Goal: Task Accomplishment & Management: Manage account settings

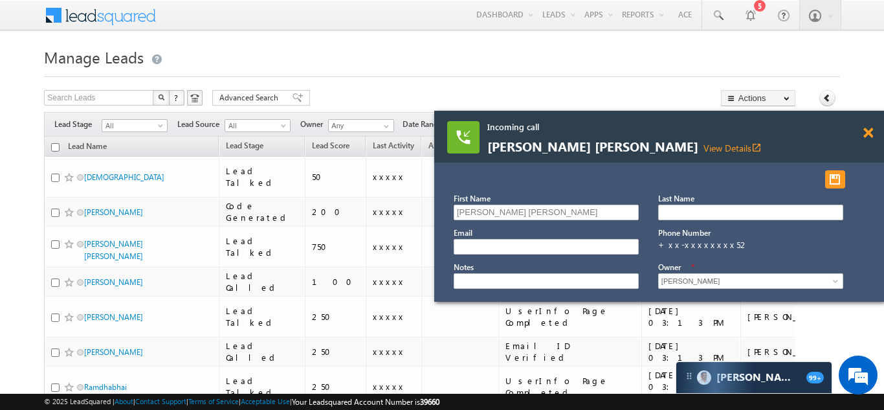
click at [869, 131] on span at bounding box center [869, 133] width 10 height 11
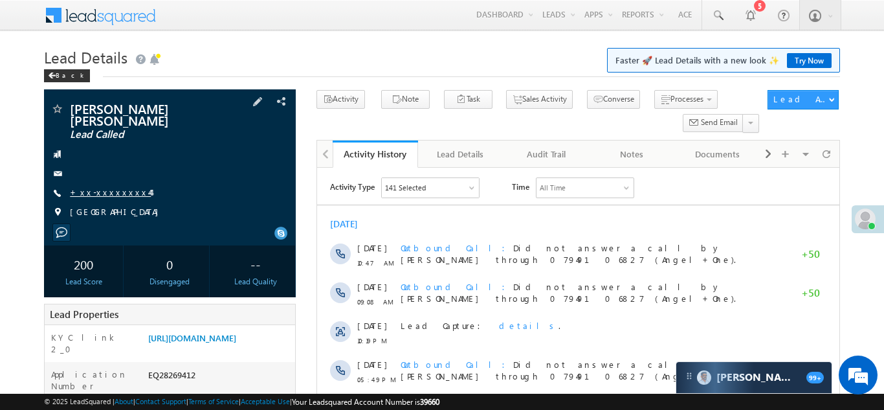
click at [97, 186] on link "+xx-xxxxxxxx44" at bounding box center [110, 191] width 81 height 11
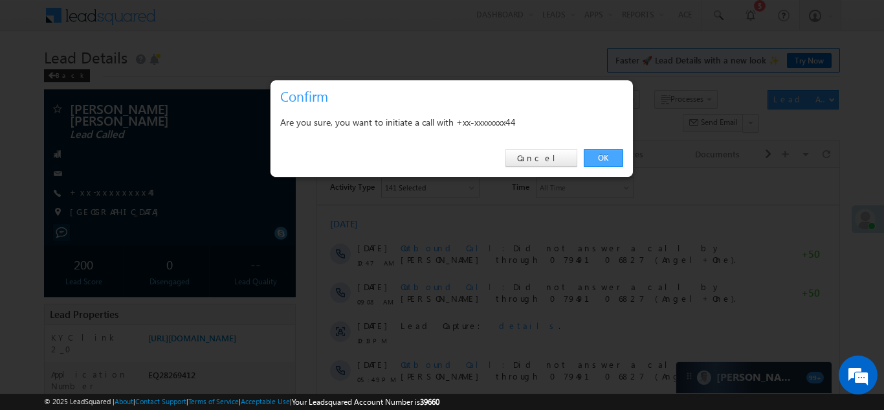
click at [605, 156] on link "OK" at bounding box center [603, 158] width 39 height 18
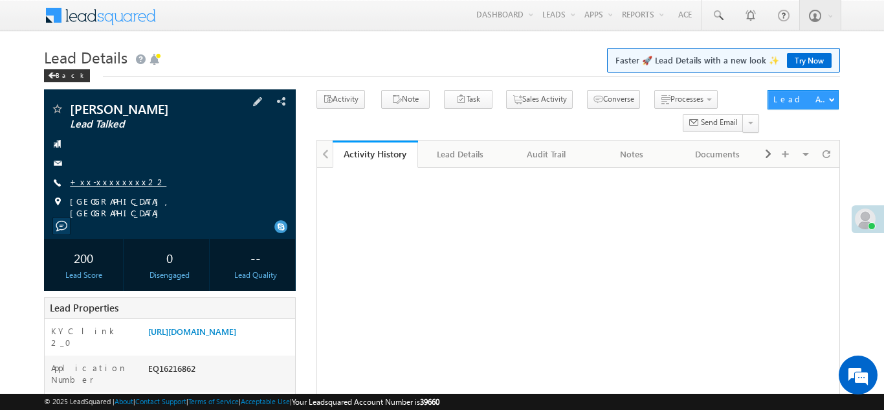
click at [101, 183] on link "+xx-xxxxxxxx22" at bounding box center [118, 181] width 96 height 11
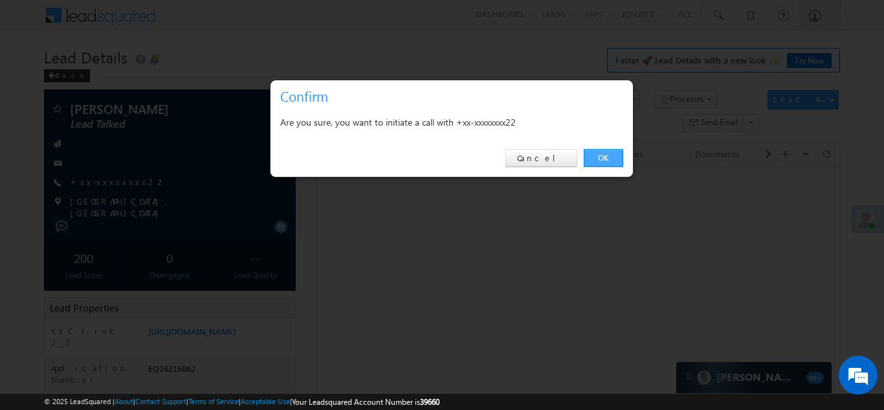
click at [606, 156] on link "OK" at bounding box center [603, 158] width 39 height 18
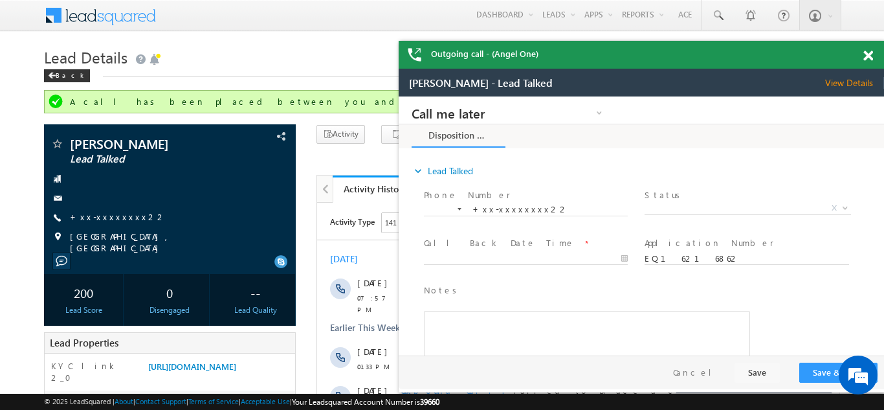
click at [870, 55] on span at bounding box center [869, 55] width 10 height 11
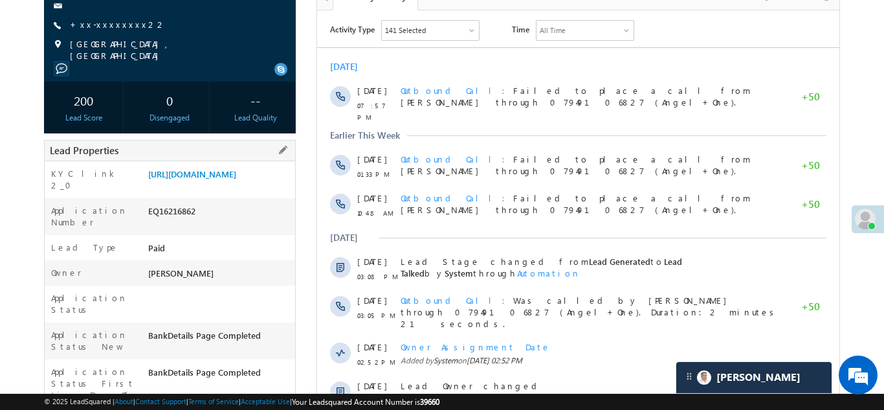
scroll to position [183, 0]
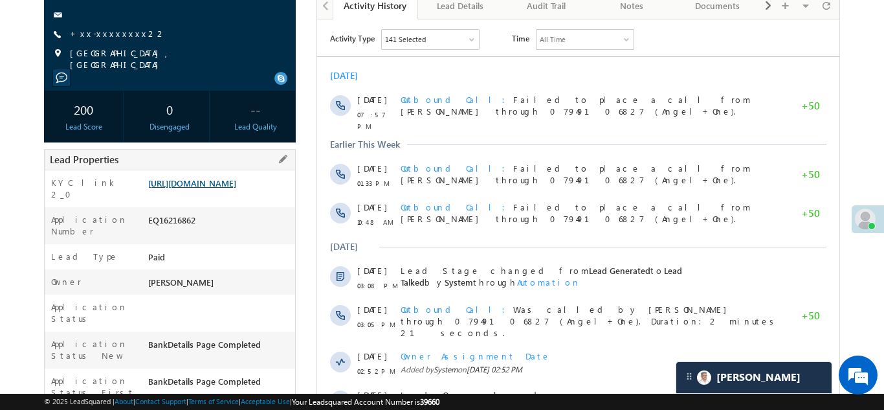
click at [197, 186] on link "https://angelbroking1-pk3em7sa.customui-test.leadsquared.com?leadId=1115b198-2e…" at bounding box center [192, 182] width 88 height 11
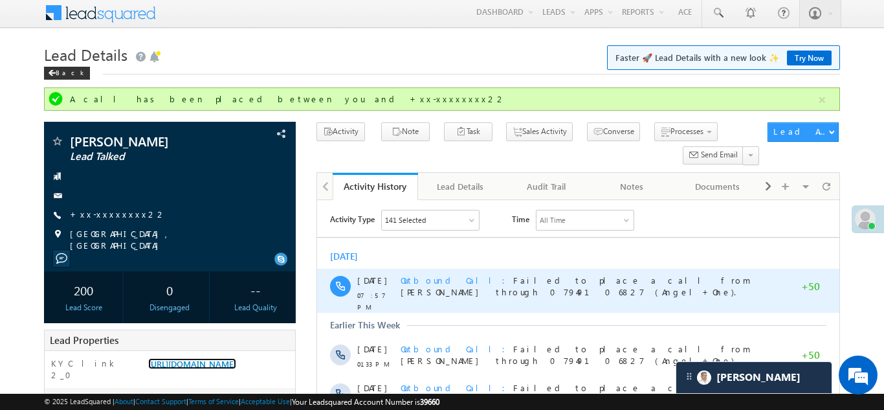
scroll to position [0, 0]
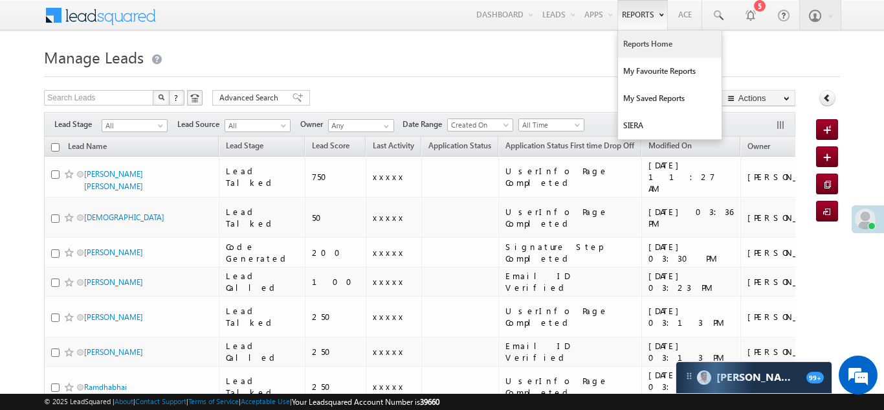
click at [647, 45] on link "Reports Home" at bounding box center [670, 43] width 104 height 27
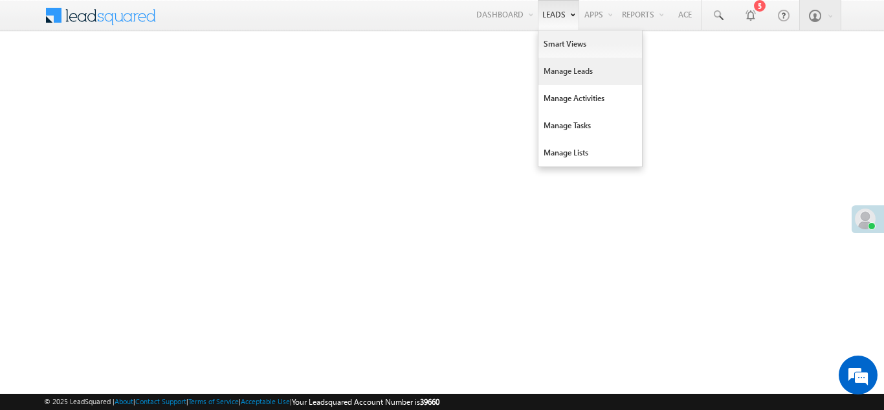
click at [548, 71] on link "Manage Leads" at bounding box center [591, 71] width 104 height 27
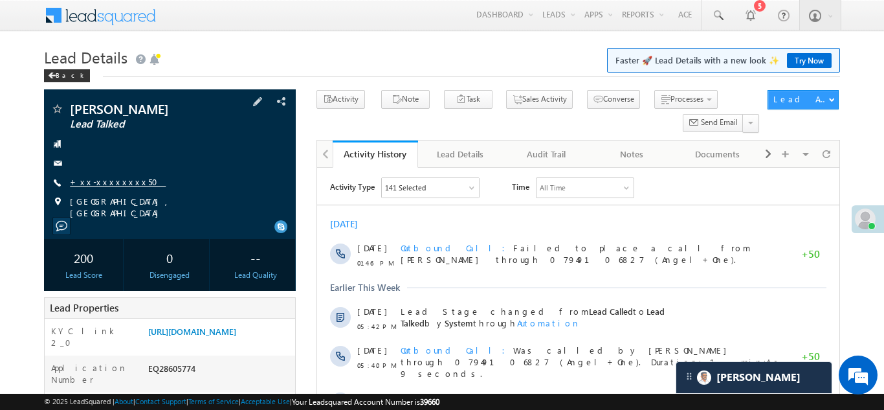
click at [101, 184] on link "+xx-xxxxxxxx50" at bounding box center [118, 181] width 96 height 11
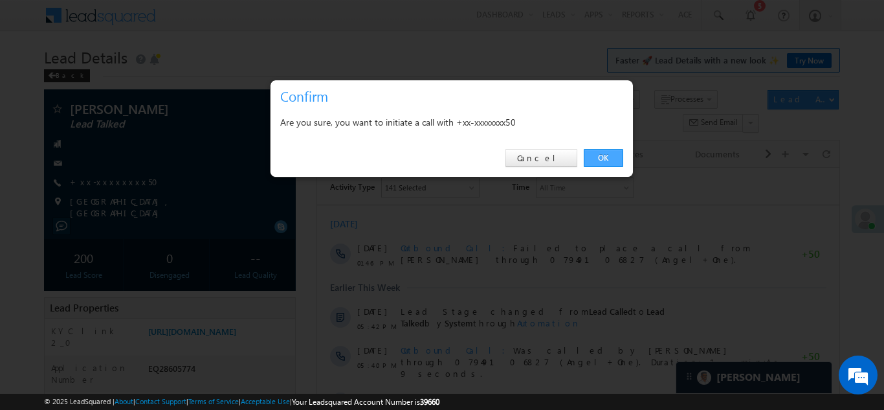
click at [601, 155] on link "OK" at bounding box center [603, 158] width 39 height 18
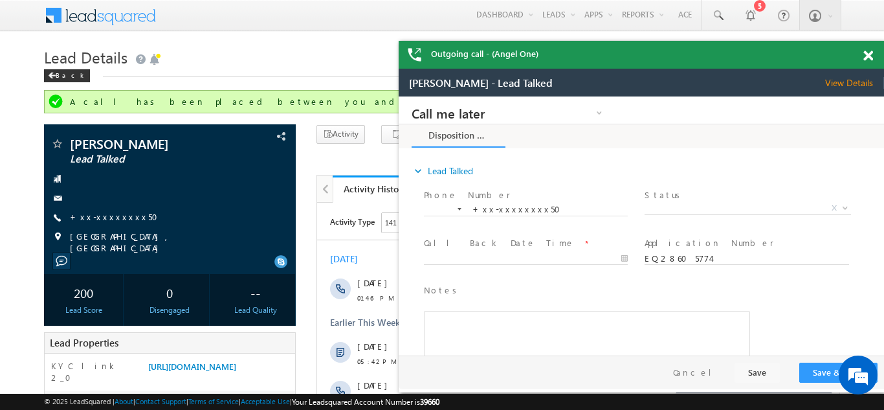
click at [872, 56] on span at bounding box center [869, 55] width 10 height 11
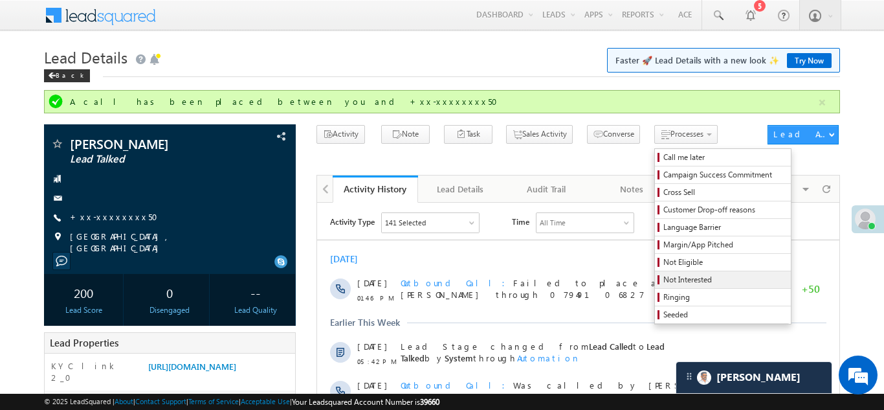
click at [664, 278] on span "Not Interested" at bounding box center [725, 280] width 123 height 12
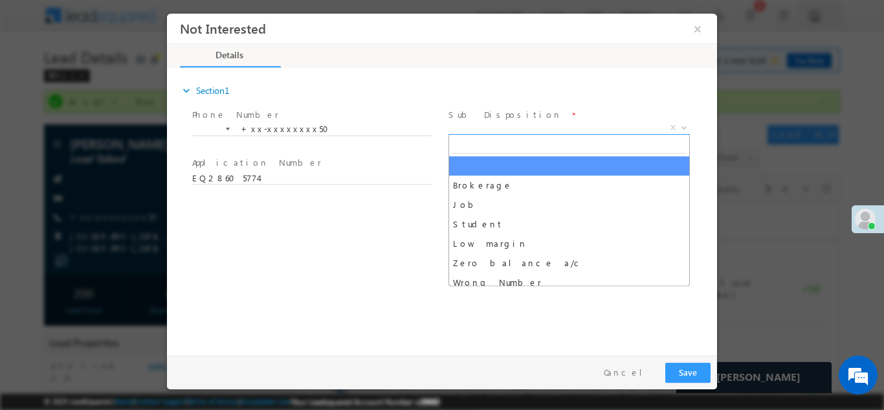
click at [509, 131] on span "X" at bounding box center [569, 127] width 241 height 13
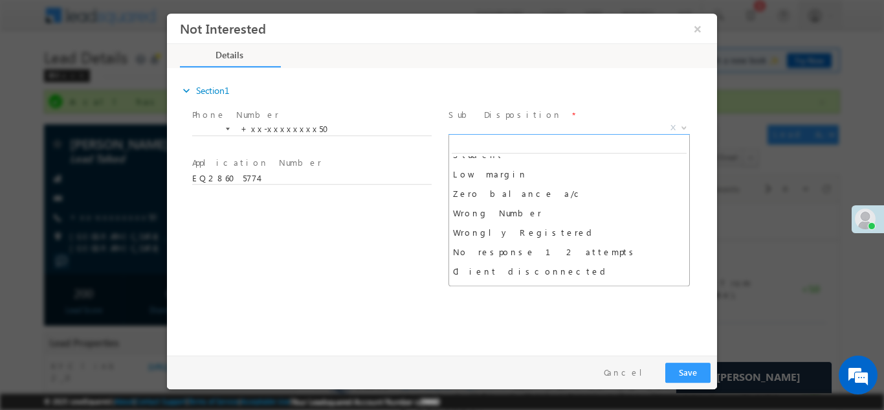
scroll to position [70, 0]
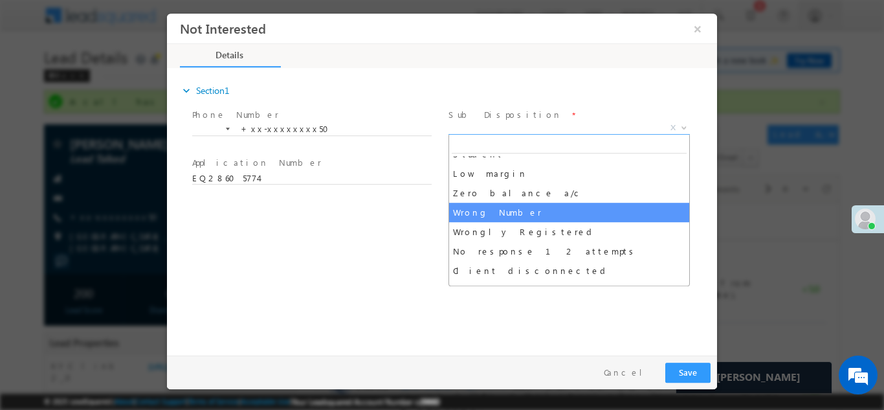
select select "Wrong Number"
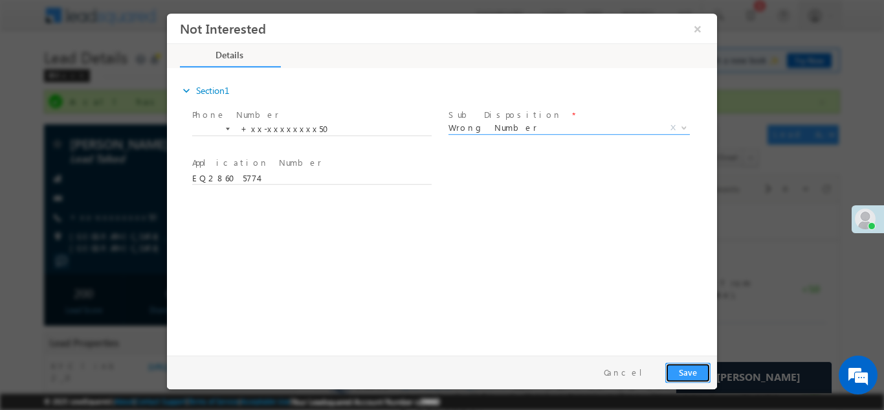
click at [682, 374] on button "Save" at bounding box center [687, 372] width 45 height 20
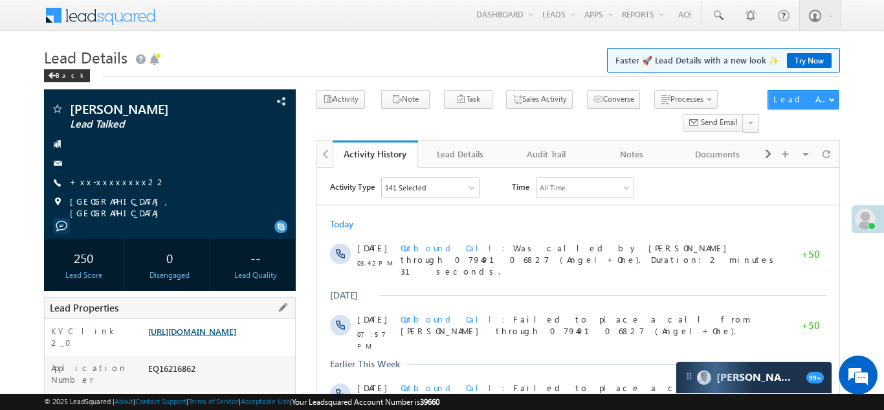
click at [236, 337] on link "https://angelbroking1-pk3em7sa.customui-test.leadsquared.com?leadId=1115b198-2e…" at bounding box center [192, 331] width 88 height 11
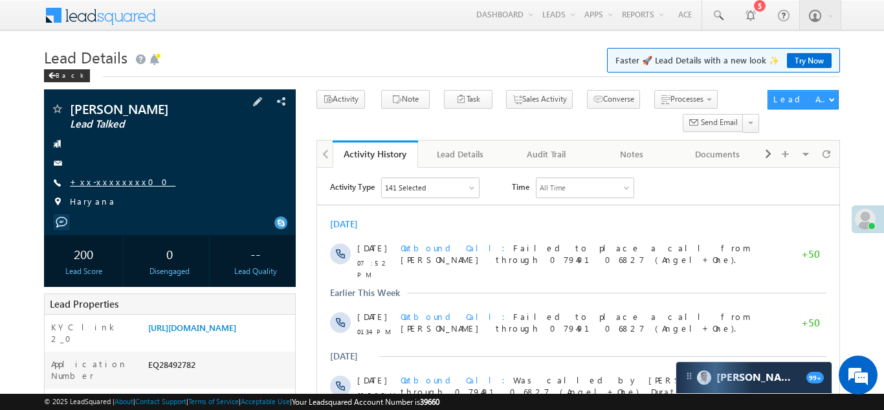
click at [98, 181] on link "+xx-xxxxxxxx00" at bounding box center [123, 181] width 106 height 11
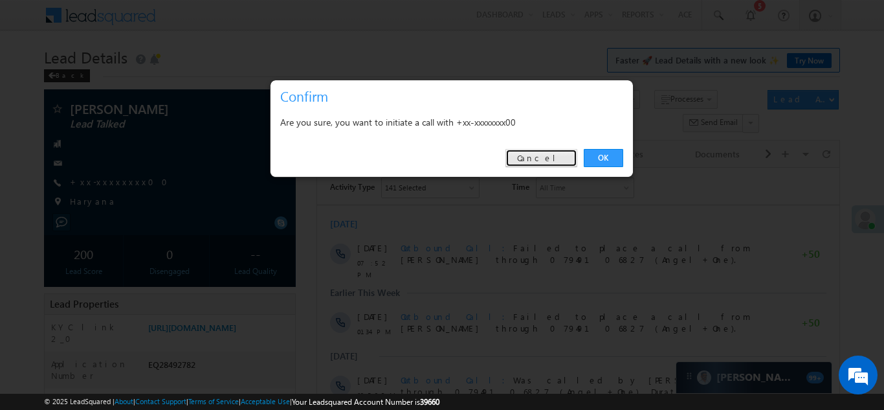
click at [552, 157] on link "Cancel" at bounding box center [542, 158] width 72 height 18
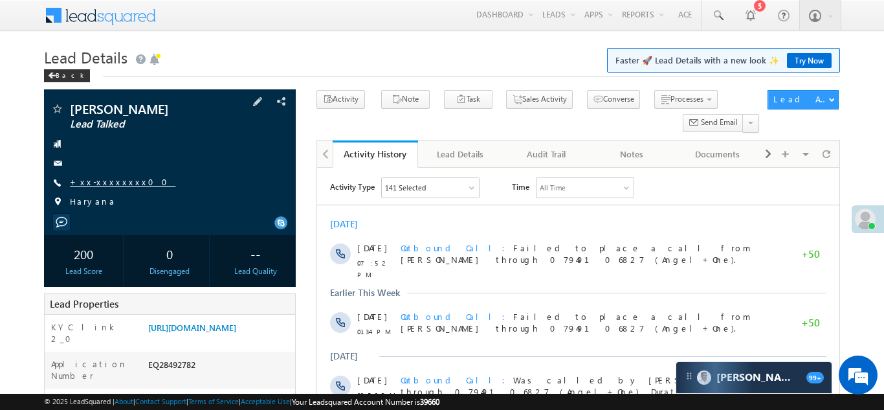
click at [100, 183] on link "+xx-xxxxxxxx00" at bounding box center [123, 181] width 106 height 11
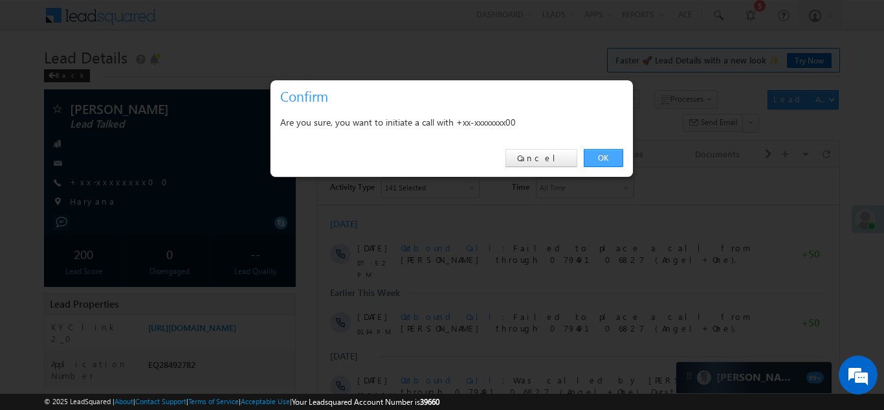
click at [602, 157] on link "OK" at bounding box center [603, 158] width 39 height 18
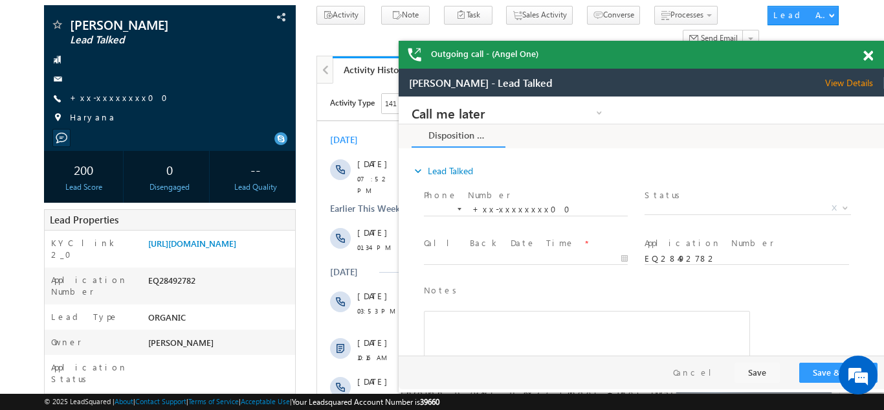
click at [870, 55] on span at bounding box center [869, 55] width 10 height 11
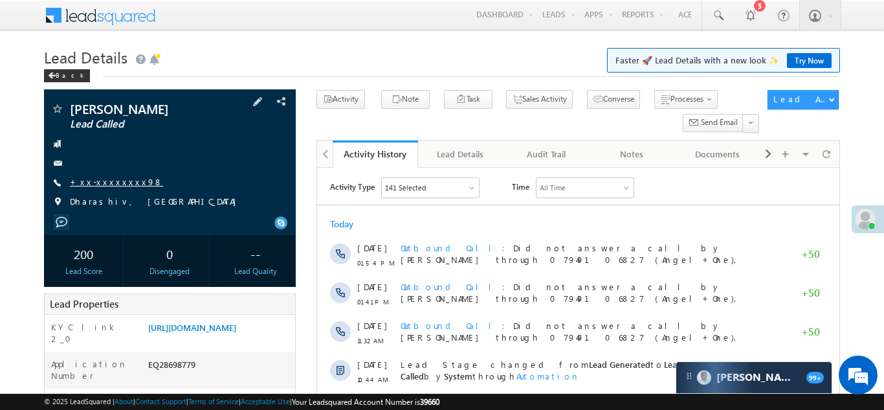
click at [97, 181] on link "+xx-xxxxxxxx98" at bounding box center [116, 181] width 93 height 11
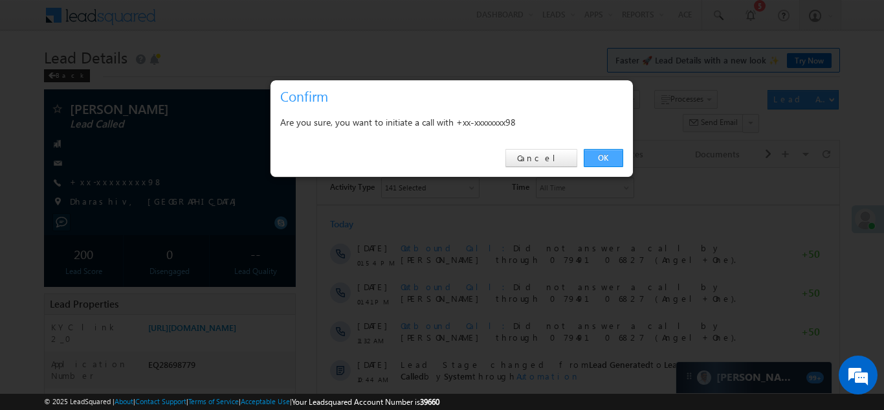
click at [600, 155] on link "OK" at bounding box center [603, 158] width 39 height 18
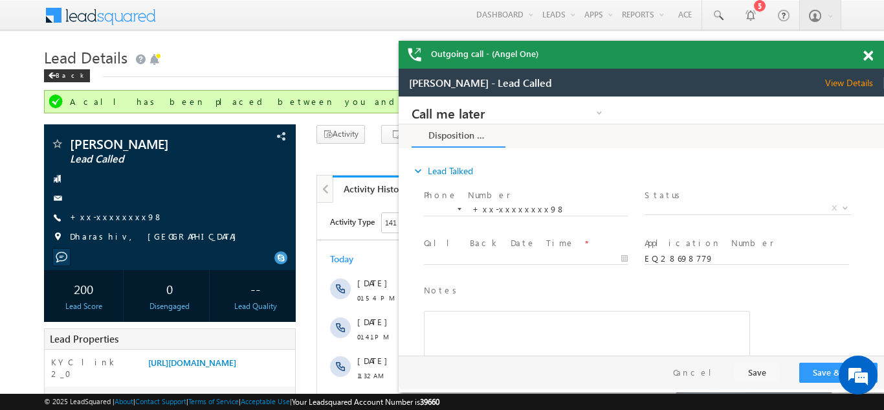
click at [867, 54] on span at bounding box center [869, 55] width 10 height 11
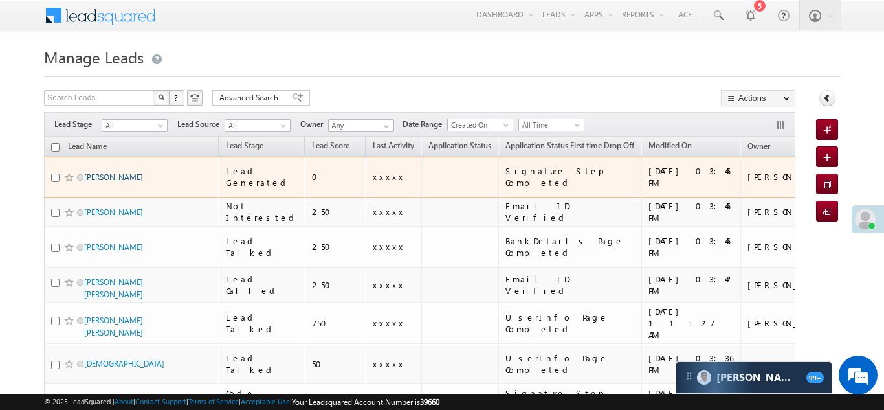
click at [117, 172] on link "Lovepreet Singh Gill" at bounding box center [113, 177] width 59 height 10
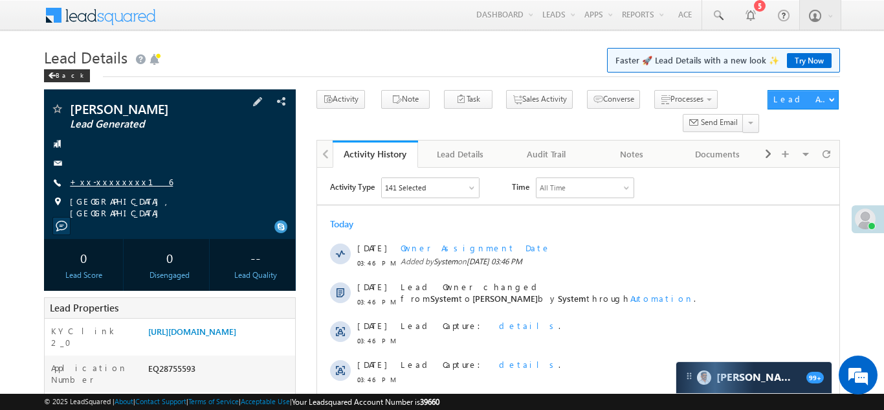
click at [107, 181] on link "+xx-xxxxxxxx16" at bounding box center [121, 181] width 103 height 11
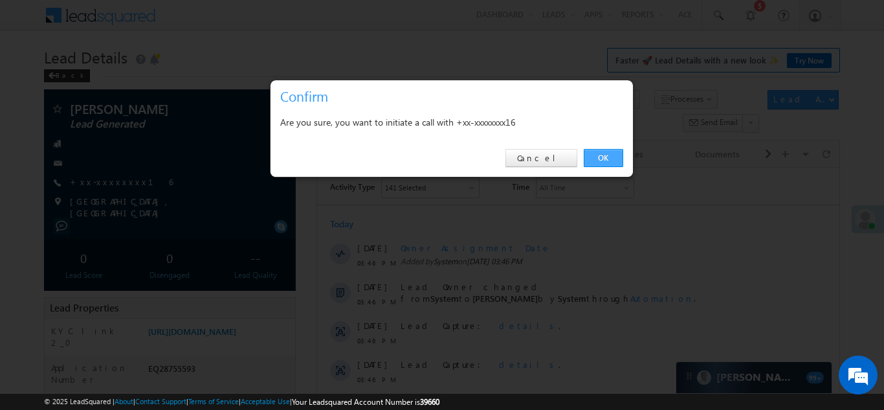
click at [603, 155] on link "OK" at bounding box center [603, 158] width 39 height 18
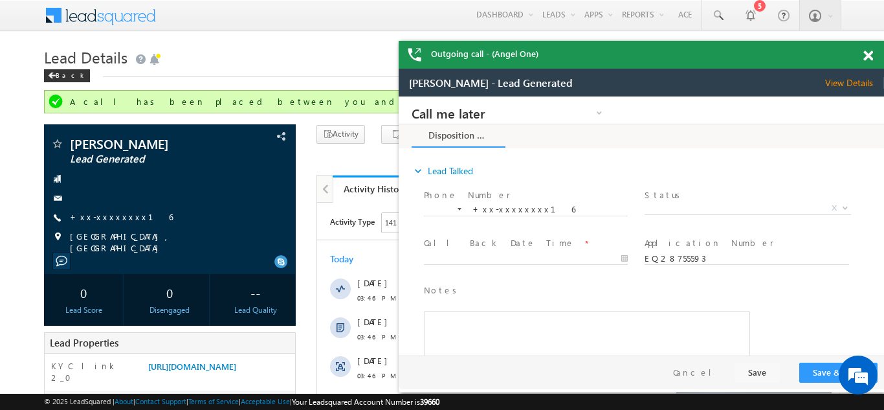
click at [867, 55] on span at bounding box center [869, 55] width 10 height 11
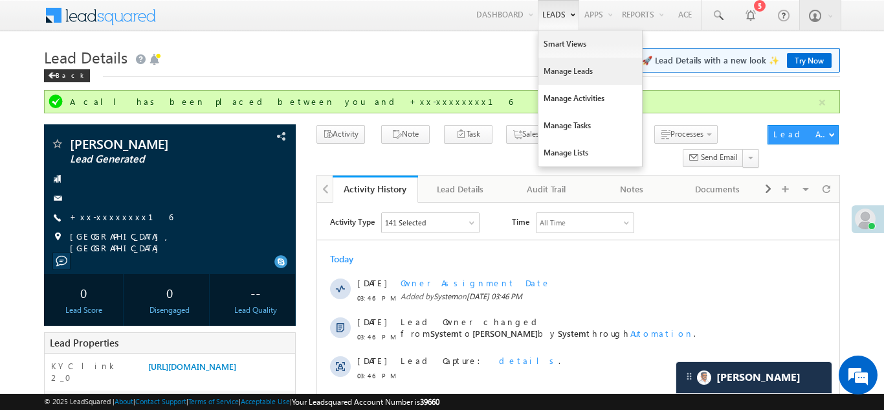
click at [546, 69] on link "Manage Leads" at bounding box center [591, 71] width 104 height 27
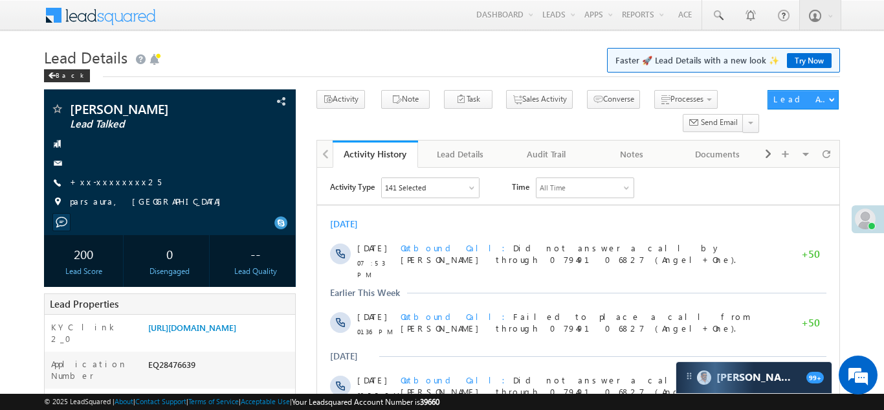
click at [121, 181] on link "+xx-xxxxxxxx25" at bounding box center [115, 181] width 91 height 11
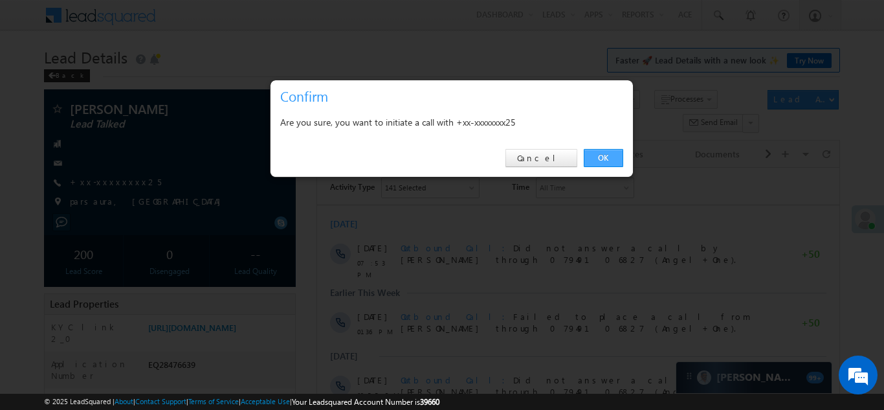
click at [599, 157] on link "OK" at bounding box center [603, 158] width 39 height 18
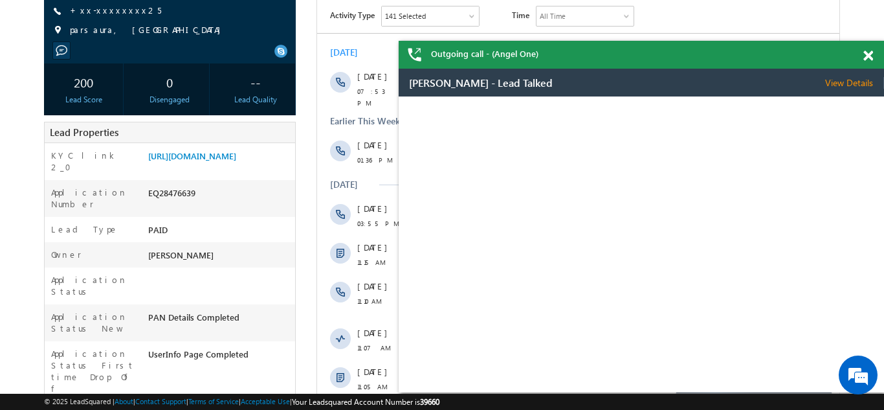
scroll to position [120, 0]
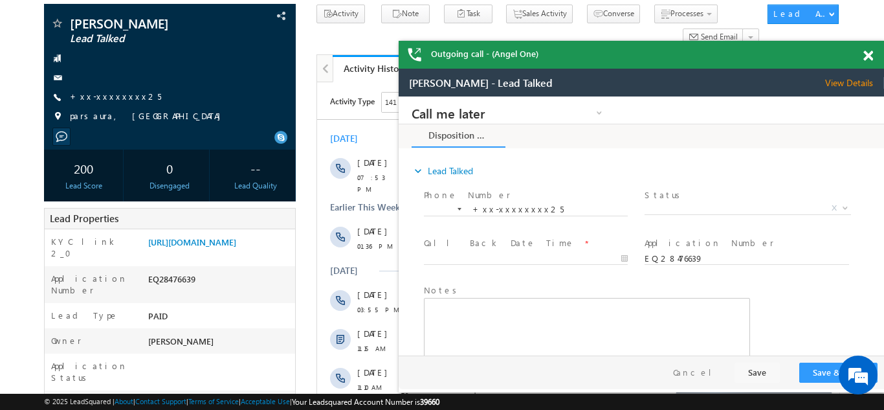
click at [866, 53] on span at bounding box center [869, 55] width 10 height 11
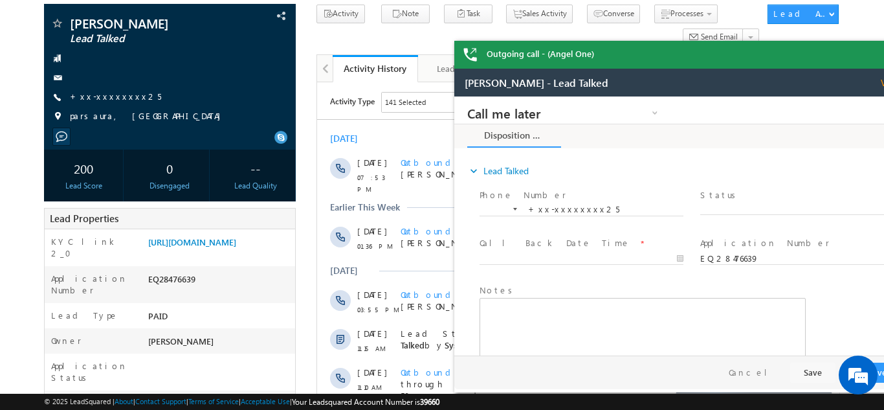
scroll to position [0, 0]
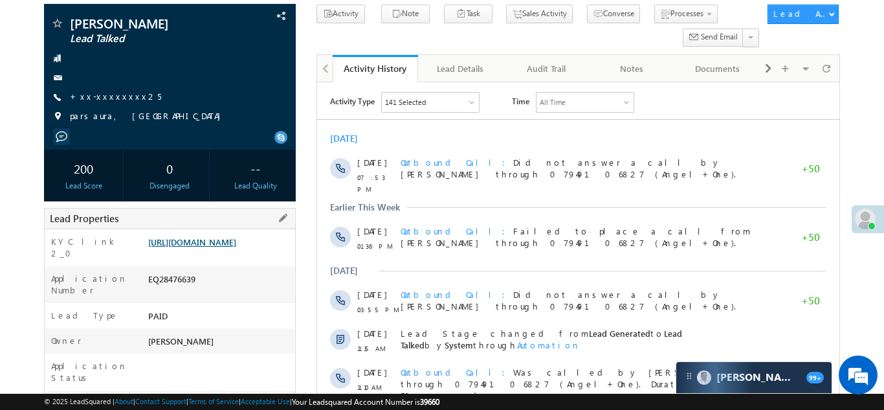
click at [225, 247] on link "https://angelbroking1-pk3em7sa.customui-test.leadsquared.com?leadId=2f11746d-30…" at bounding box center [192, 241] width 88 height 11
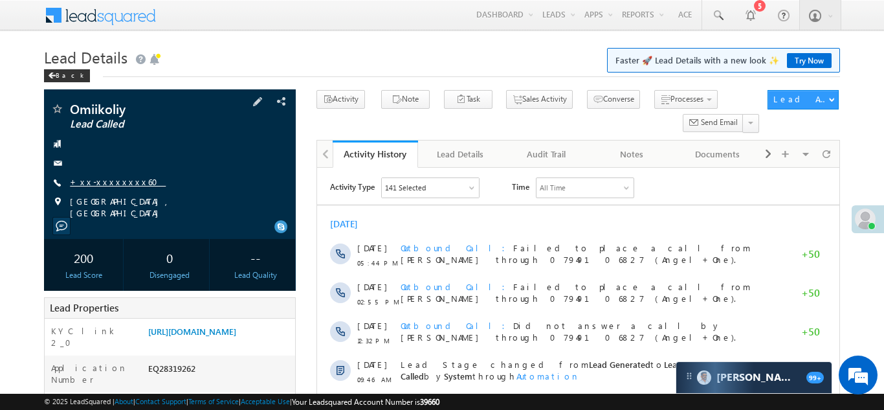
click at [116, 181] on link "+xx-xxxxxxxx60" at bounding box center [118, 181] width 96 height 11
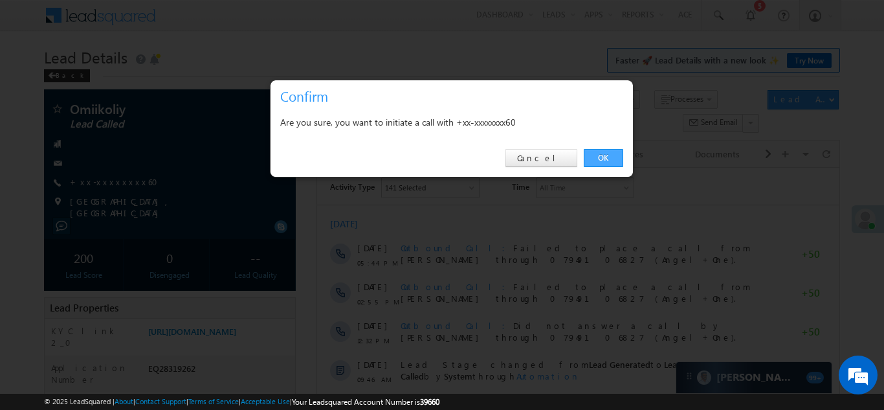
click at [604, 155] on link "OK" at bounding box center [603, 158] width 39 height 18
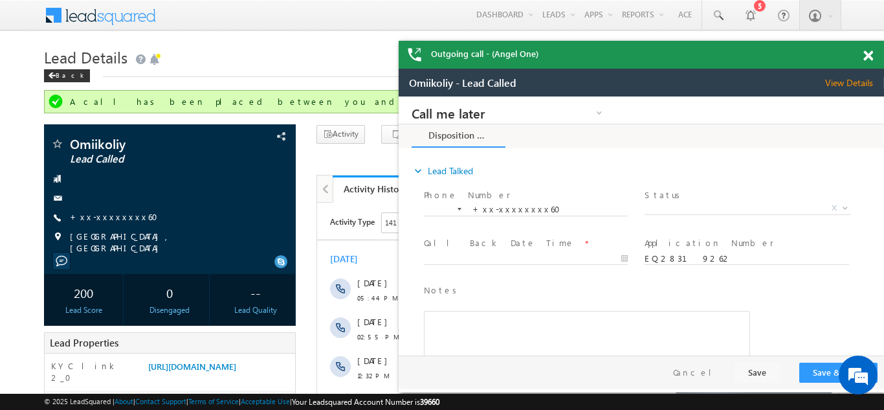
click at [867, 54] on span at bounding box center [869, 55] width 10 height 11
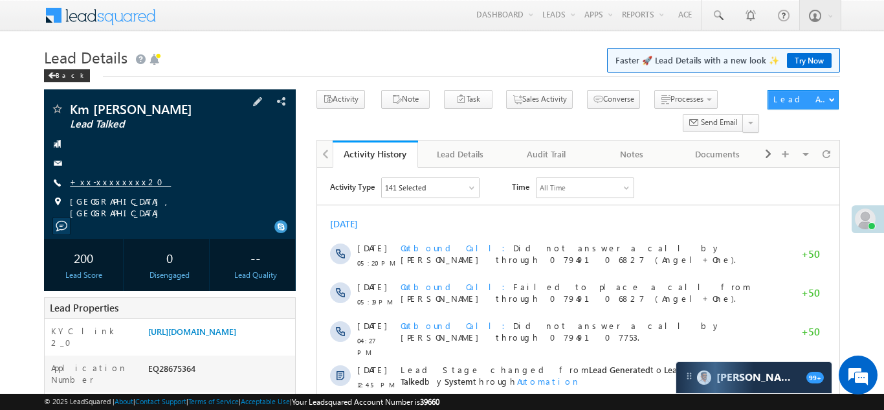
click at [102, 183] on link "+xx-xxxxxxxx20" at bounding box center [120, 181] width 101 height 11
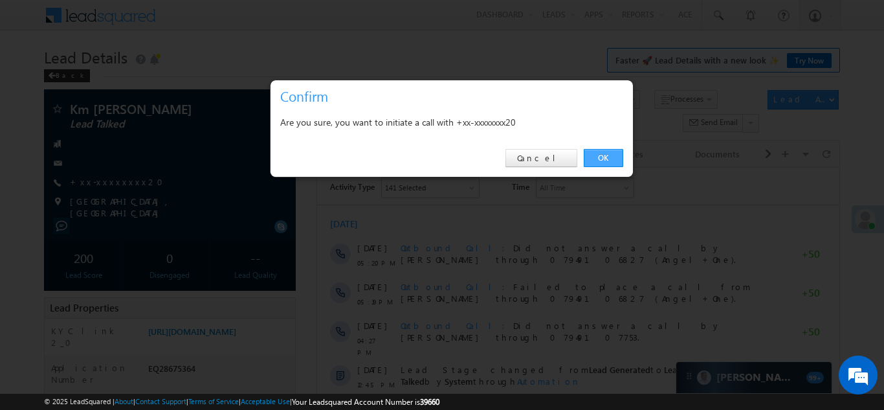
click at [603, 154] on link "OK" at bounding box center [603, 158] width 39 height 18
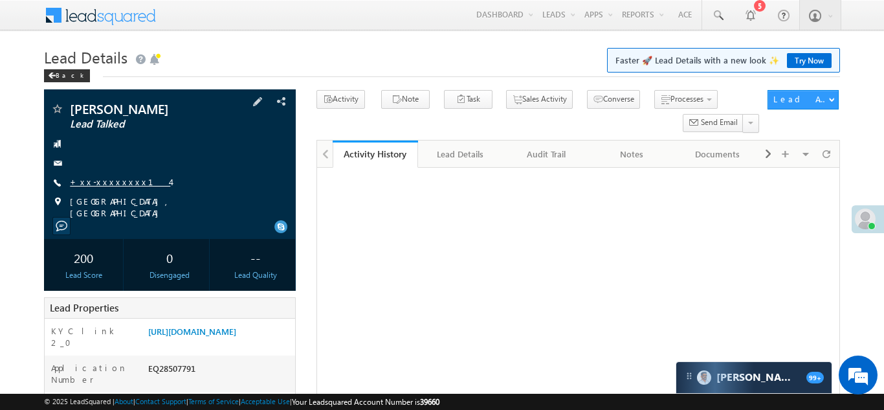
click at [102, 182] on link "+xx-xxxxxxxx14" at bounding box center [120, 181] width 100 height 11
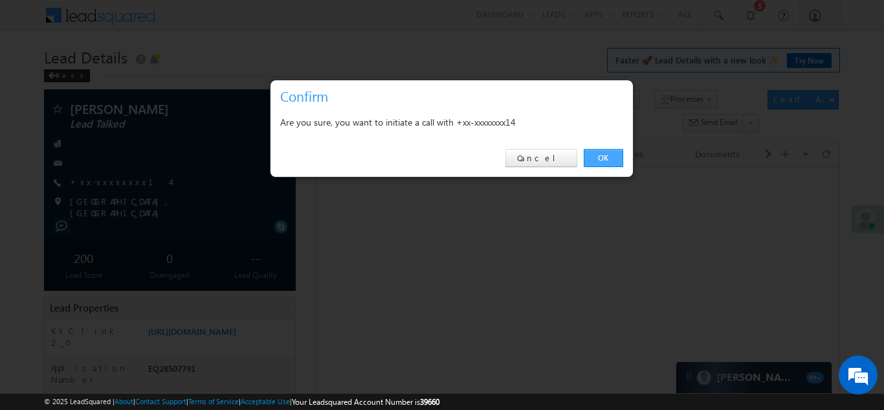
click at [606, 157] on link "OK" at bounding box center [603, 158] width 39 height 18
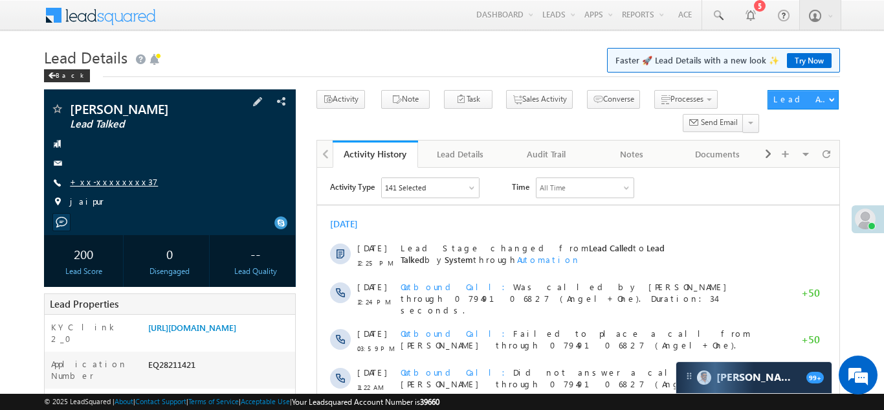
click at [111, 182] on link "+xx-xxxxxxxx37" at bounding box center [114, 181] width 88 height 11
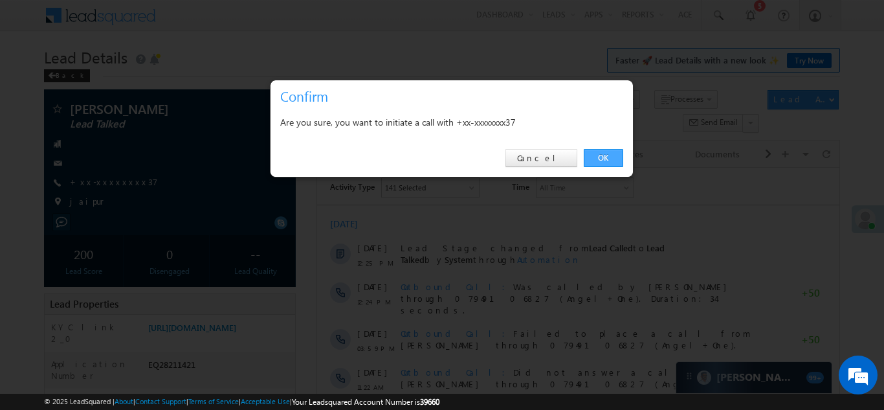
click at [603, 158] on link "OK" at bounding box center [603, 158] width 39 height 18
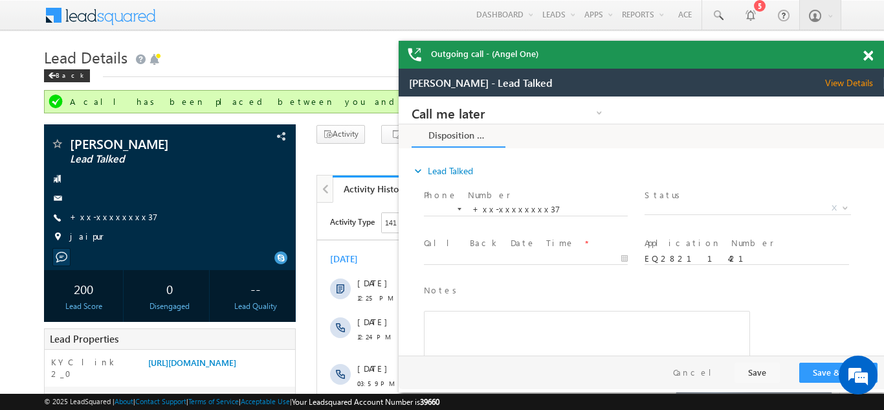
click at [867, 53] on span at bounding box center [869, 55] width 10 height 11
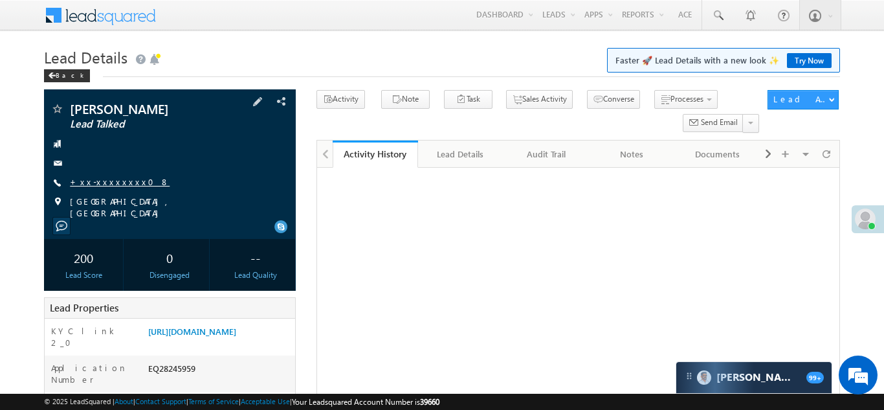
click at [104, 178] on link "+xx-xxxxxxxx08" at bounding box center [120, 181] width 100 height 11
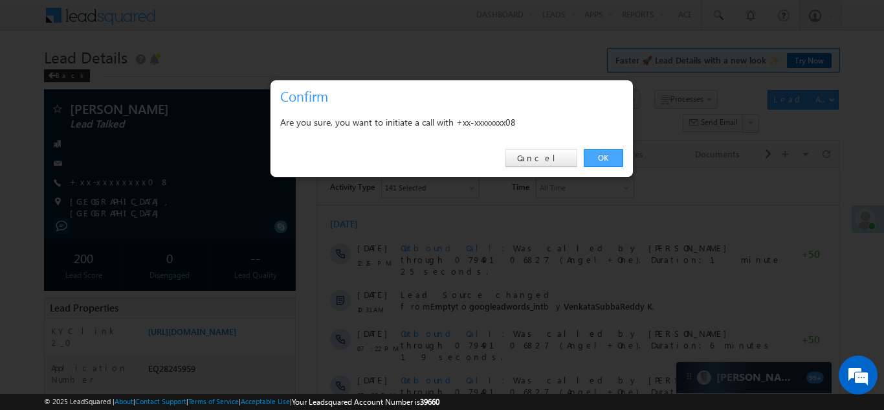
click at [600, 159] on link "OK" at bounding box center [603, 158] width 39 height 18
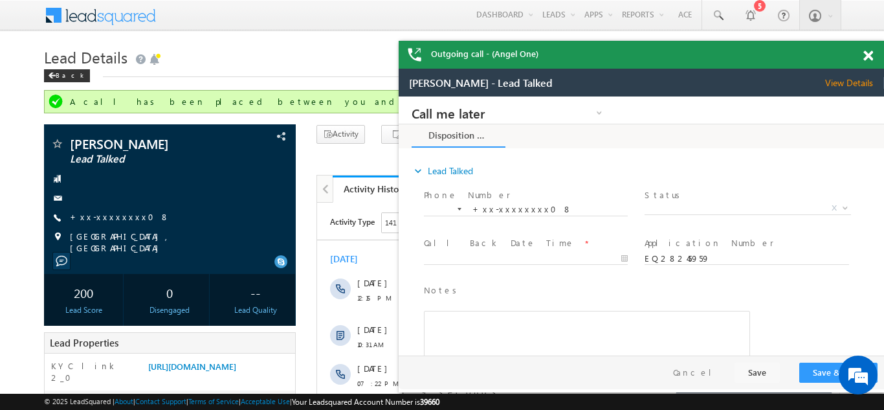
click at [869, 55] on span at bounding box center [869, 55] width 10 height 11
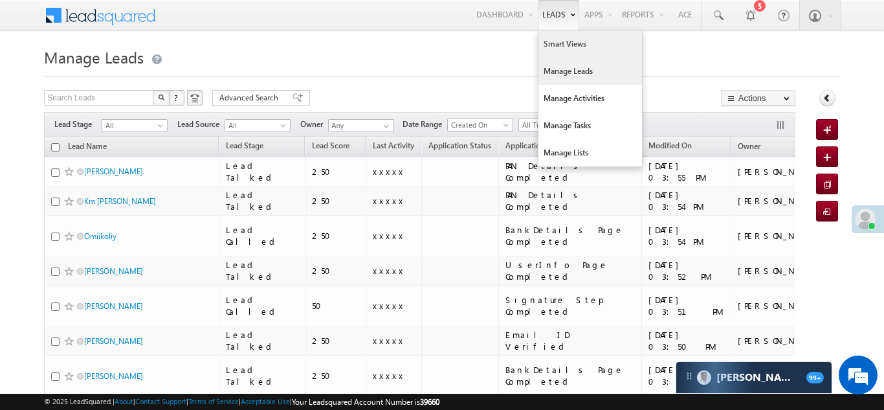
click at [546, 50] on link "Smart Views" at bounding box center [591, 43] width 104 height 27
click at [556, 44] on link "Smart Views" at bounding box center [591, 43] width 104 height 27
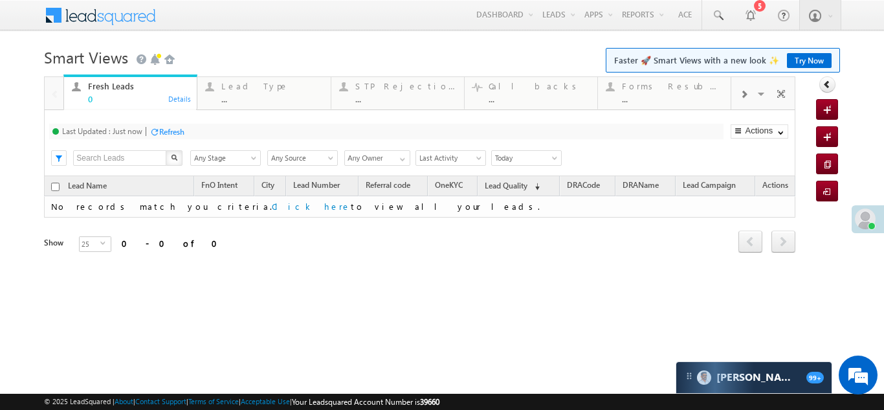
click at [743, 93] on span at bounding box center [744, 94] width 8 height 10
click at [682, 91] on div "Coded [DATE] ..." at bounding box center [673, 90] width 101 height 25
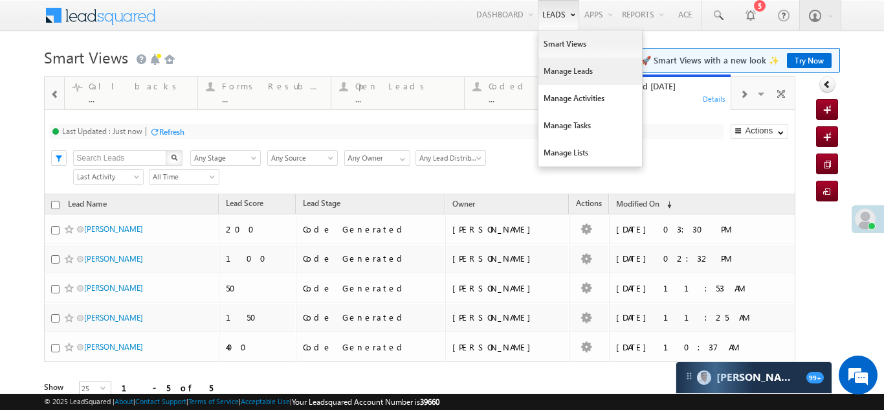
click at [557, 67] on link "Manage Leads" at bounding box center [591, 71] width 104 height 27
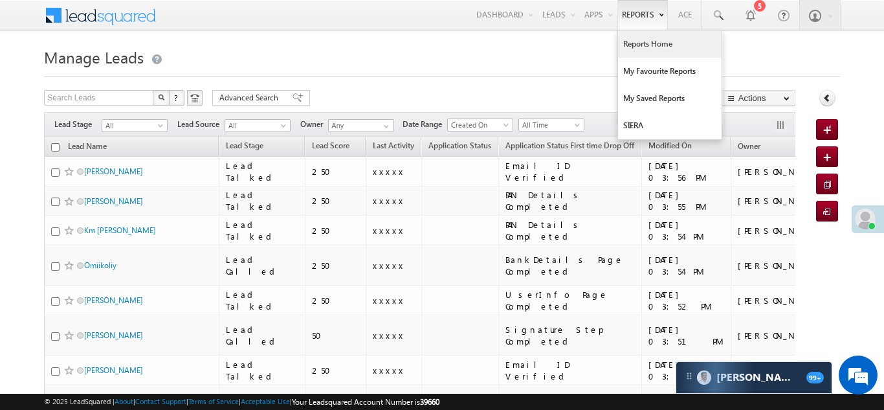
click at [645, 41] on link "Reports Home" at bounding box center [670, 43] width 104 height 27
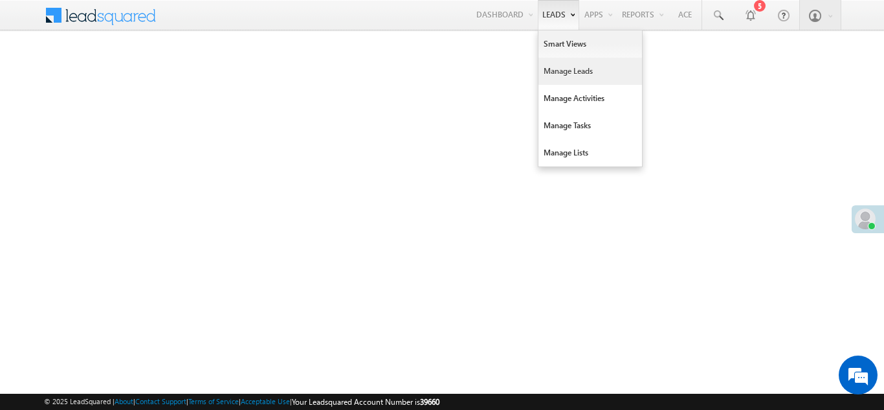
click at [550, 72] on link "Manage Leads" at bounding box center [591, 71] width 104 height 27
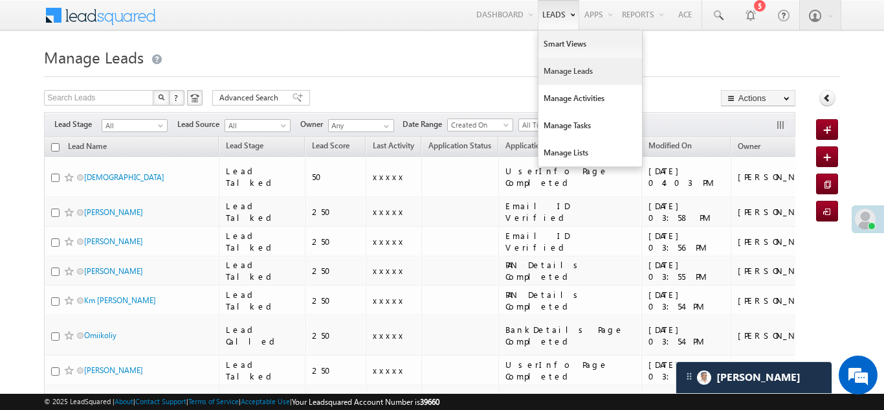
click at [560, 72] on link "Manage Leads" at bounding box center [591, 71] width 104 height 27
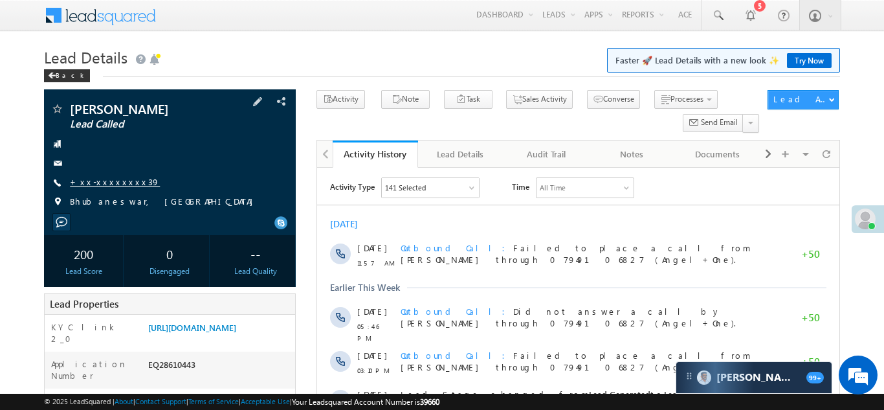
click at [104, 181] on link "+xx-xxxxxxxx39" at bounding box center [115, 181] width 90 height 11
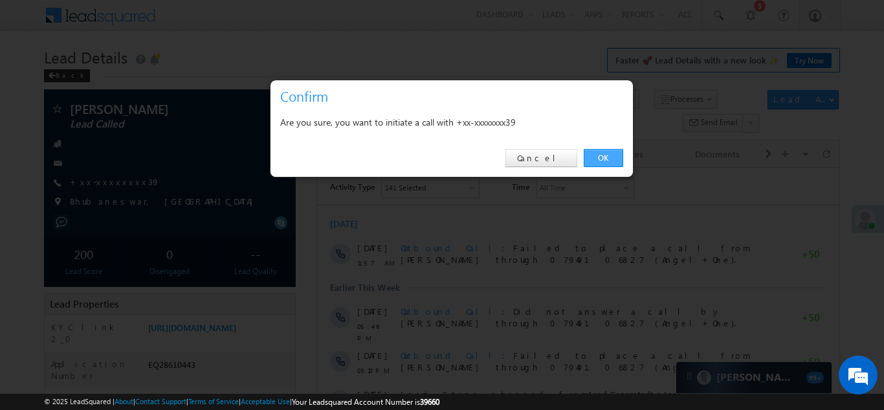
click at [598, 153] on link "OK" at bounding box center [603, 158] width 39 height 18
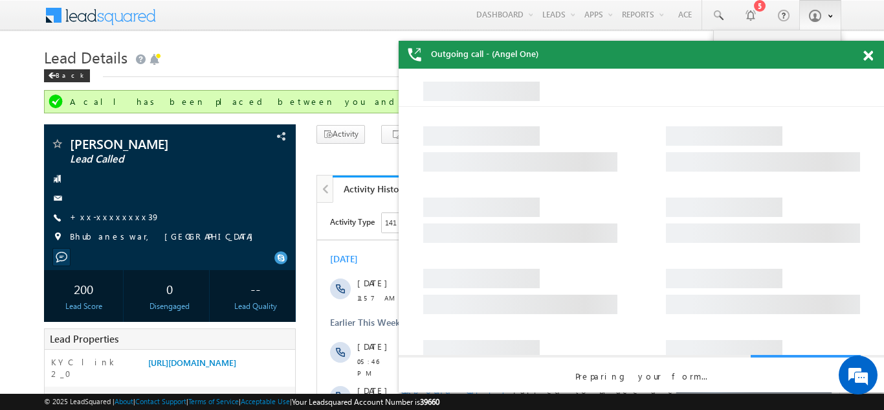
click at [867, 57] on span at bounding box center [869, 55] width 10 height 11
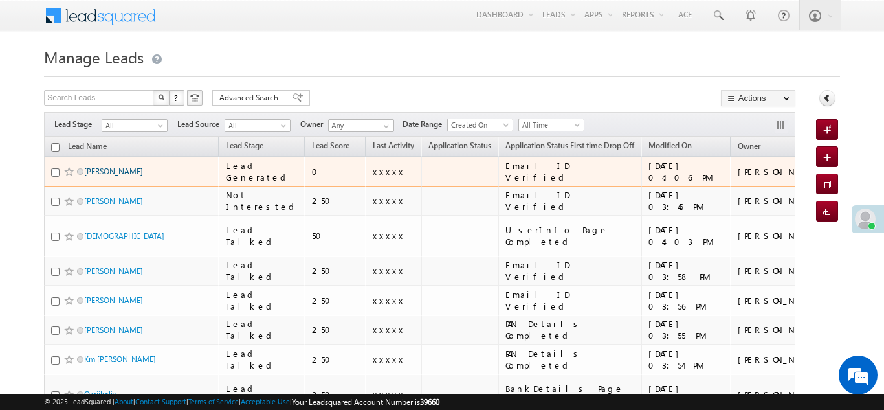
click at [124, 168] on link "[PERSON_NAME]" at bounding box center [113, 171] width 59 height 10
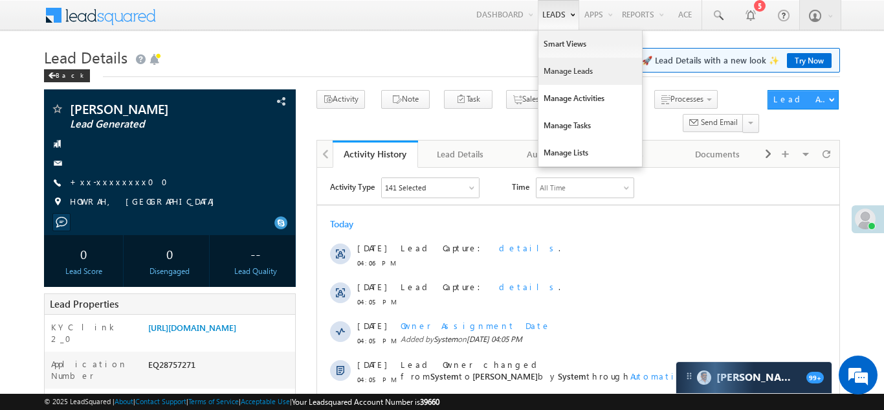
click at [552, 73] on link "Manage Leads" at bounding box center [591, 71] width 104 height 27
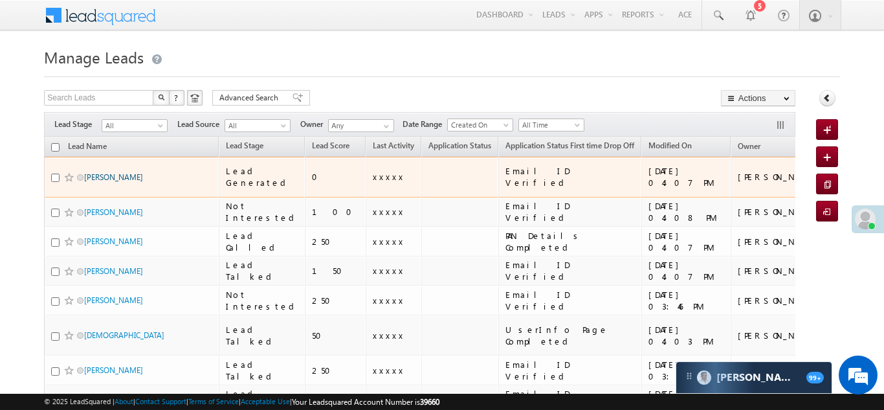
click at [109, 172] on link "Joydeep Mukherjee" at bounding box center [113, 177] width 59 height 10
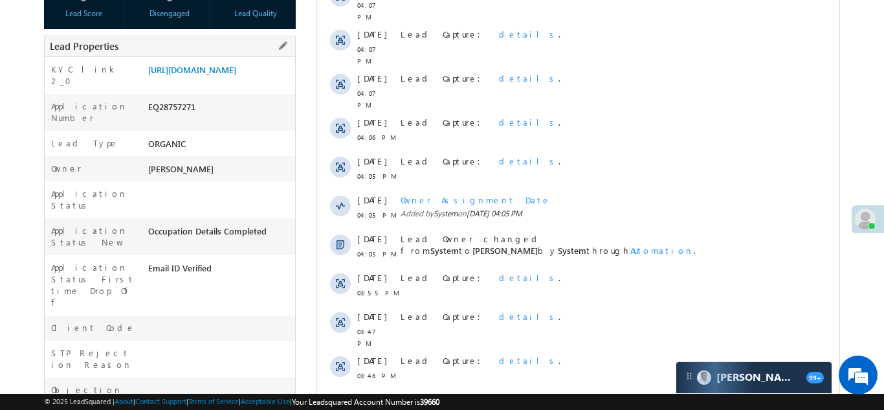
scroll to position [247, 0]
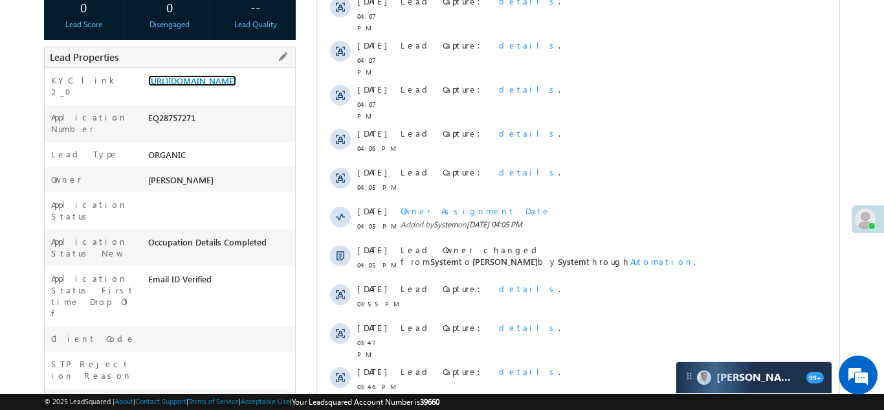
click at [221, 86] on link "[URL][DOMAIN_NAME]" at bounding box center [192, 80] width 88 height 11
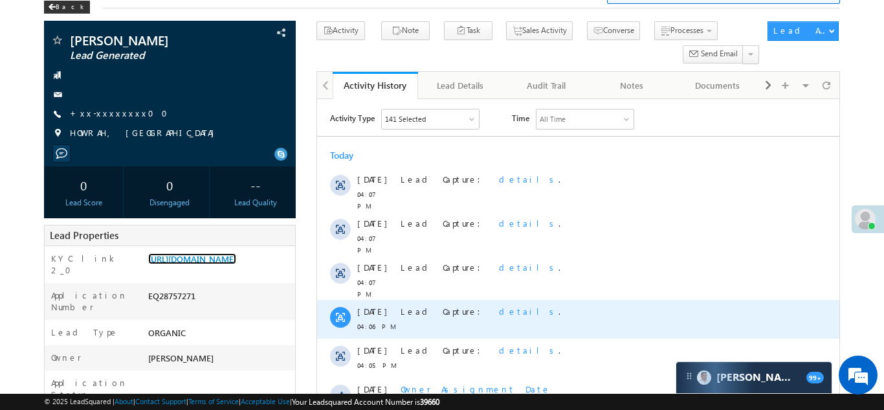
scroll to position [0, 0]
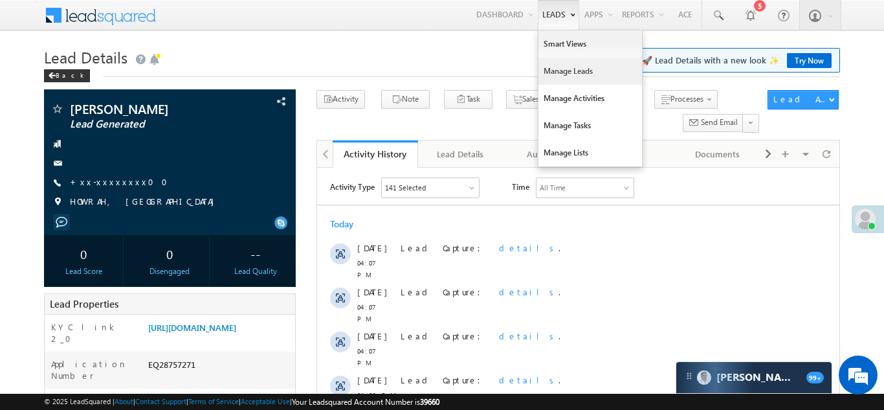
click at [555, 72] on link "Manage Leads" at bounding box center [591, 71] width 104 height 27
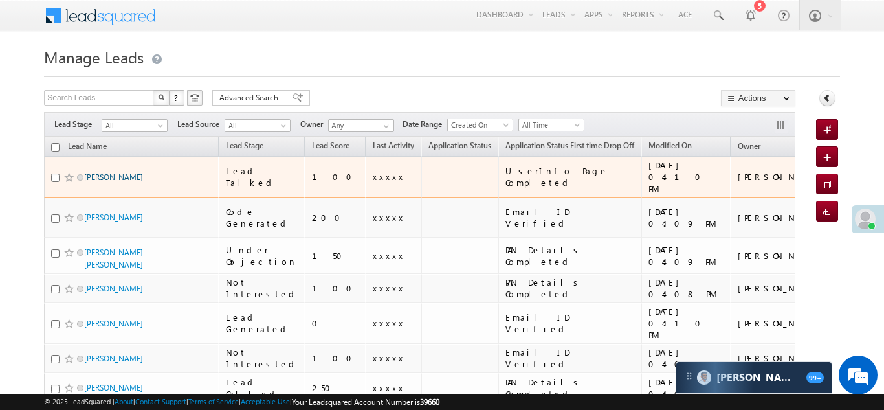
click at [112, 172] on link "[PERSON_NAME]" at bounding box center [113, 177] width 59 height 10
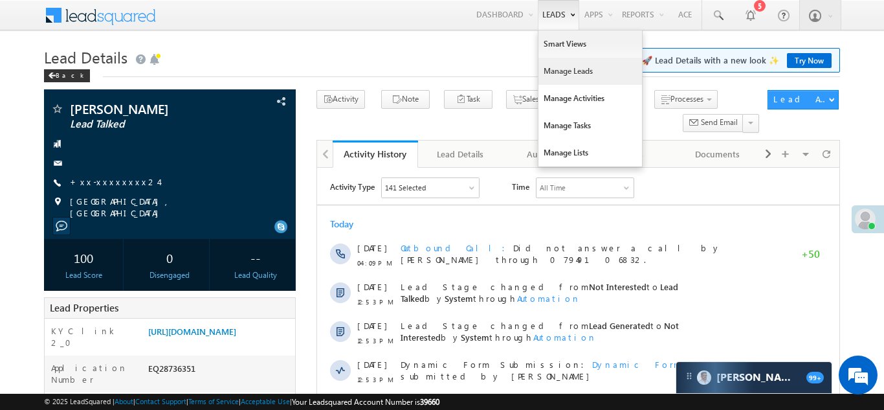
click at [561, 76] on link "Manage Leads" at bounding box center [591, 71] width 104 height 27
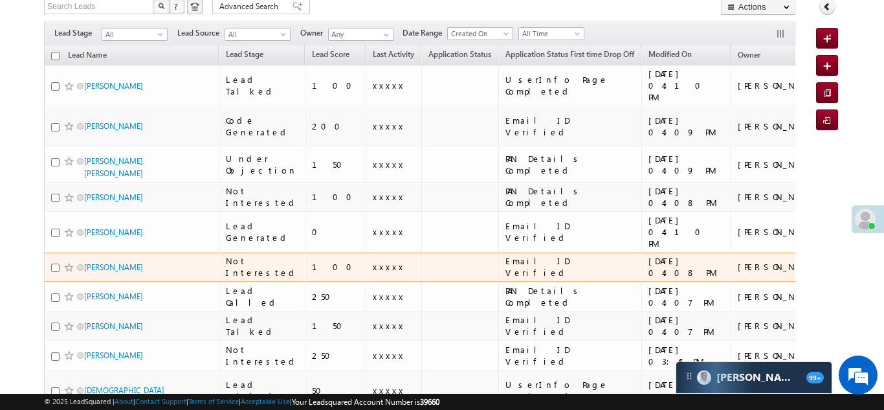
scroll to position [105, 0]
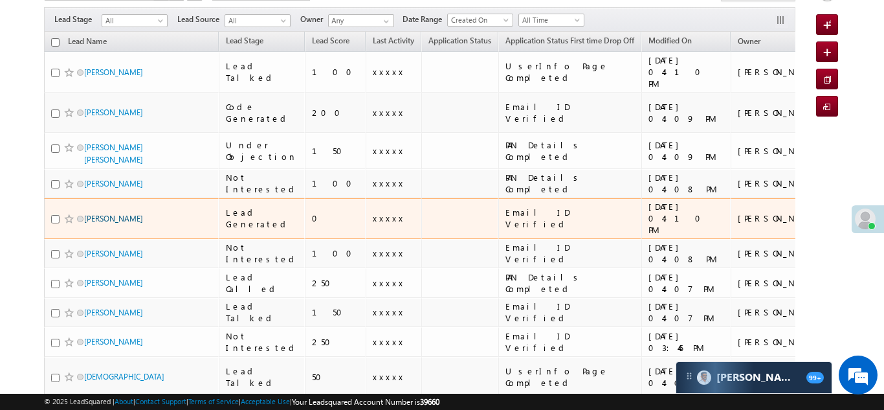
click at [106, 214] on link "[PERSON_NAME]" at bounding box center [113, 219] width 59 height 10
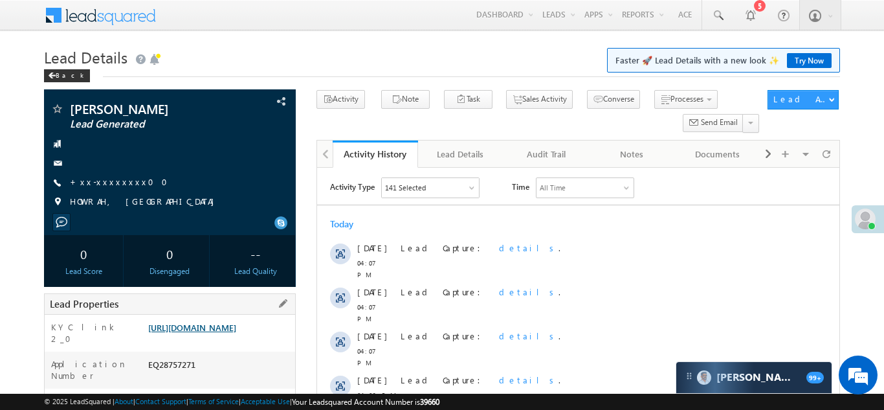
click at [222, 333] on link "[URL][DOMAIN_NAME]" at bounding box center [192, 327] width 88 height 11
click at [108, 186] on link "+xx-xxxxxxxx00" at bounding box center [123, 181] width 106 height 11
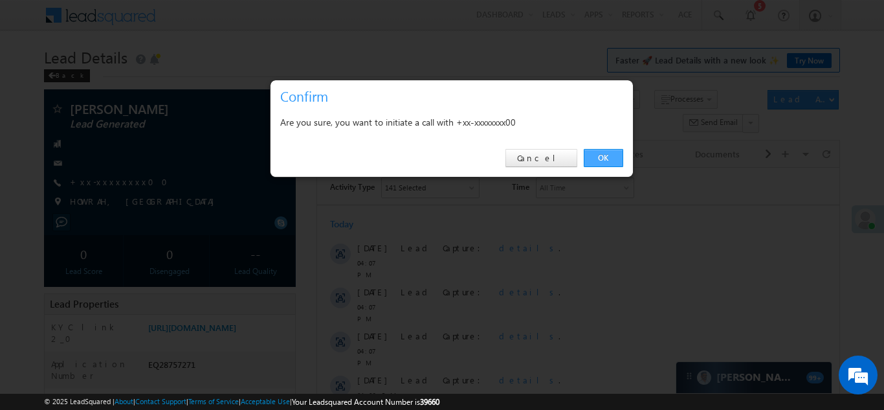
click at [603, 155] on link "OK" at bounding box center [603, 158] width 39 height 18
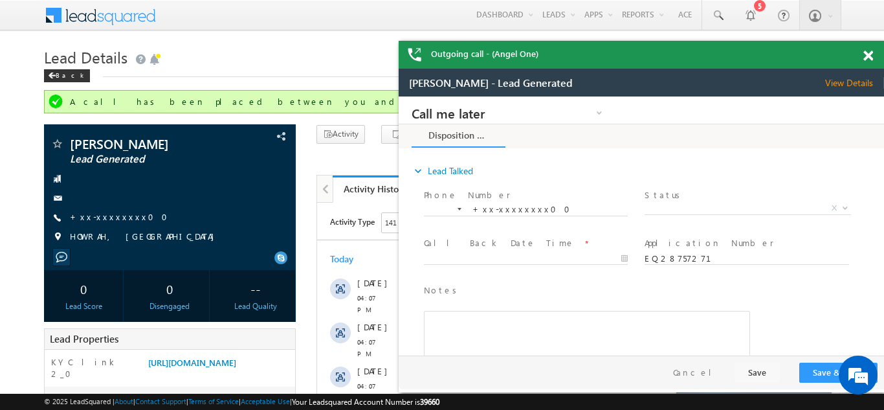
click at [869, 54] on span at bounding box center [869, 55] width 10 height 11
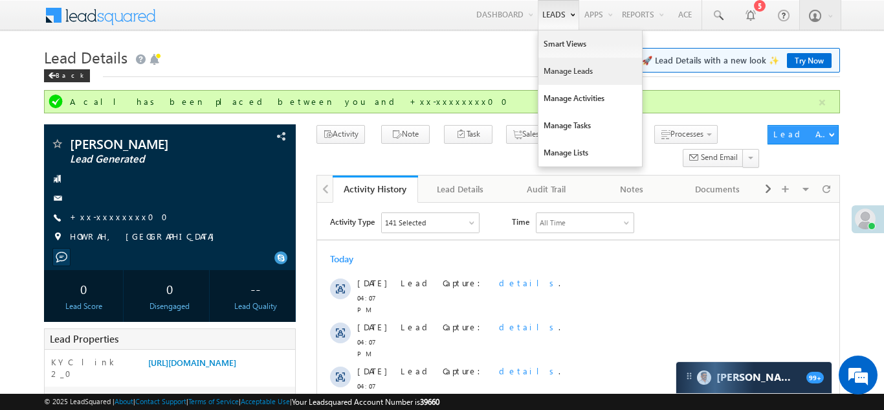
click at [547, 74] on link "Manage Leads" at bounding box center [591, 71] width 104 height 27
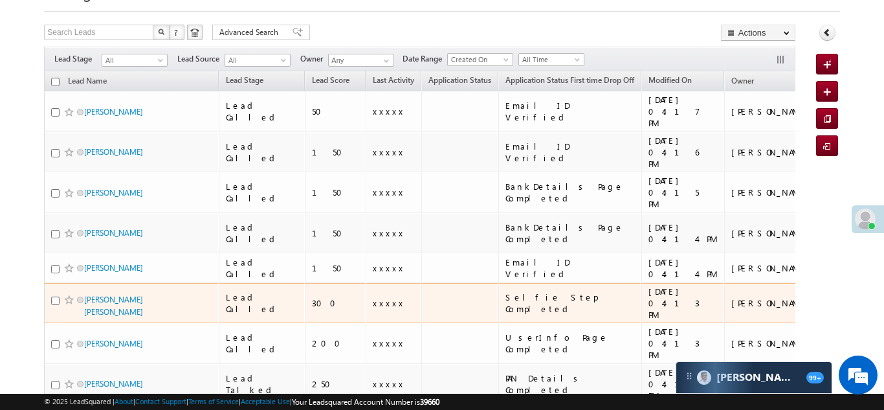
scroll to position [67, 0]
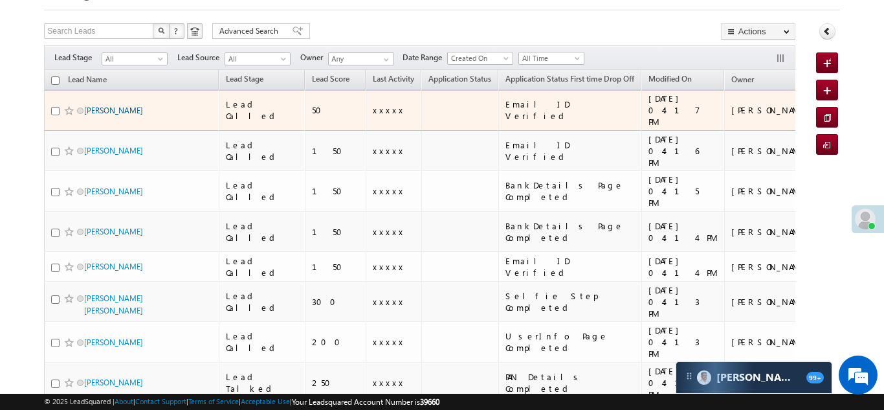
click at [111, 107] on link "[PERSON_NAME]" at bounding box center [113, 111] width 59 height 10
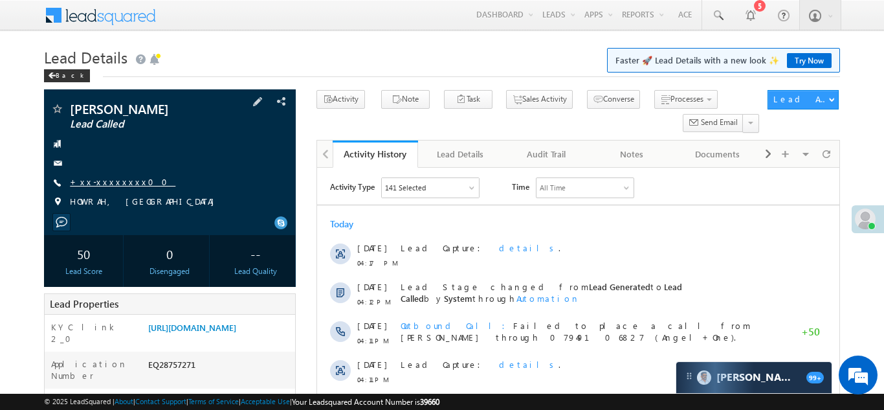
click at [105, 183] on link "+xx-xxxxxxxx00" at bounding box center [123, 181] width 106 height 11
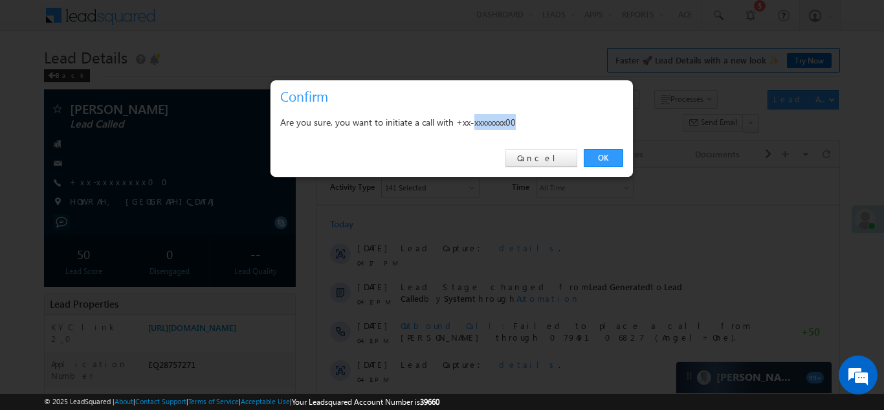
copy div "xxxxxxxx00"
click at [553, 158] on link "Cancel" at bounding box center [542, 158] width 72 height 18
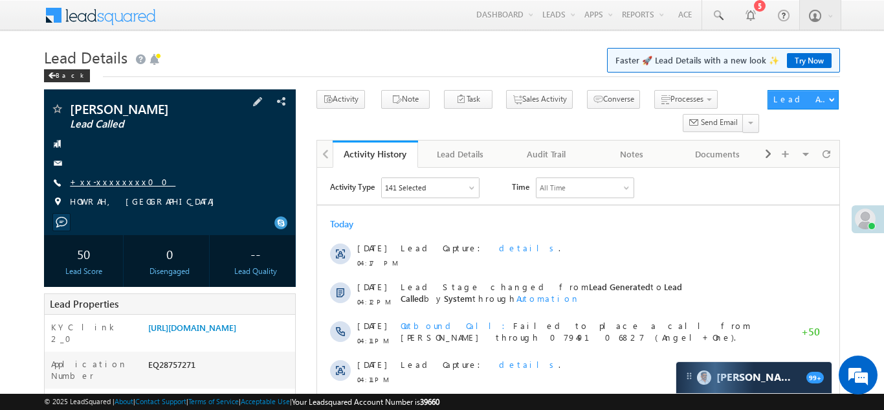
click at [115, 182] on link "+xx-xxxxxxxx00" at bounding box center [123, 181] width 106 height 11
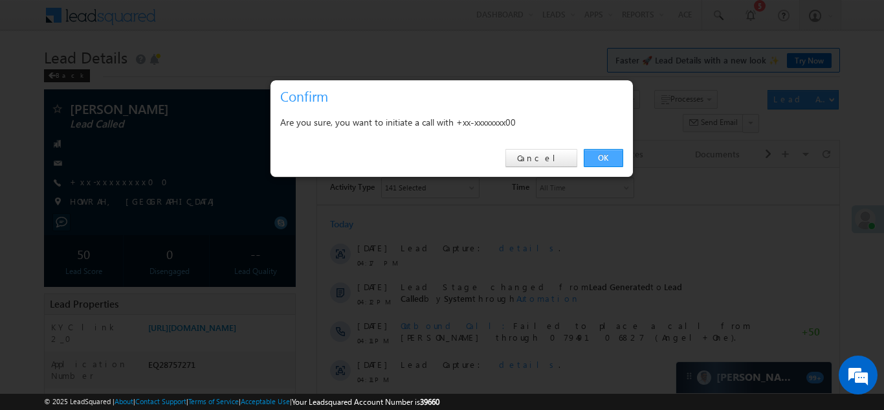
click at [601, 156] on link "OK" at bounding box center [603, 158] width 39 height 18
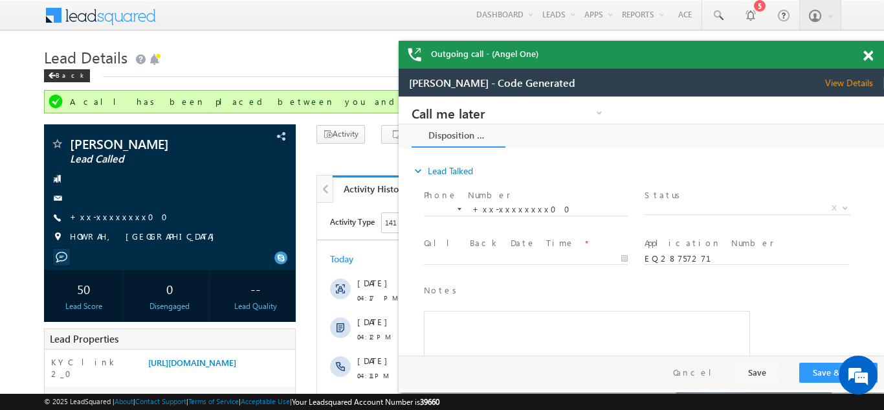
click at [866, 57] on span at bounding box center [869, 55] width 10 height 11
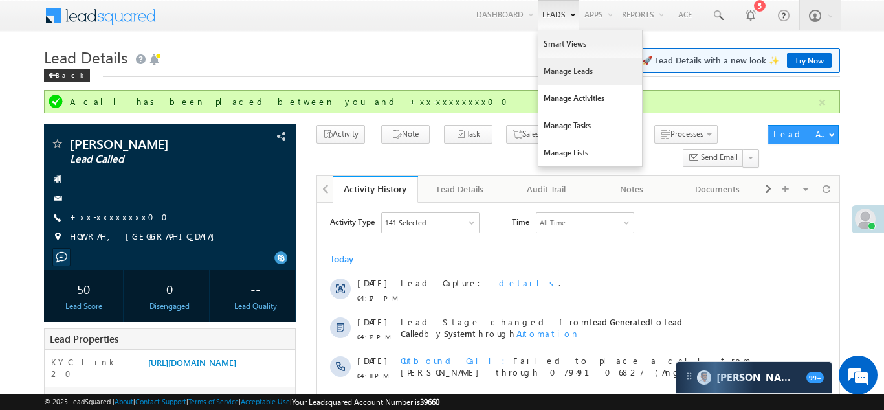
click at [551, 71] on link "Manage Leads" at bounding box center [591, 71] width 104 height 27
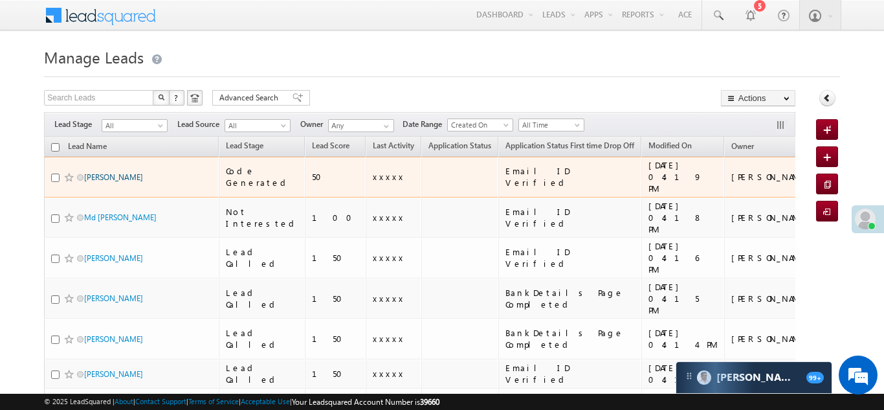
click at [129, 172] on link "[PERSON_NAME]" at bounding box center [113, 177] width 59 height 10
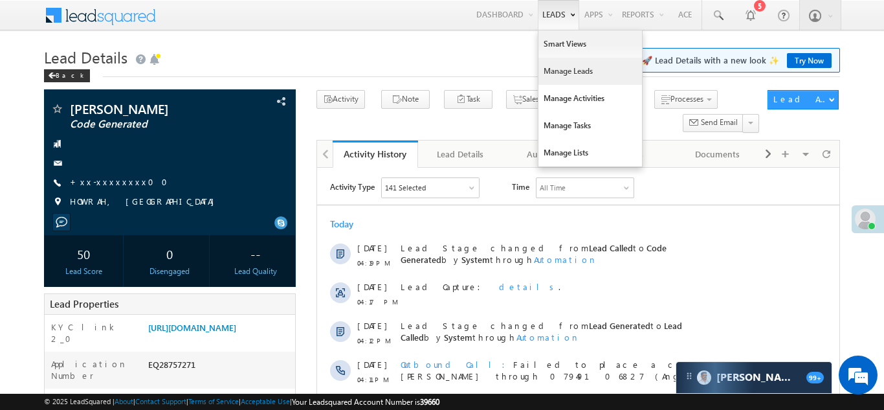
click at [562, 67] on link "Manage Leads" at bounding box center [591, 71] width 104 height 27
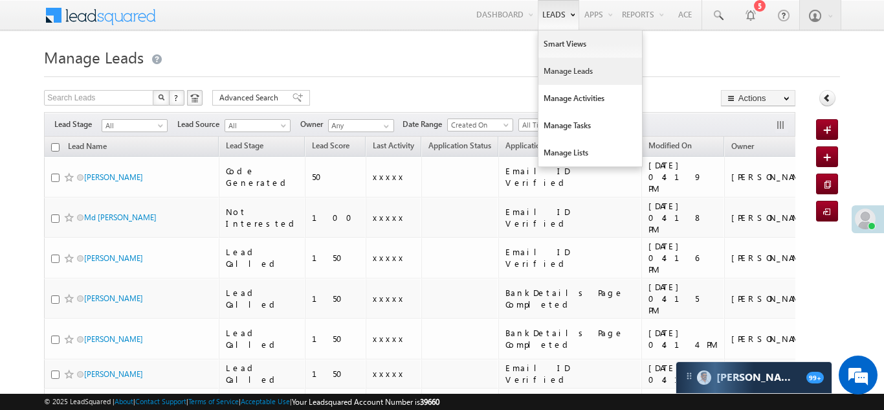
click at [556, 72] on link "Manage Leads" at bounding box center [591, 71] width 104 height 27
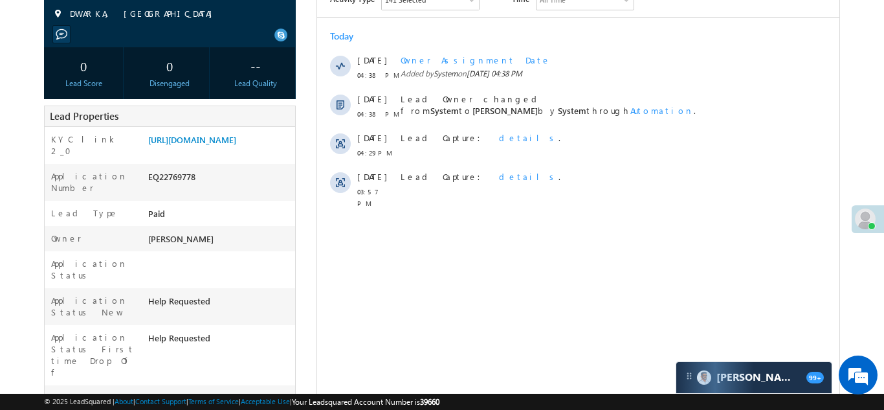
scroll to position [157, 0]
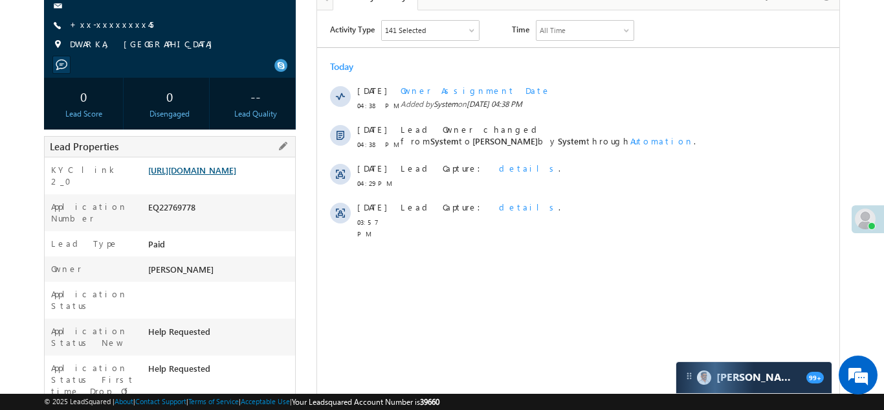
click at [210, 175] on link "https://angelbroking1-pk3em7sa.customui-test.leadsquared.com?leadId=5b7e3ca9-65…" at bounding box center [192, 169] width 88 height 11
click at [113, 25] on link "+xx-xxxxxxxx45" at bounding box center [112, 24] width 84 height 11
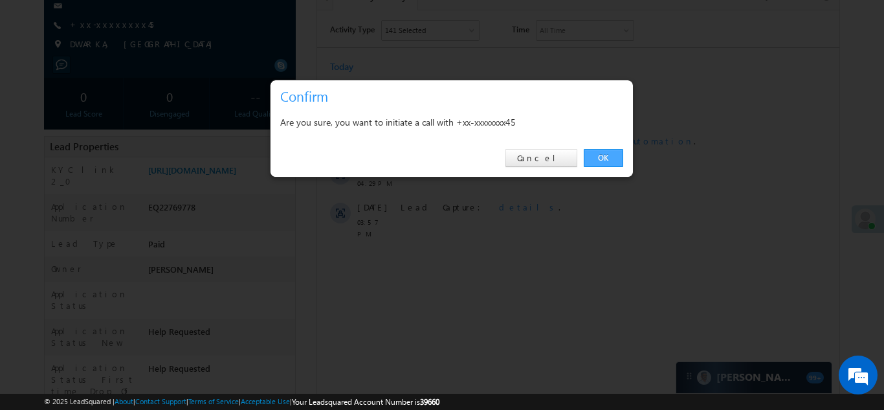
click at [603, 156] on link "OK" at bounding box center [603, 158] width 39 height 18
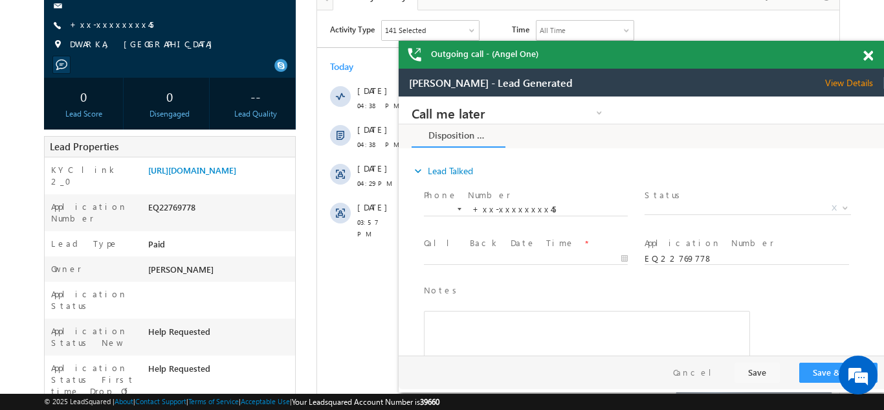
click at [862, 53] on div "Outgoing call - (Angel One)" at bounding box center [641, 55] width 485 height 28
click at [866, 58] on span at bounding box center [869, 55] width 10 height 11
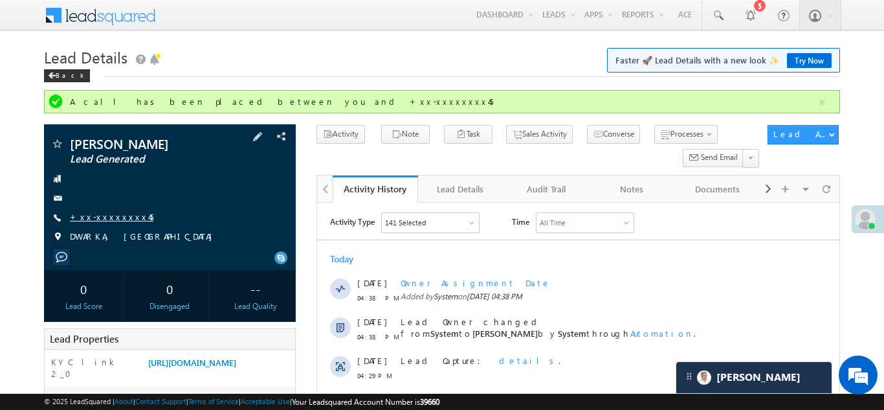
click at [115, 213] on link "+xx-xxxxxxxx45" at bounding box center [112, 216] width 84 height 11
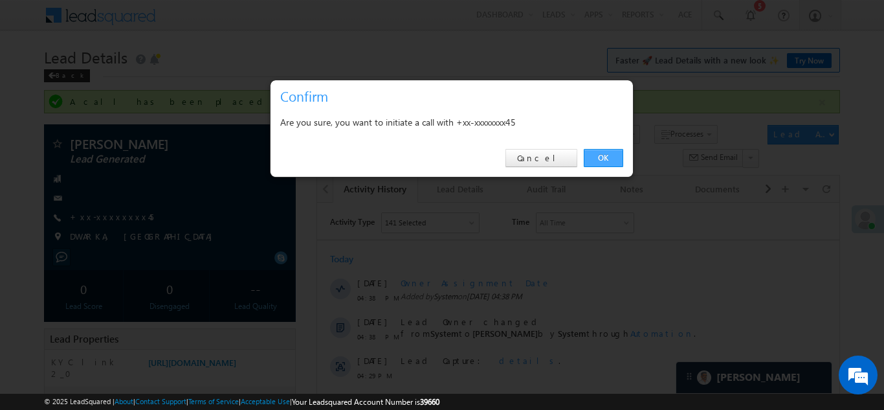
click at [603, 155] on link "OK" at bounding box center [603, 158] width 39 height 18
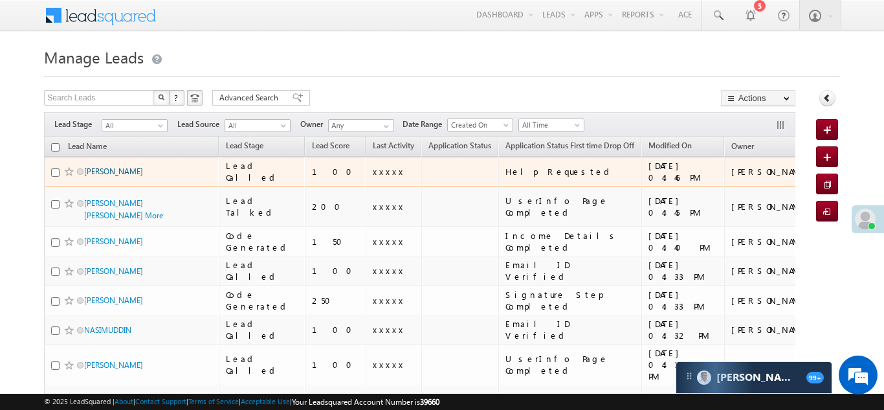
click at [106, 170] on link "[PERSON_NAME]" at bounding box center [113, 171] width 59 height 10
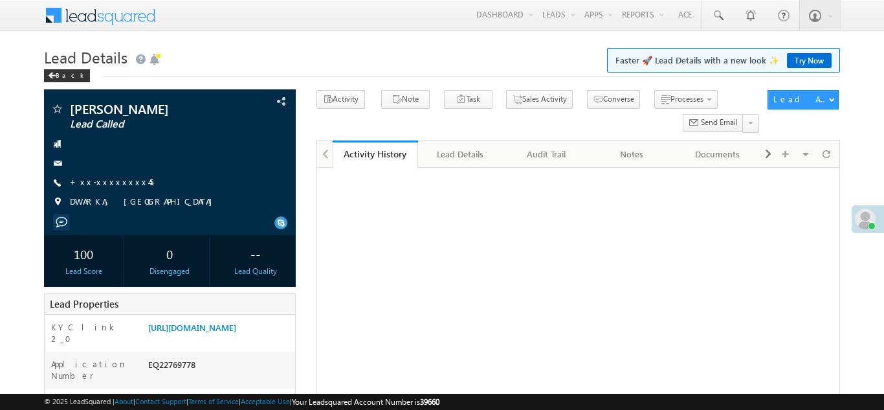
click at [107, 181] on link "+xx-xxxxxxxx45" at bounding box center [112, 181] width 84 height 11
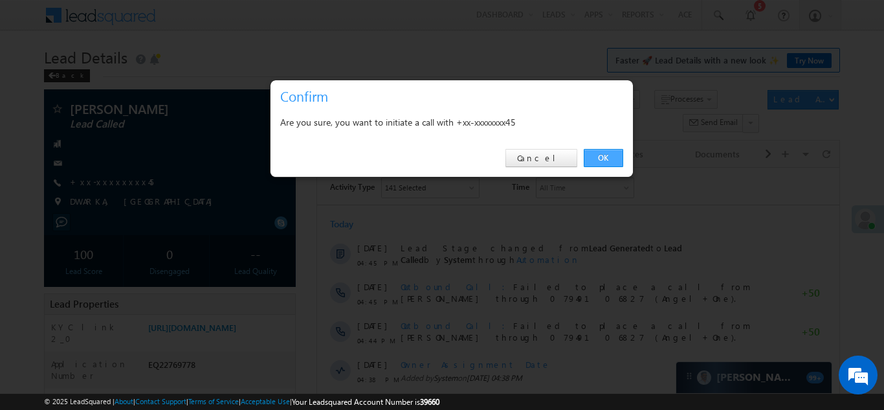
click at [608, 158] on link "OK" at bounding box center [603, 158] width 39 height 18
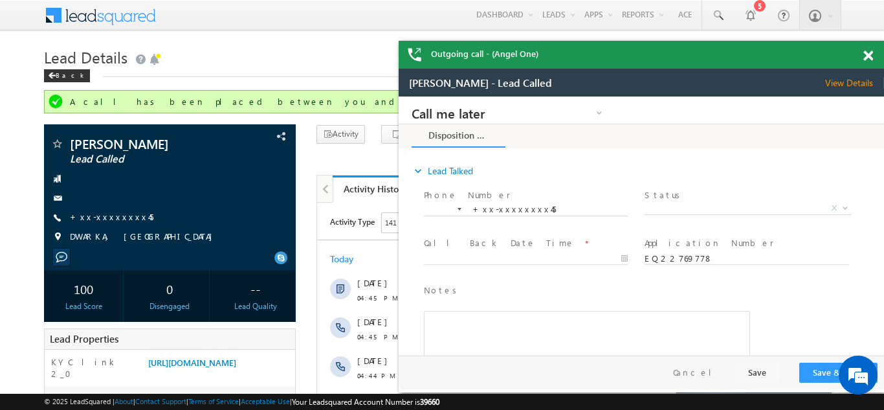
click at [872, 52] on span at bounding box center [869, 55] width 10 height 11
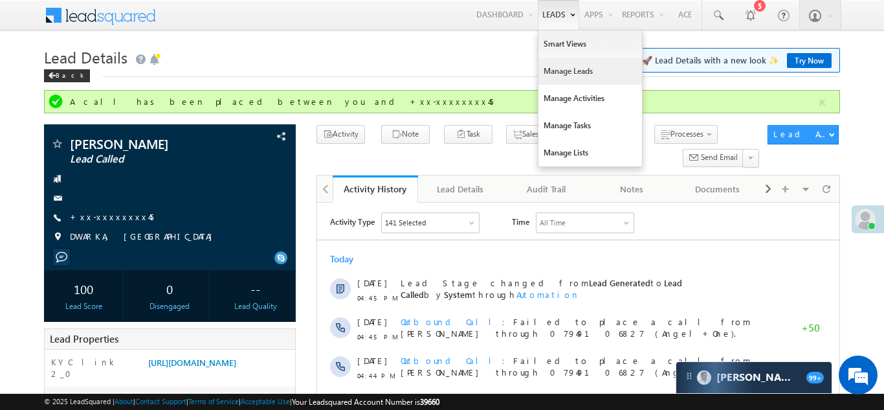
click at [557, 69] on link "Manage Leads" at bounding box center [591, 71] width 104 height 27
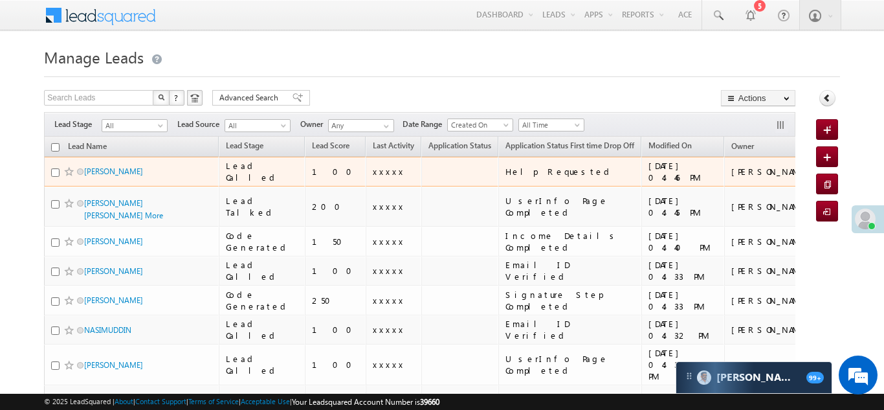
click at [724, 175] on td "[PERSON_NAME]" at bounding box center [773, 172] width 98 height 30
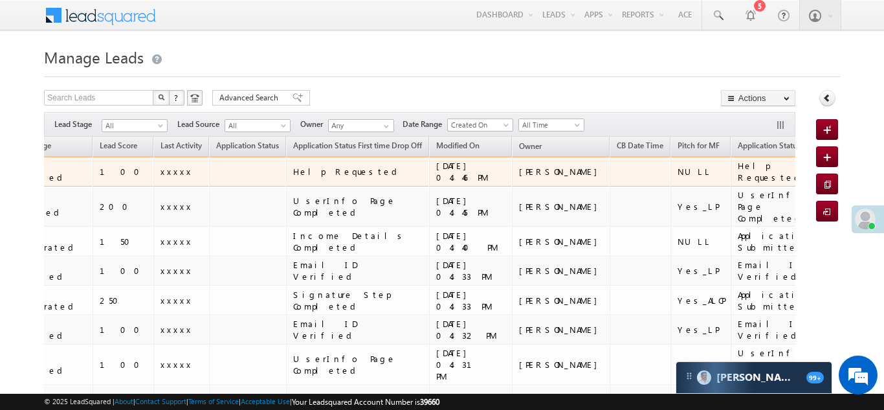
scroll to position [0, 269]
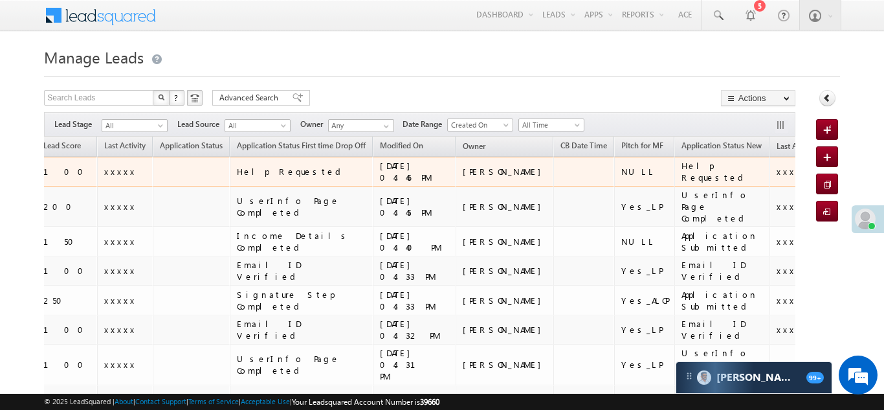
click at [777, 172] on span "xxxxx" at bounding box center [793, 171] width 32 height 11
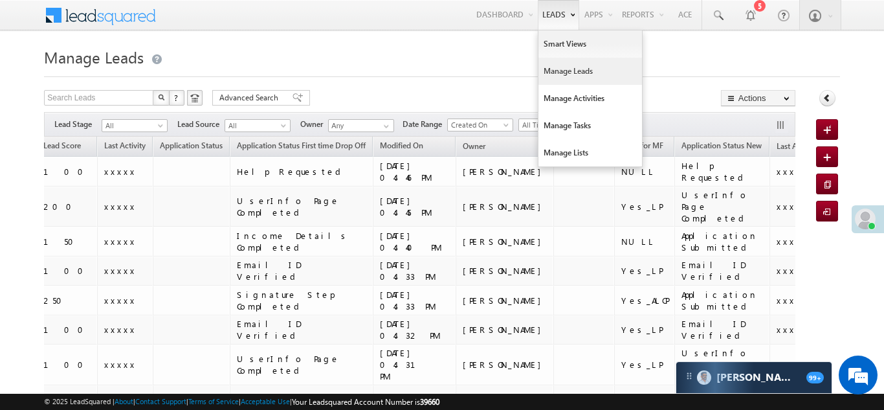
click at [553, 74] on link "Manage Leads" at bounding box center [591, 71] width 104 height 27
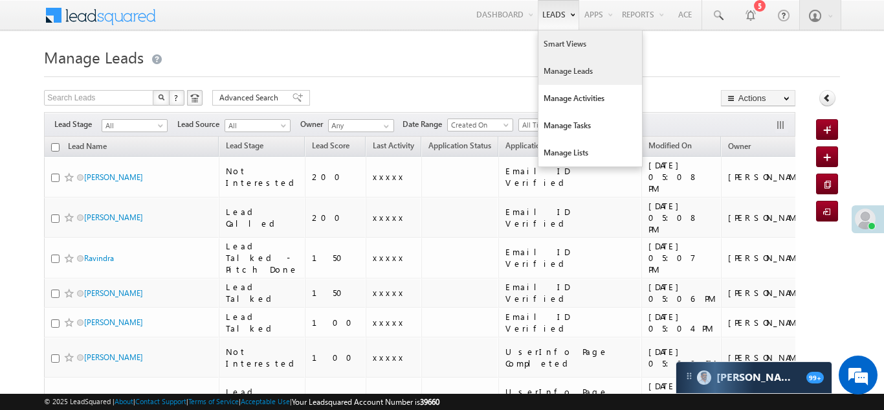
click at [552, 48] on link "Smart Views" at bounding box center [591, 43] width 104 height 27
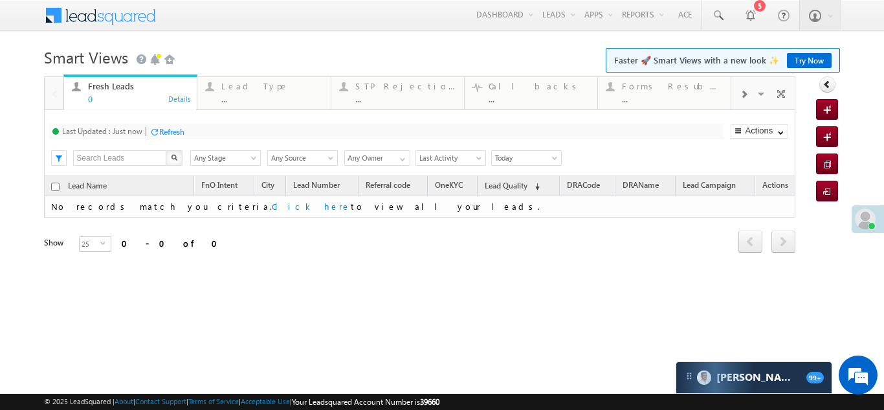
click at [740, 93] on span at bounding box center [744, 94] width 8 height 10
click at [655, 91] on div "Coded [DATE] ..." at bounding box center [673, 90] width 101 height 25
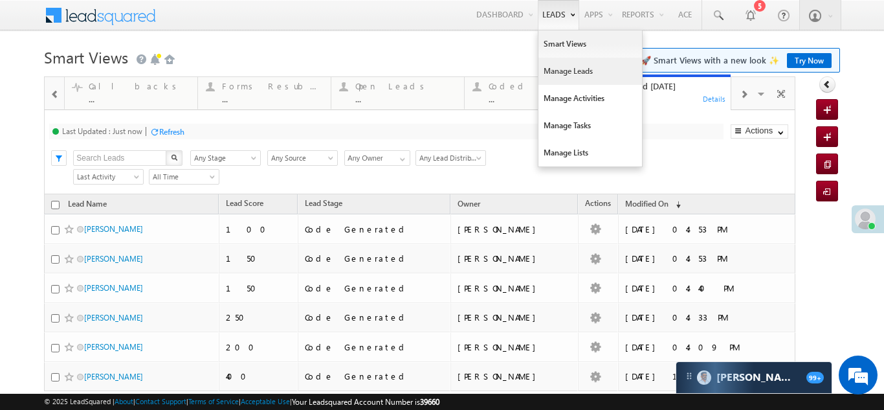
click at [557, 69] on link "Manage Leads" at bounding box center [591, 71] width 104 height 27
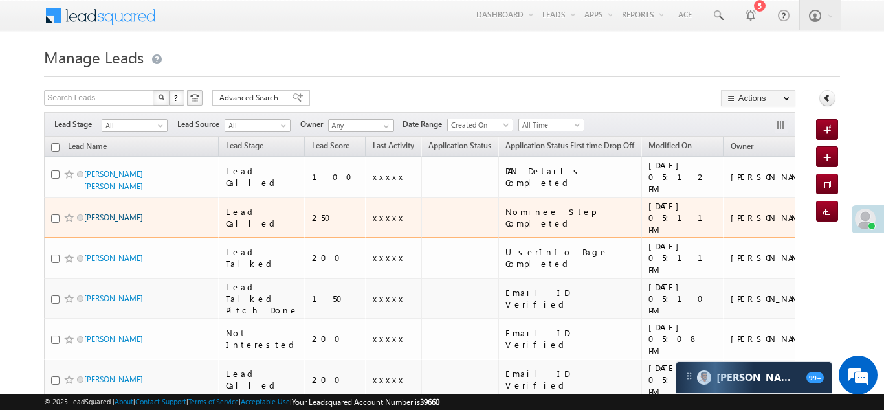
click at [100, 212] on link "[PERSON_NAME]" at bounding box center [113, 217] width 59 height 10
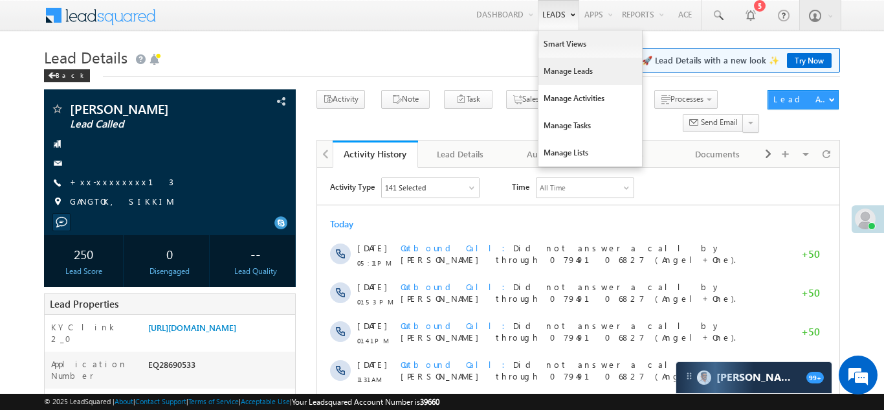
click at [548, 71] on link "Manage Leads" at bounding box center [591, 71] width 104 height 27
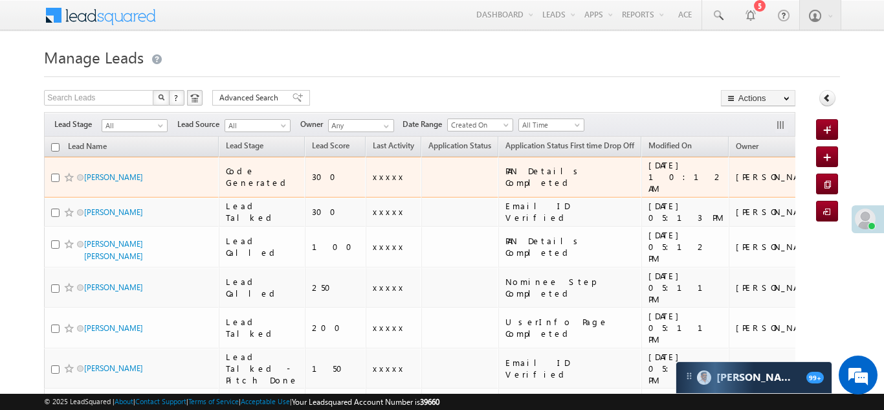
click at [729, 173] on td "[PERSON_NAME]" at bounding box center [778, 177] width 98 height 41
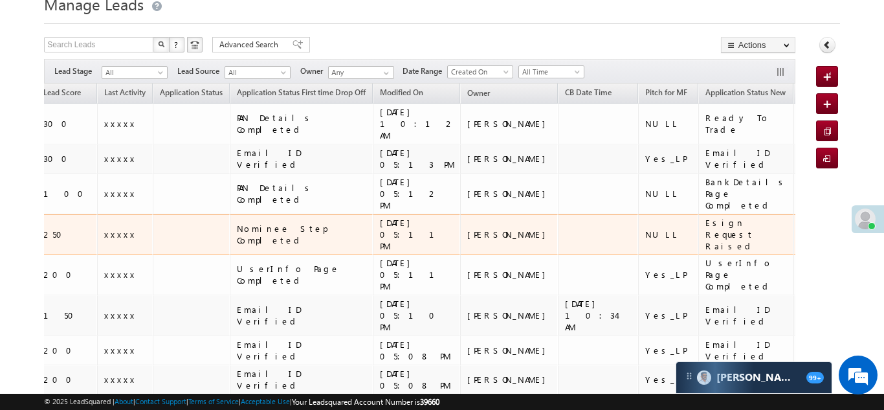
scroll to position [54, 0]
click at [801, 227] on div "xxxxx" at bounding box center [836, 233] width 71 height 12
click at [645, 227] on div "NULL" at bounding box center [668, 233] width 47 height 12
click at [558, 213] on td at bounding box center [598, 233] width 80 height 41
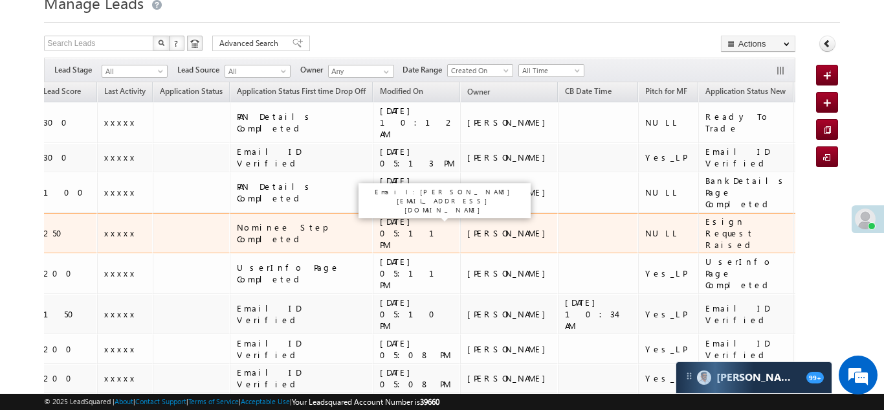
click at [467, 227] on div "[PERSON_NAME]" at bounding box center [509, 233] width 85 height 12
click at [380, 216] on div "09/11/25 05:11 PM" at bounding box center [417, 233] width 75 height 35
click at [237, 221] on div "Nominee Step Completed" at bounding box center [302, 232] width 130 height 23
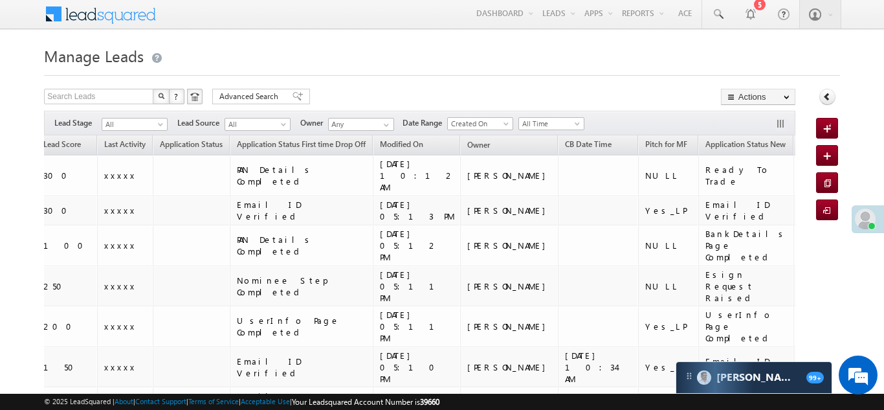
scroll to position [0, 0]
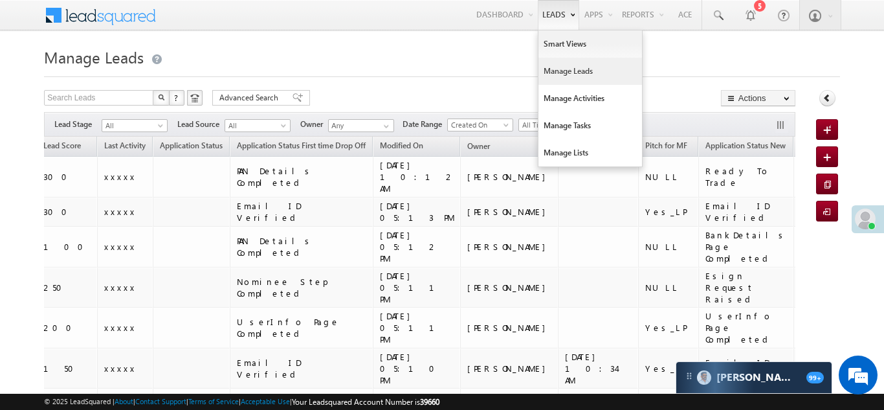
click at [550, 66] on link "Manage Leads" at bounding box center [591, 71] width 104 height 27
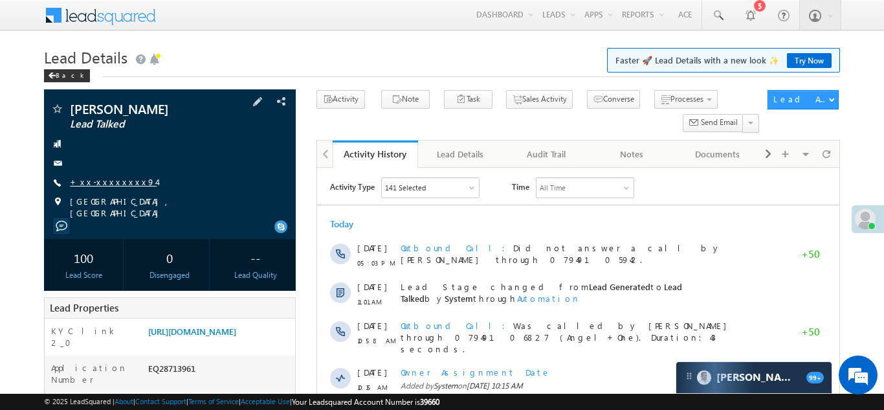
click at [96, 182] on link "+xx-xxxxxxxx94" at bounding box center [113, 181] width 87 height 11
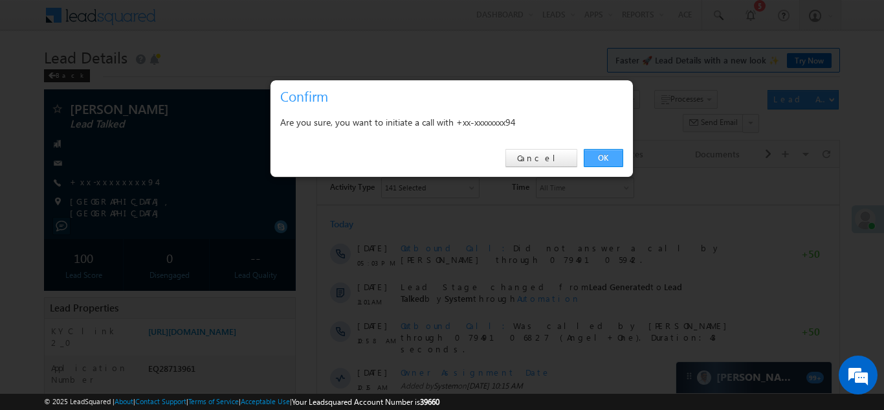
click at [604, 155] on link "OK" at bounding box center [603, 158] width 39 height 18
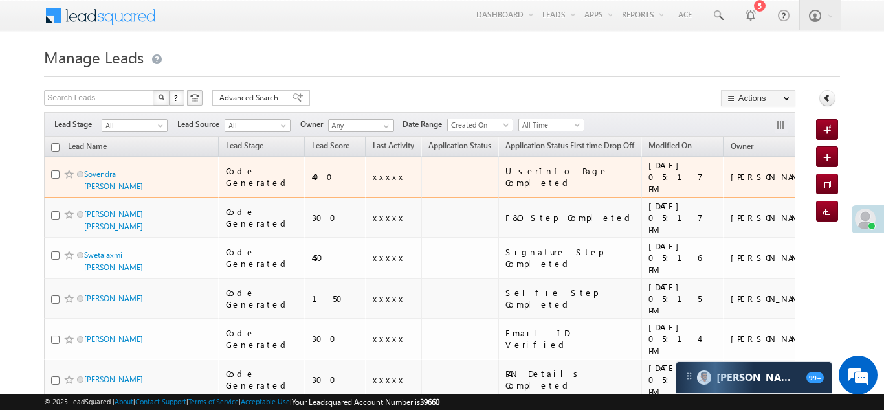
click at [821, 172] on td at bounding box center [861, 177] width 80 height 41
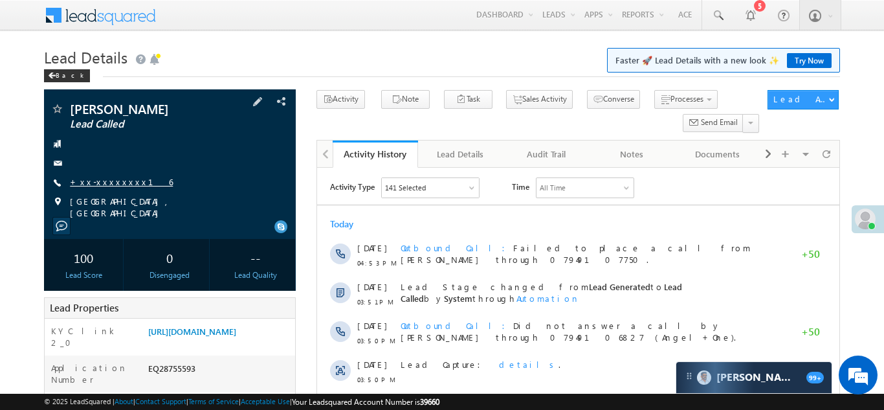
click at [116, 180] on link "+xx-xxxxxxxx16" at bounding box center [121, 181] width 103 height 11
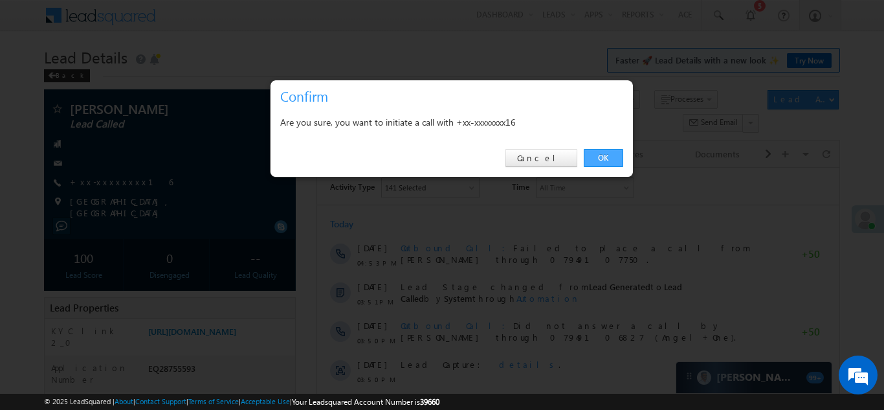
click at [602, 155] on link "OK" at bounding box center [603, 158] width 39 height 18
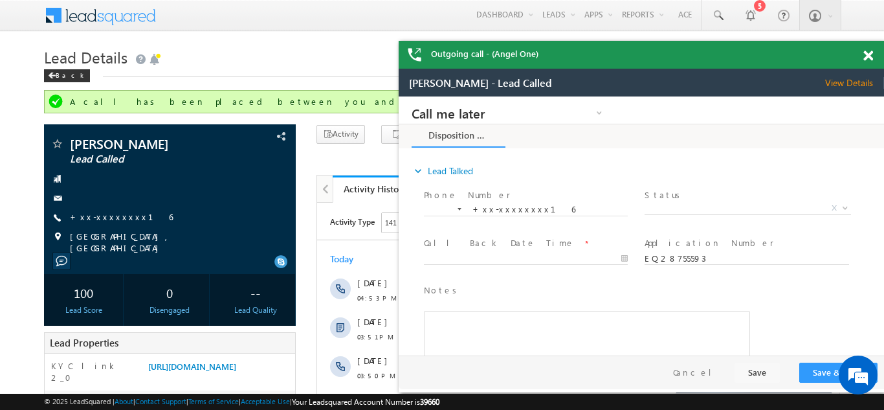
click at [869, 53] on span at bounding box center [869, 55] width 10 height 11
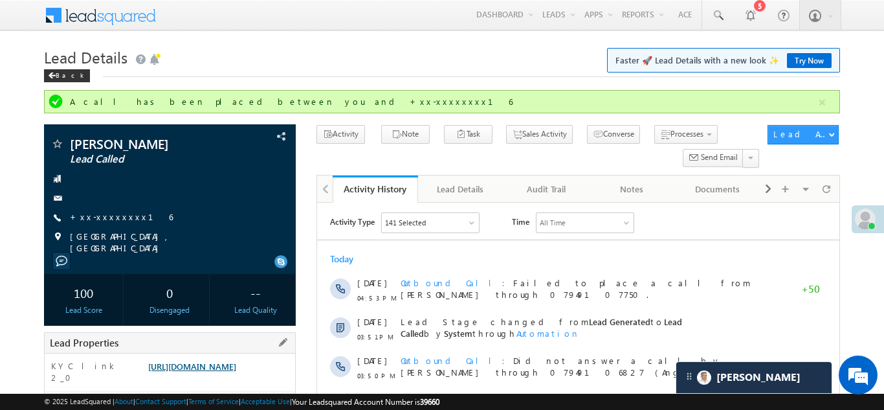
click at [209, 372] on link "https://angelbroking1-pk3em7sa.customui-test.leadsquared.com?leadId=cdb4246a-e0…" at bounding box center [192, 366] width 88 height 11
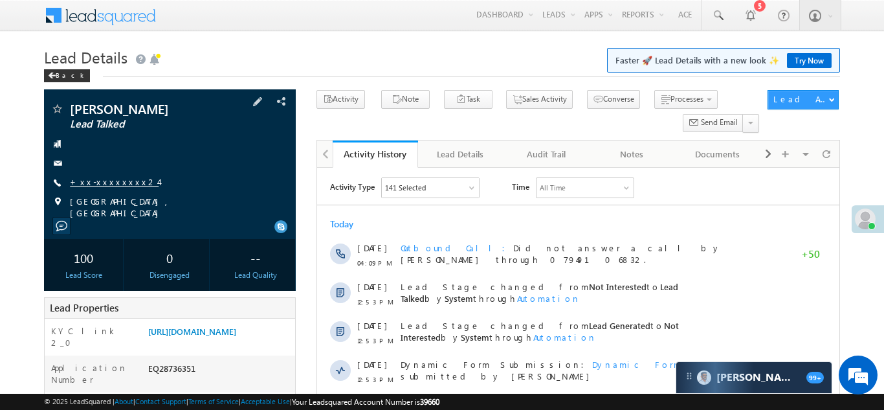
click at [124, 182] on link "+xx-xxxxxxxx24" at bounding box center [114, 181] width 89 height 11
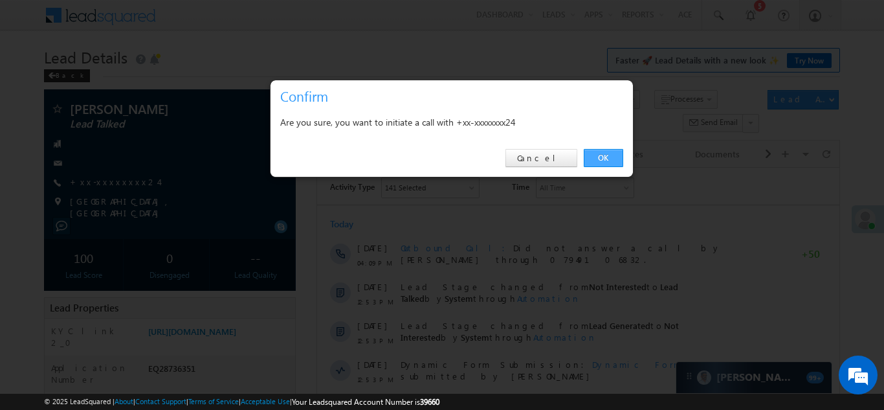
click at [596, 155] on link "OK" at bounding box center [603, 158] width 39 height 18
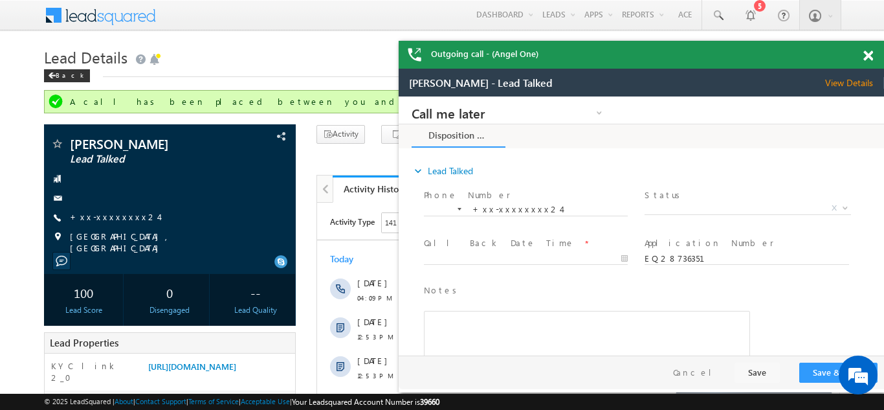
click at [869, 55] on span at bounding box center [869, 55] width 10 height 11
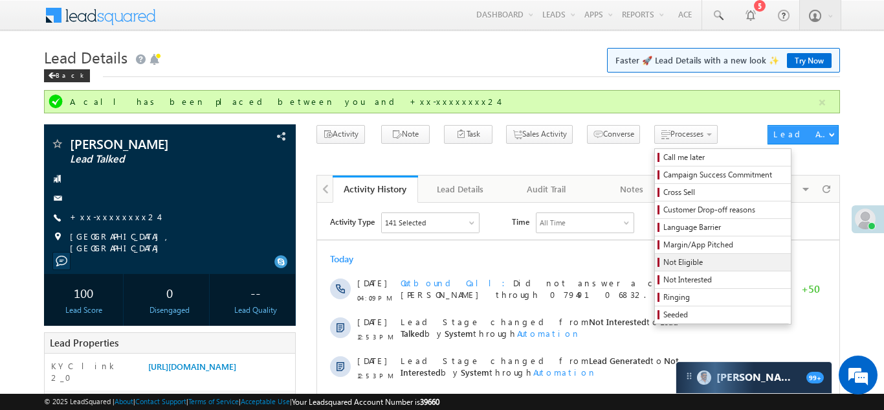
click at [664, 263] on span "Not Eligible" at bounding box center [725, 262] width 123 height 12
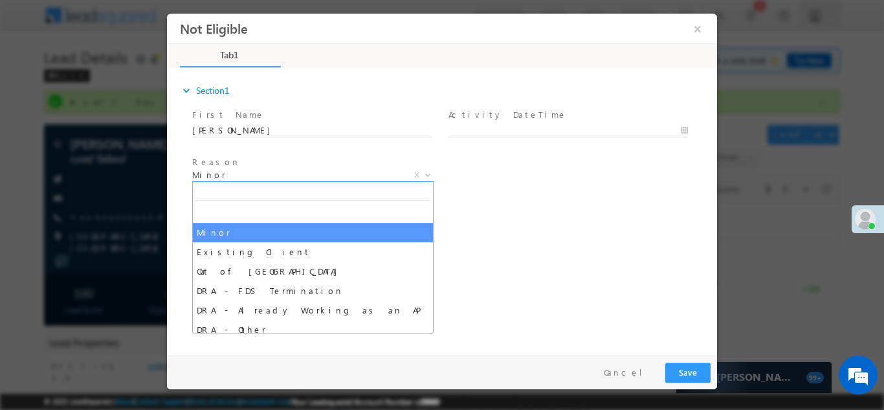
click at [289, 174] on span "Minor" at bounding box center [297, 174] width 210 height 12
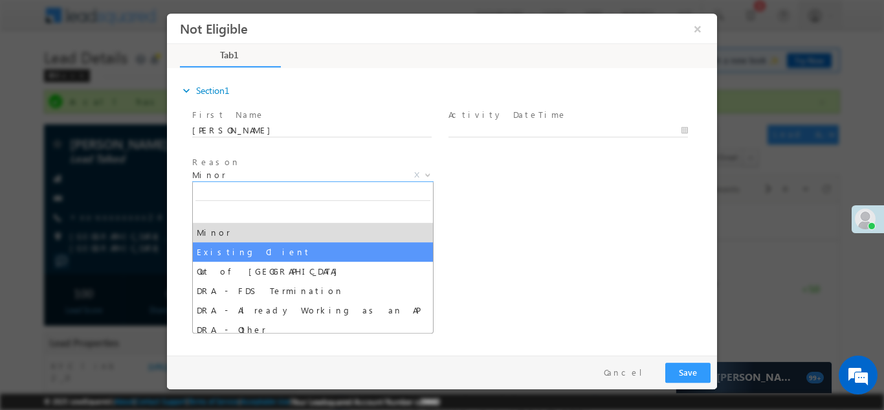
select select "Existing Client"
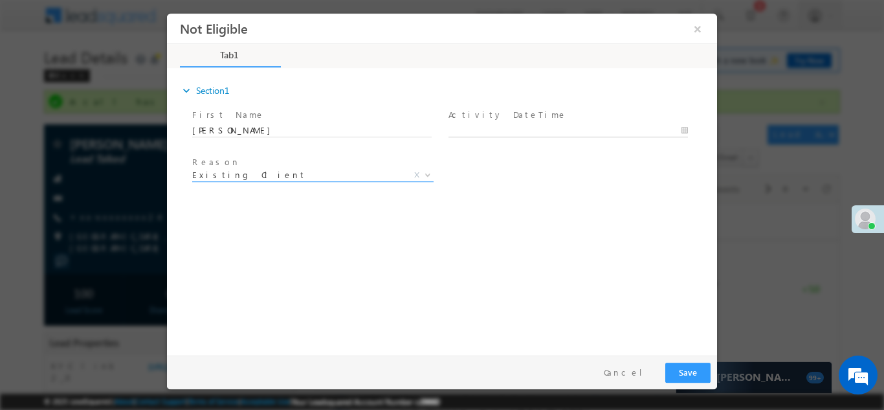
type input "09/11/25 5:22 PM"
click at [555, 133] on body "Not Eligible ×" at bounding box center [442, 181] width 550 height 336
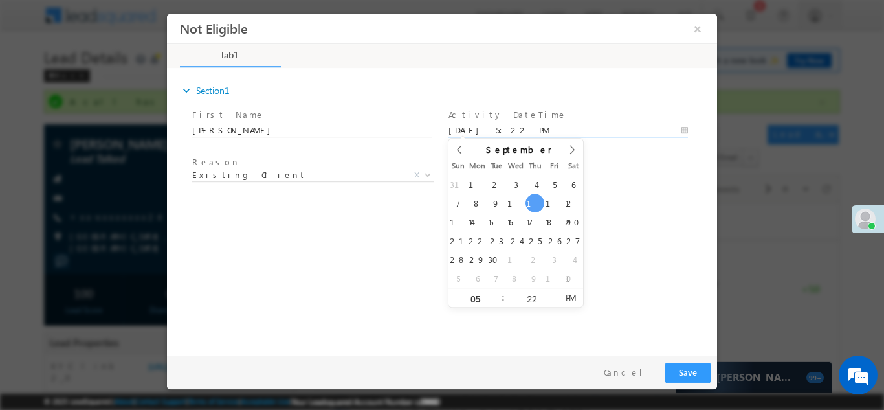
click at [608, 206] on div "expand_more Section1 First Name *" at bounding box center [445, 209] width 544 height 280
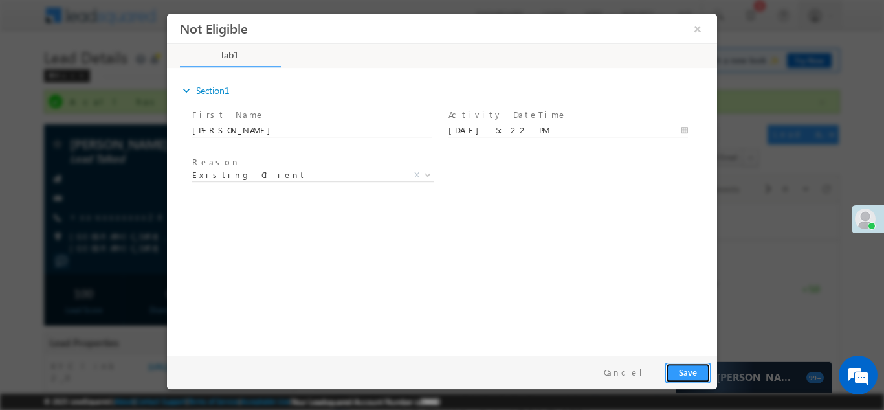
click at [691, 379] on button "Save" at bounding box center [687, 372] width 45 height 20
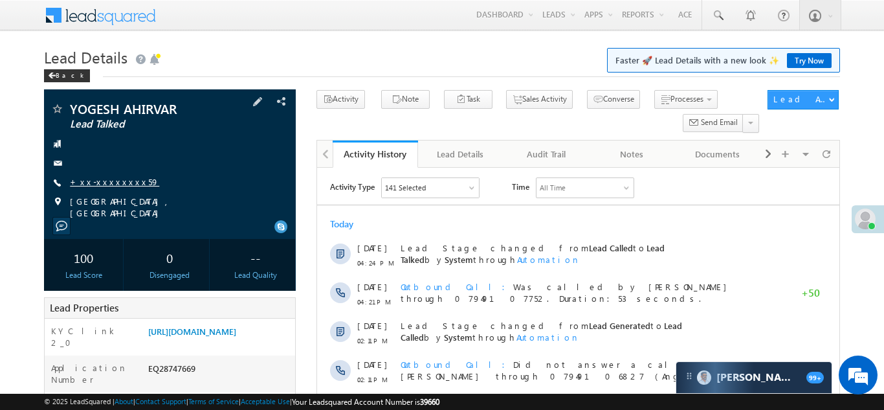
click at [108, 181] on link "+xx-xxxxxxxx59" at bounding box center [114, 181] width 89 height 11
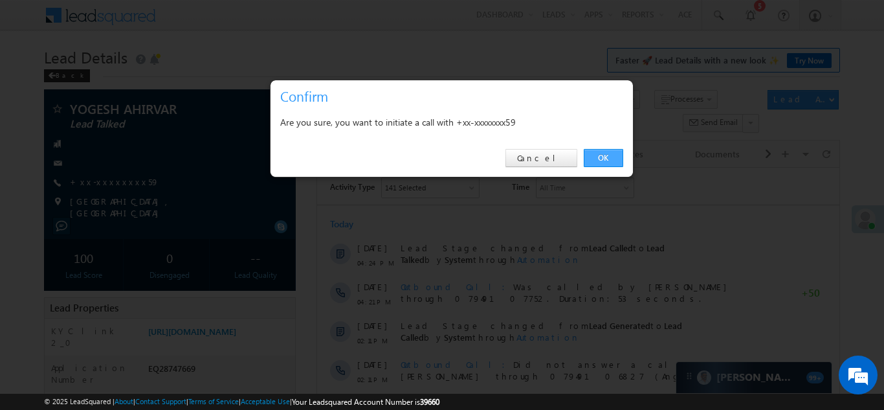
click at [602, 159] on link "OK" at bounding box center [603, 158] width 39 height 18
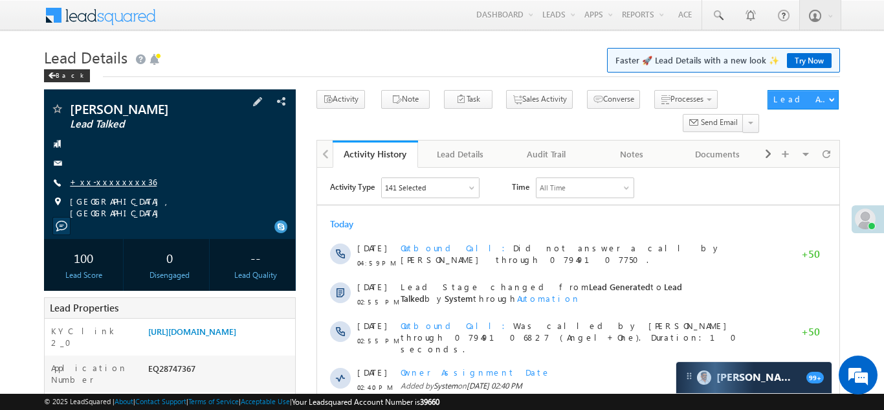
click at [98, 181] on link "+xx-xxxxxxxx36" at bounding box center [113, 181] width 87 height 11
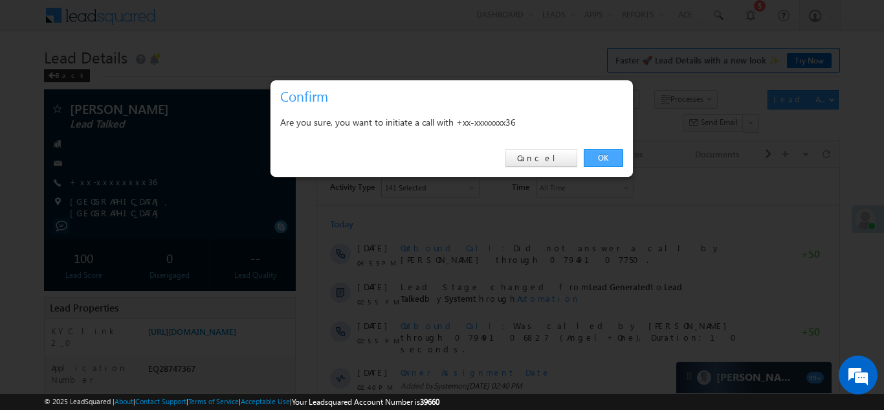
click at [604, 155] on link "OK" at bounding box center [603, 158] width 39 height 18
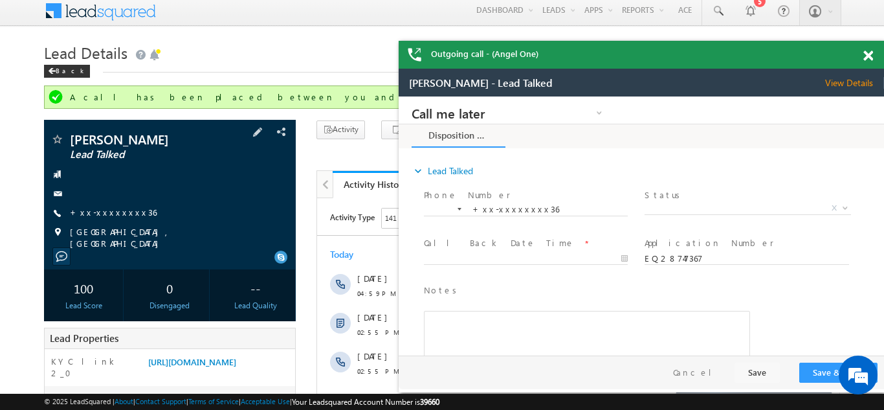
scroll to position [13, 0]
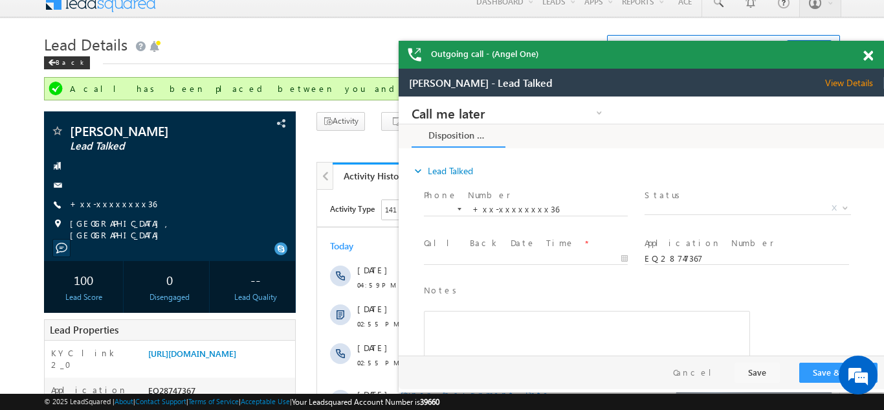
click at [873, 55] on div at bounding box center [875, 53] width 17 height 25
click at [865, 56] on span at bounding box center [869, 55] width 10 height 11
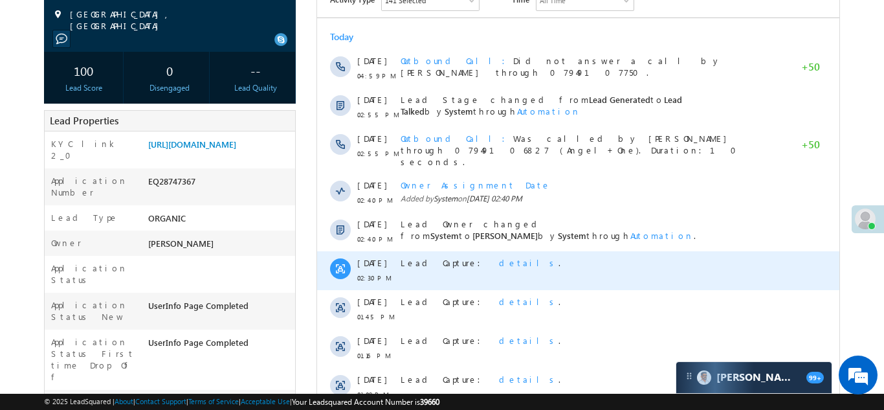
scroll to position [0, 0]
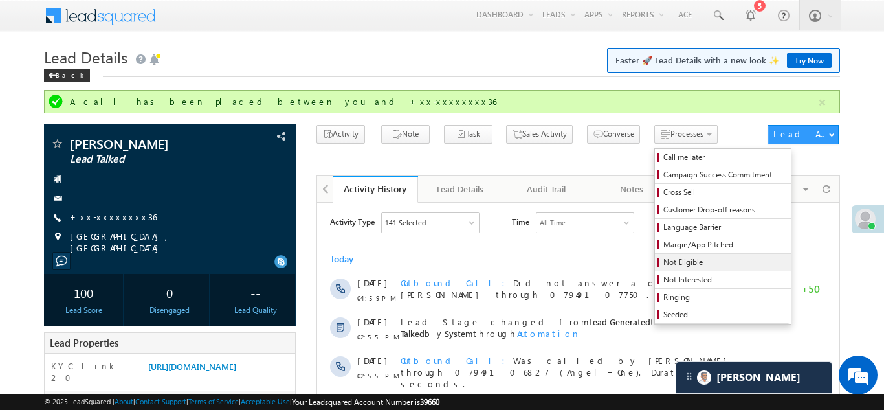
click at [664, 264] on span "Not Eligible" at bounding box center [725, 262] width 123 height 12
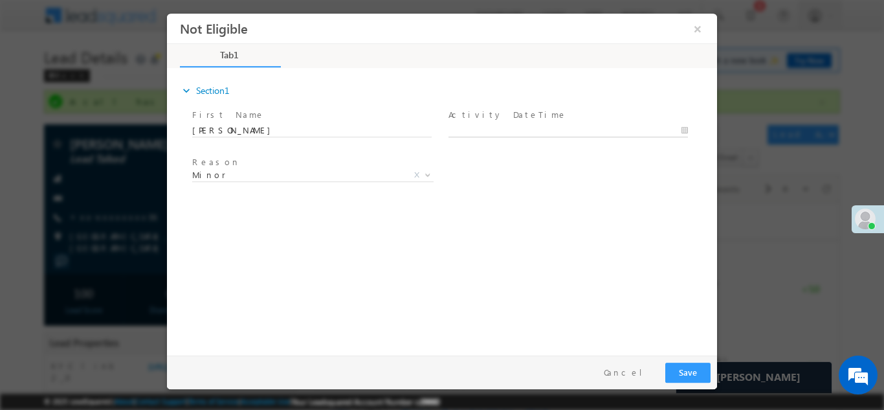
type input "09/11/25 5:24 PM"
click at [524, 131] on input "09/11/25 5:24 PM" at bounding box center [569, 130] width 240 height 13
click at [603, 219] on div "expand_more Section1 First Name *" at bounding box center [445, 209] width 544 height 280
click at [284, 171] on span "Minor" at bounding box center [297, 174] width 210 height 12
click at [634, 262] on div "expand_more Section1 First Name *" at bounding box center [445, 209] width 544 height 280
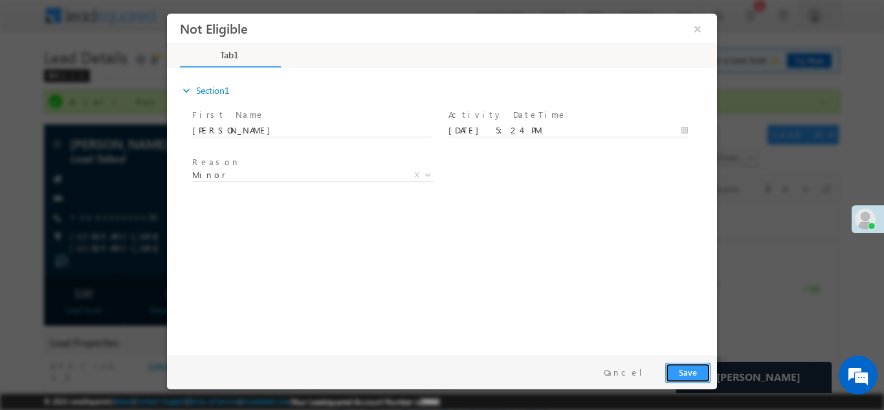
click at [682, 375] on button "Save" at bounding box center [687, 372] width 45 height 20
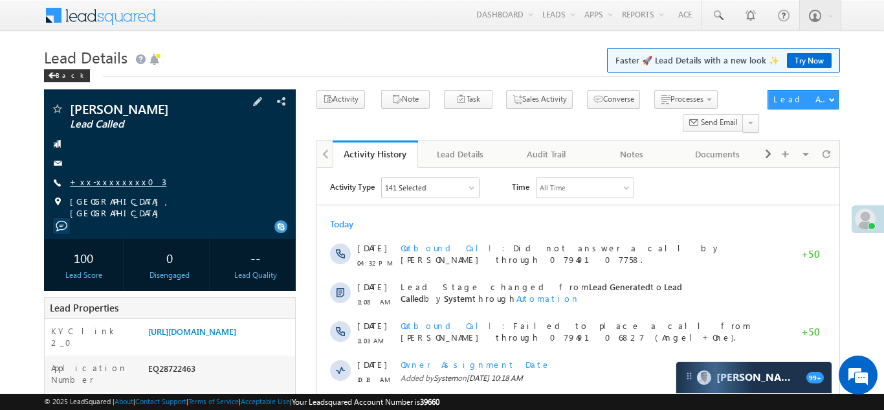
click at [102, 180] on link "+xx-xxxxxxxx03" at bounding box center [118, 181] width 96 height 11
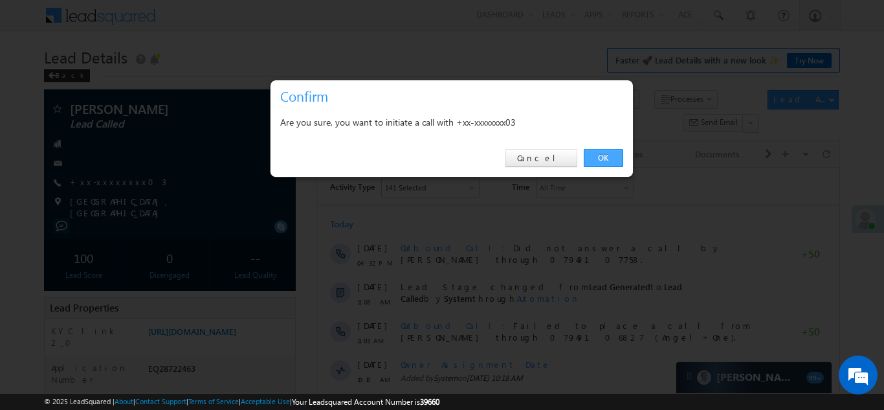
click at [597, 157] on link "OK" at bounding box center [603, 158] width 39 height 18
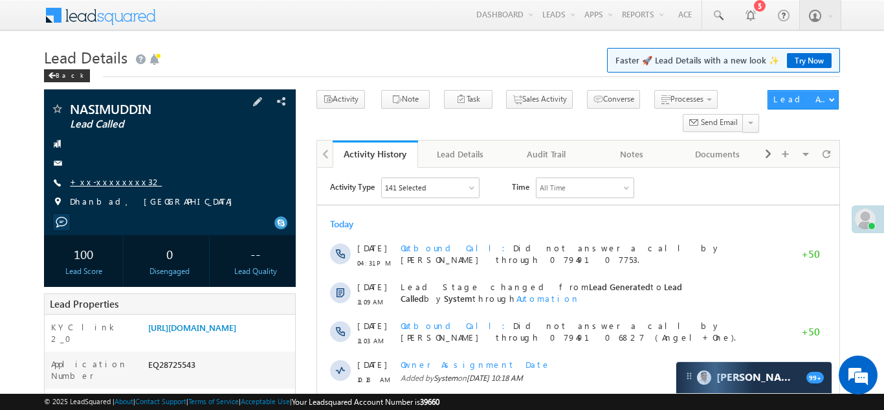
click at [96, 180] on link "+xx-xxxxxxxx32" at bounding box center [116, 181] width 92 height 11
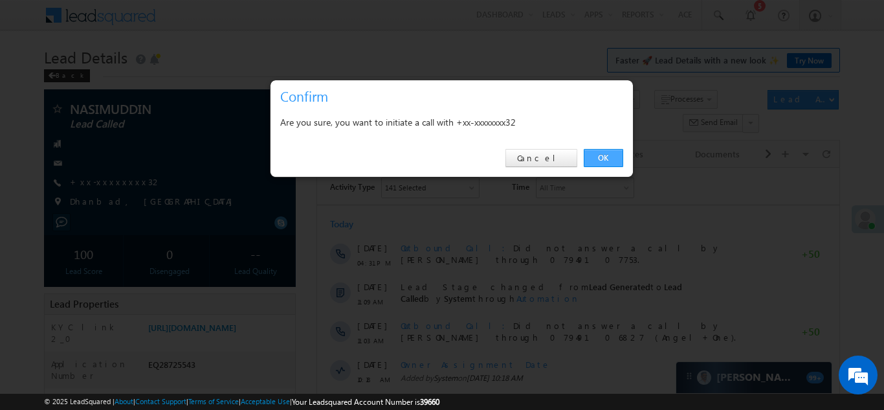
click at [601, 155] on link "OK" at bounding box center [603, 158] width 39 height 18
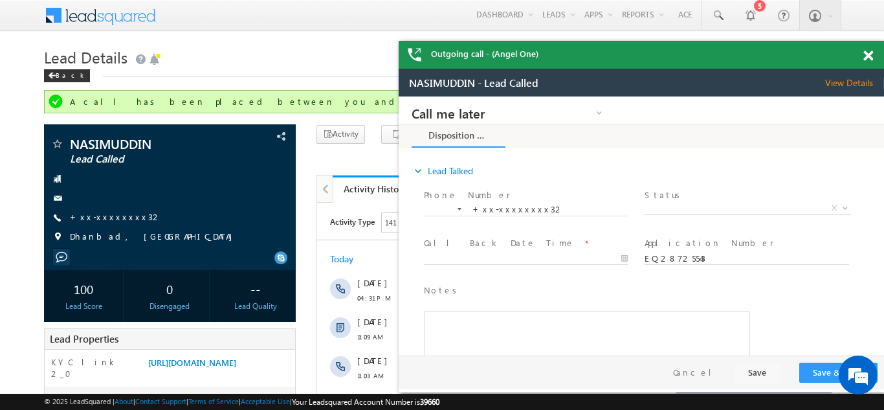
click at [867, 55] on span at bounding box center [869, 55] width 10 height 11
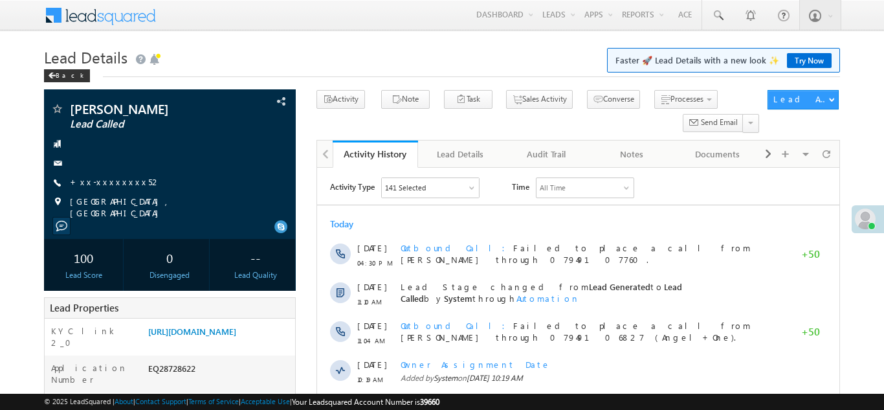
click at [87, 182] on link "+xx-xxxxxxxx52" at bounding box center [115, 181] width 91 height 11
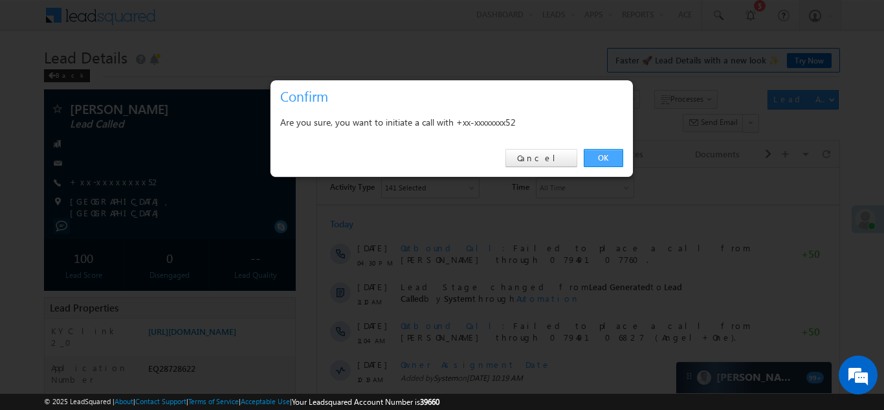
click at [608, 156] on link "OK" at bounding box center [603, 158] width 39 height 18
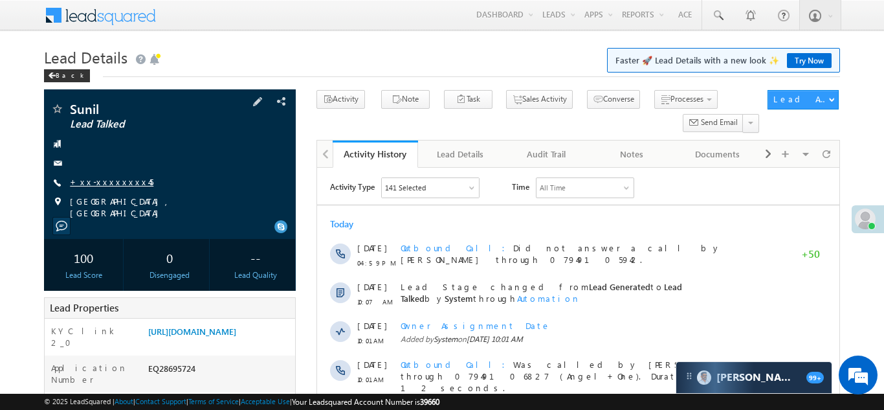
click at [115, 184] on link "+xx-xxxxxxxx45" at bounding box center [112, 181] width 84 height 11
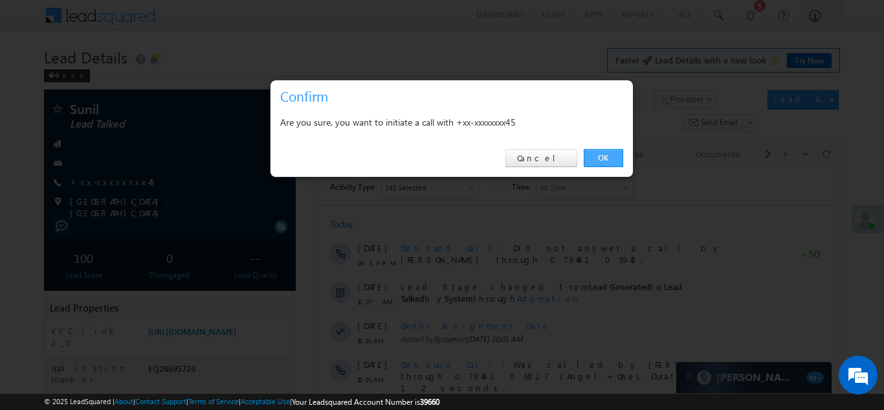
click at [599, 155] on link "OK" at bounding box center [603, 158] width 39 height 18
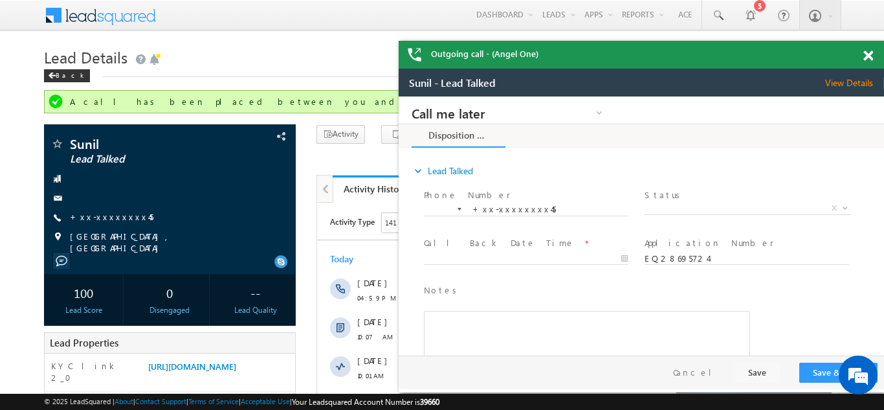
click at [867, 55] on span at bounding box center [869, 55] width 10 height 11
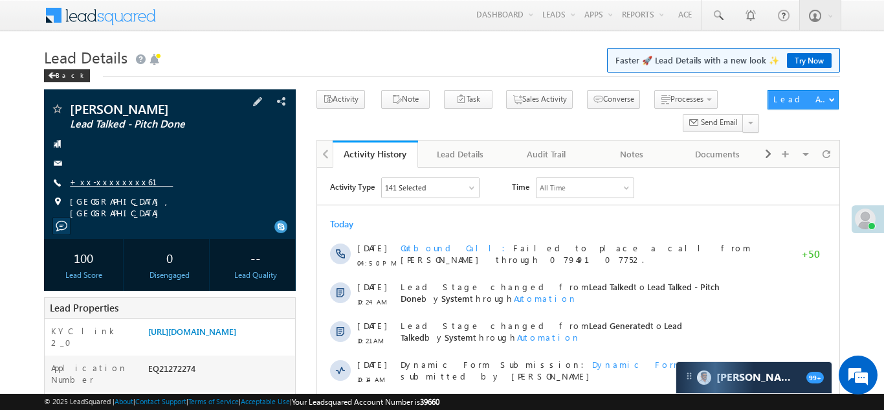
click at [111, 180] on link "+xx-xxxxxxxx61" at bounding box center [121, 181] width 103 height 11
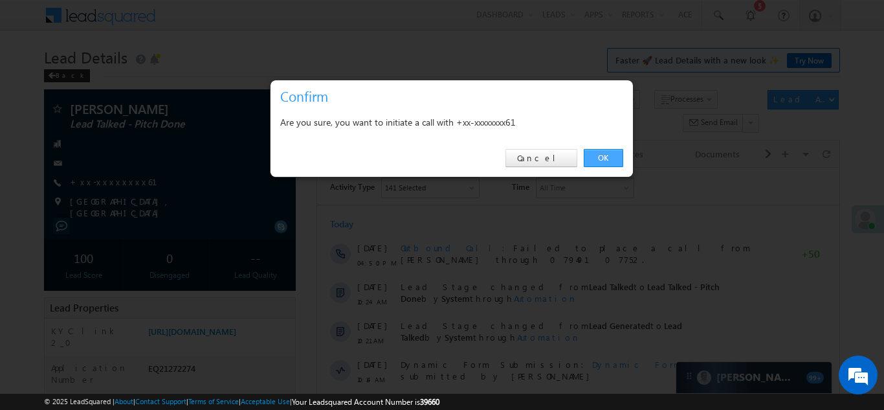
click at [603, 155] on link "OK" at bounding box center [603, 158] width 39 height 18
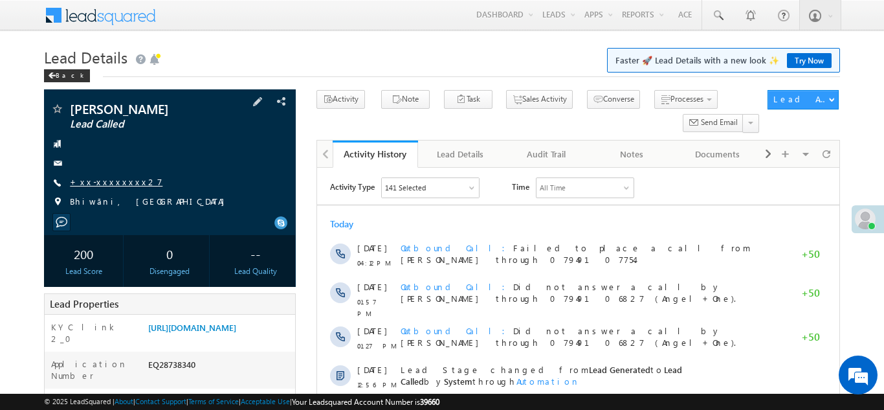
click at [109, 182] on link "+xx-xxxxxxxx27" at bounding box center [116, 181] width 93 height 11
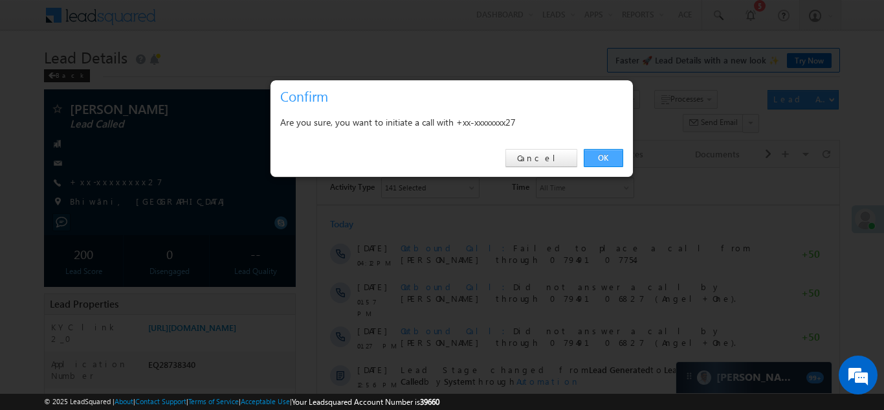
click at [602, 160] on link "OK" at bounding box center [603, 158] width 39 height 18
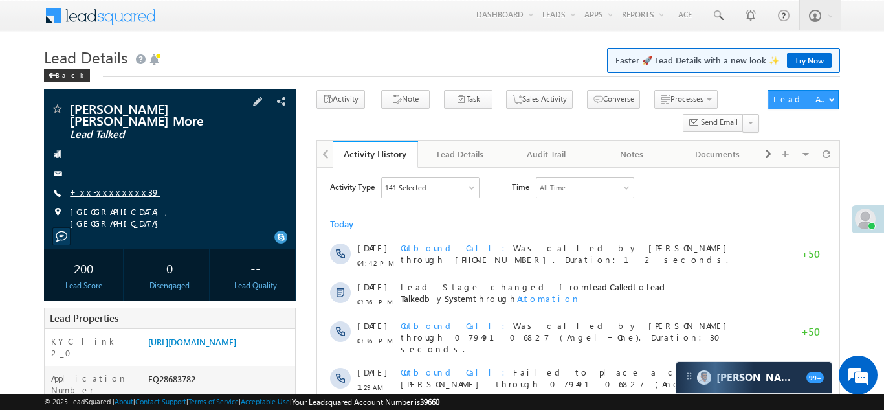
click at [102, 186] on link "+xx-xxxxxxxx39" at bounding box center [115, 191] width 90 height 11
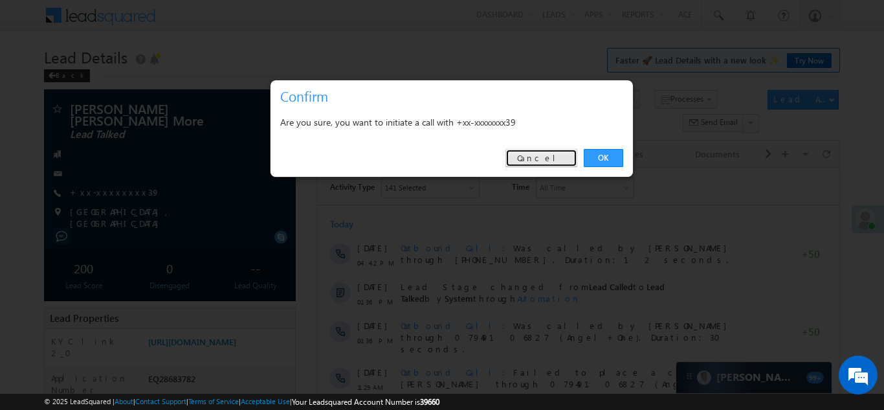
click at [558, 152] on link "Cancel" at bounding box center [542, 158] width 72 height 18
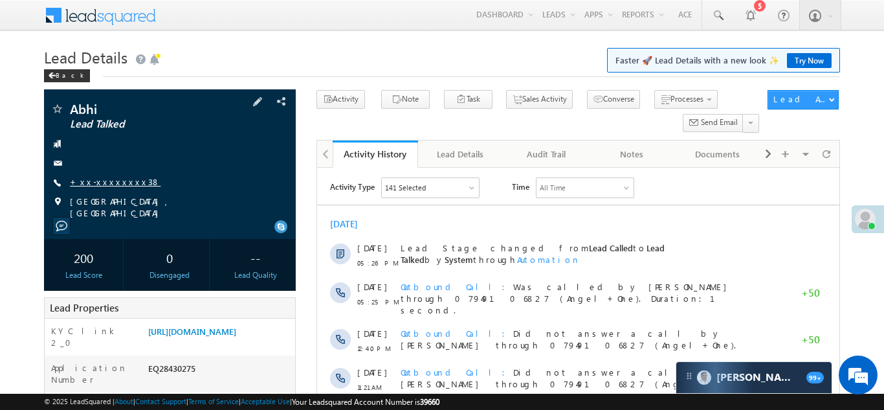
click at [108, 183] on link "+xx-xxxxxxxx38" at bounding box center [115, 181] width 91 height 11
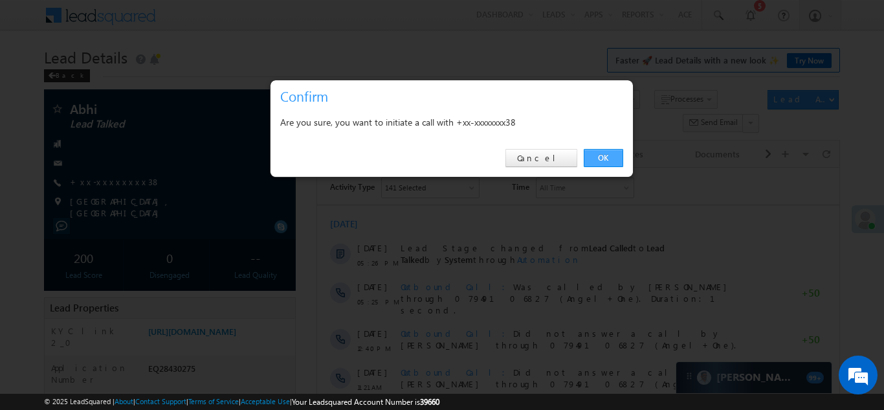
click at [601, 153] on link "OK" at bounding box center [603, 158] width 39 height 18
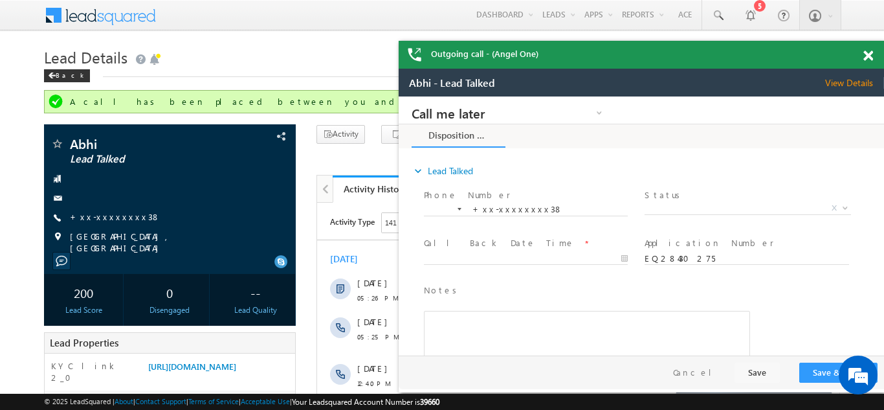
click at [868, 54] on span at bounding box center [869, 55] width 10 height 11
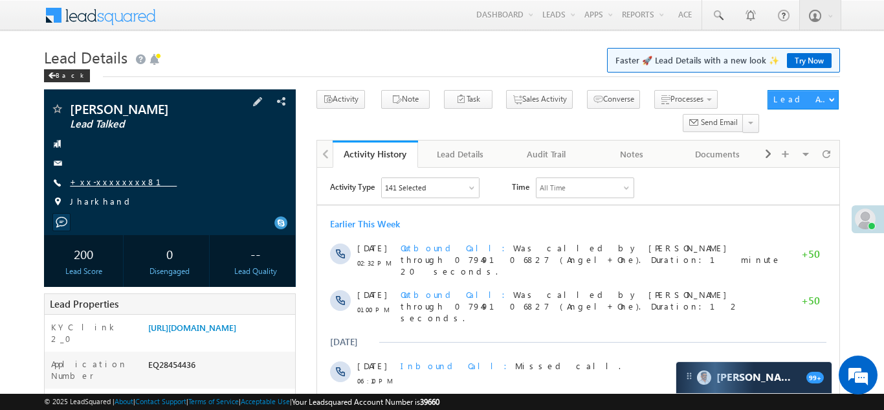
click at [103, 183] on link "+xx-xxxxxxxx81" at bounding box center [123, 181] width 107 height 11
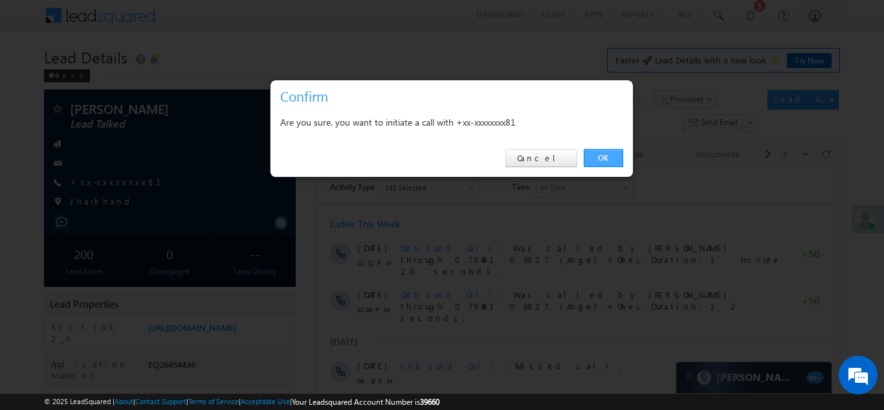
click at [594, 160] on link "OK" at bounding box center [603, 158] width 39 height 18
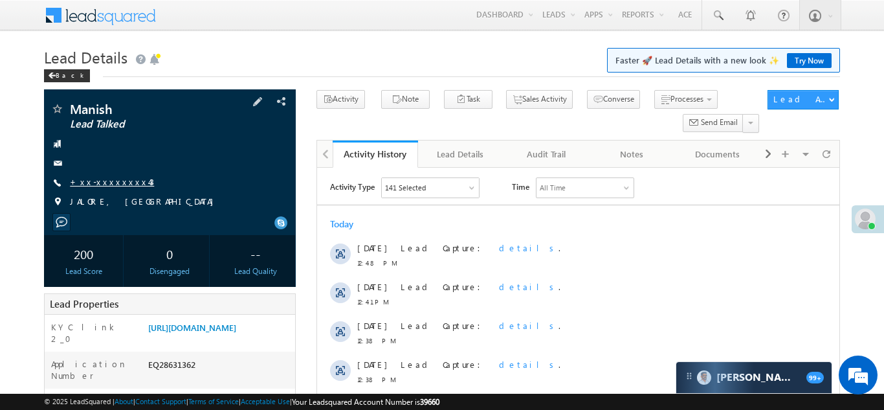
click at [102, 177] on link "+xx-xxxxxxxx43" at bounding box center [112, 181] width 84 height 11
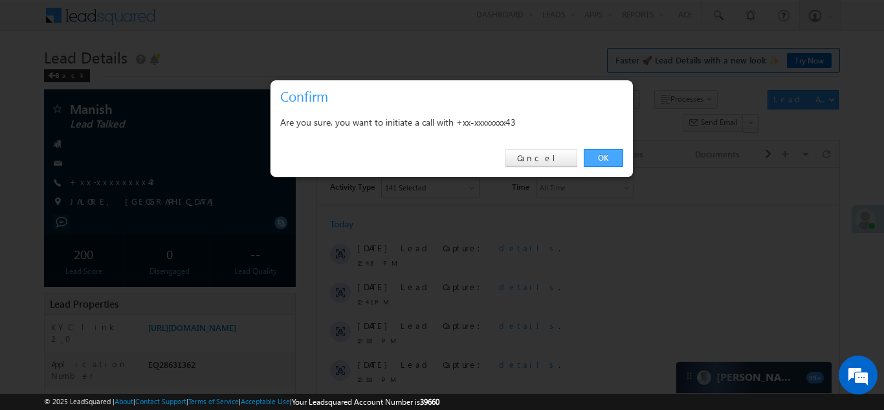
click at [602, 158] on link "OK" at bounding box center [603, 158] width 39 height 18
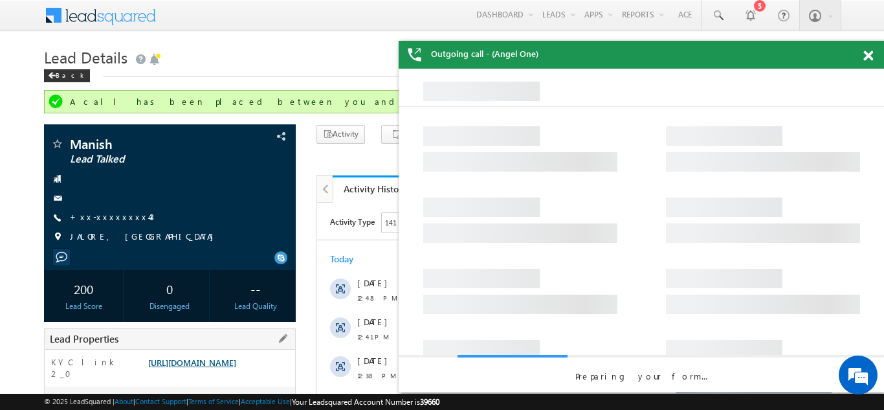
click at [221, 368] on link "https://angelbroking1-pk3em7sa.customui-test.leadsquared.com?leadId=fe0179fb-7e…" at bounding box center [192, 362] width 88 height 11
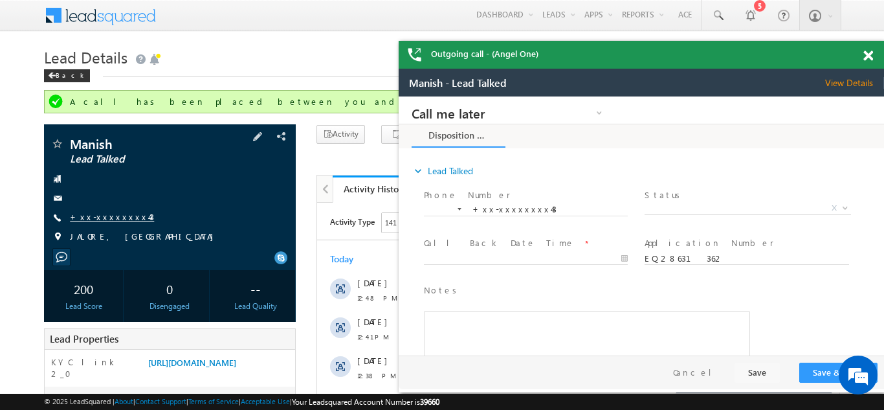
click at [96, 217] on link "+xx-xxxxxxxx43" at bounding box center [112, 216] width 84 height 11
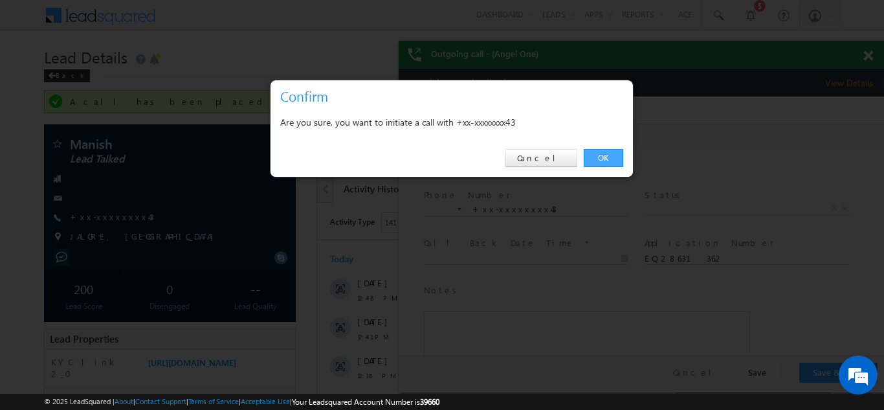
click at [596, 159] on link "OK" at bounding box center [603, 158] width 39 height 18
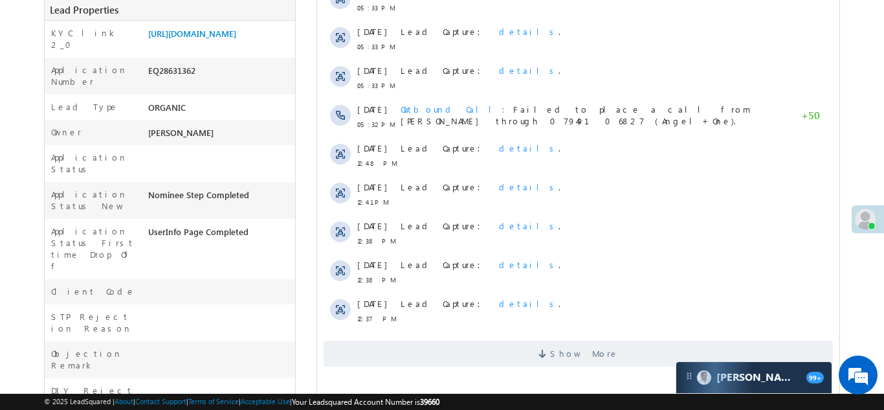
scroll to position [297, 0]
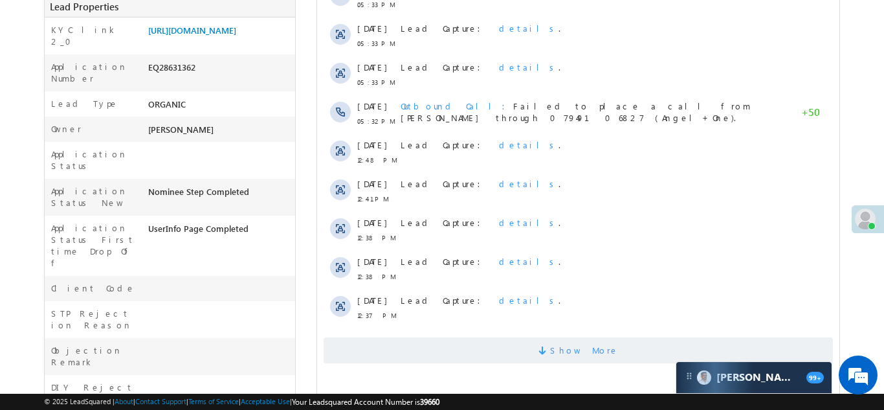
click at [513, 353] on span "Show More" at bounding box center [577, 350] width 509 height 26
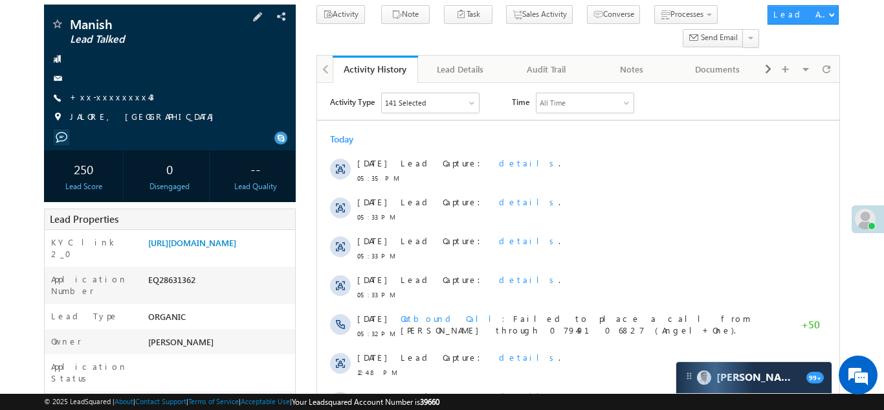
scroll to position [106, 0]
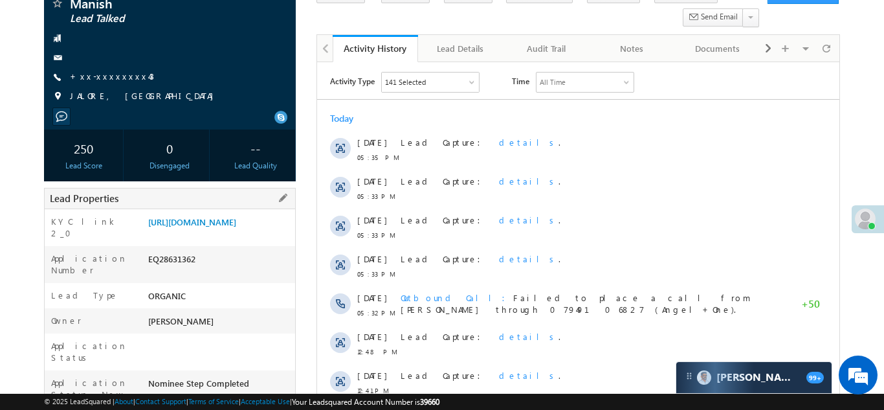
copy div "EQ28631362"
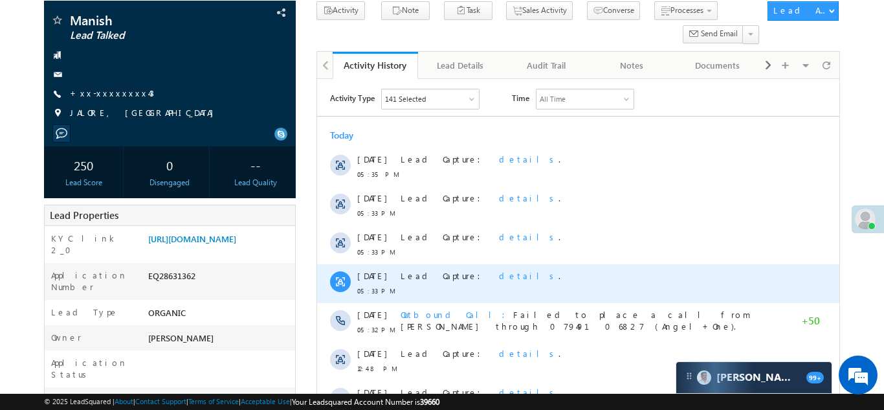
scroll to position [0, 0]
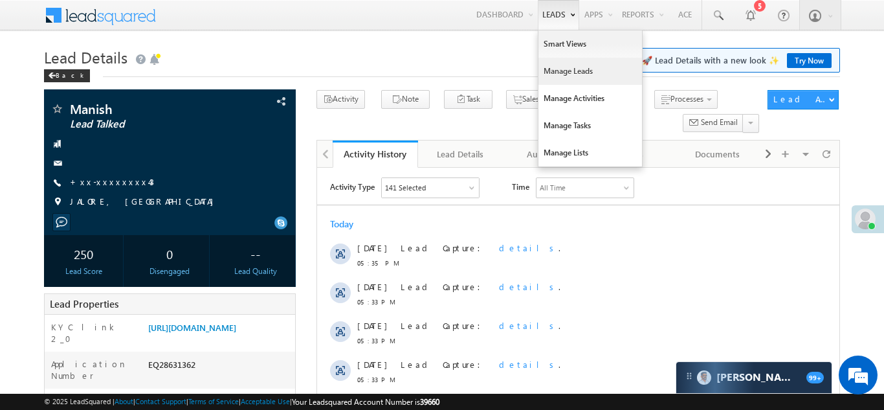
click at [550, 69] on link "Manage Leads" at bounding box center [591, 71] width 104 height 27
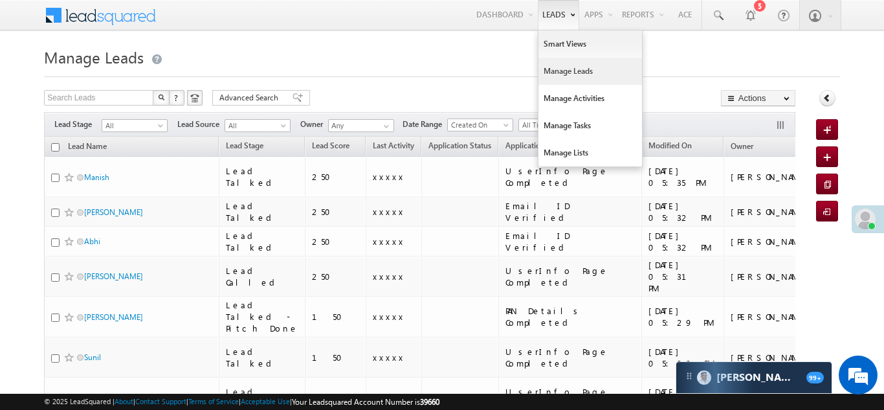
click at [564, 67] on link "Manage Leads" at bounding box center [591, 71] width 104 height 27
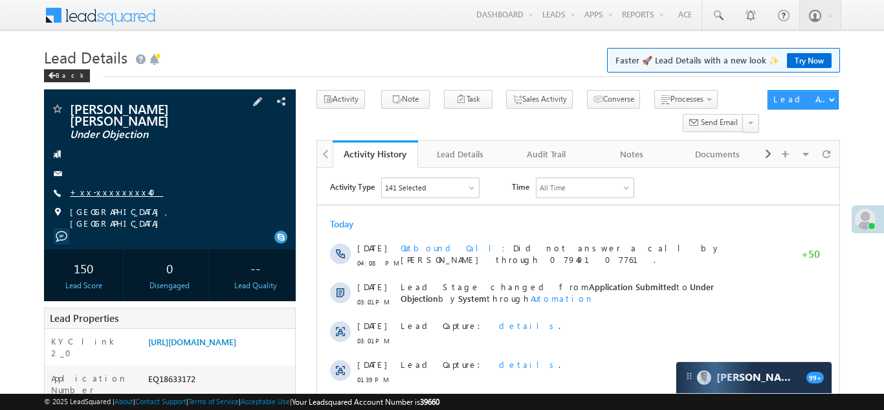
click at [106, 194] on link "+xx-xxxxxxxx40" at bounding box center [116, 191] width 93 height 11
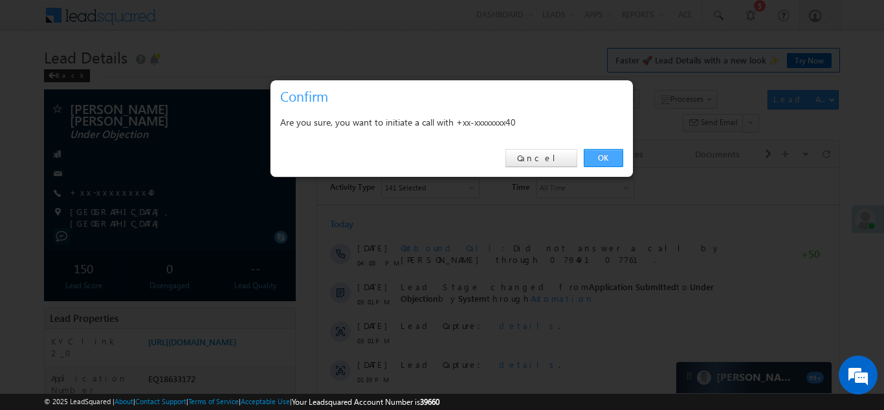
click at [599, 161] on link "OK" at bounding box center [603, 158] width 39 height 18
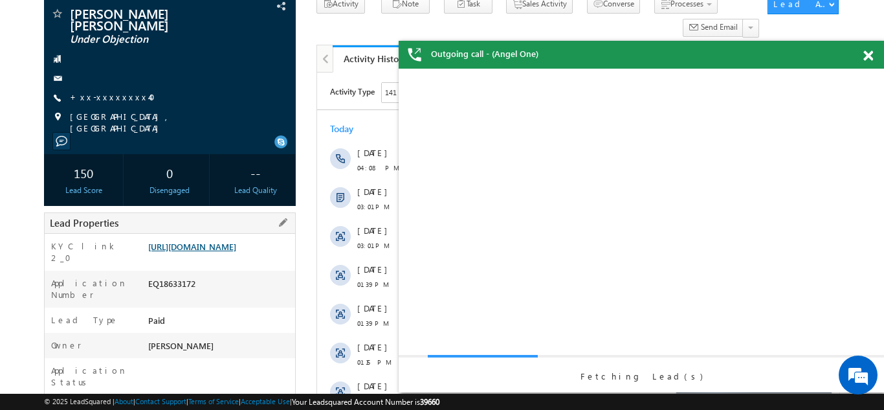
click at [206, 247] on link "https://angelbroking1-pk3em7sa.customui-test.leadsquared.com?leadId=33c0a08f-a3…" at bounding box center [192, 246] width 88 height 11
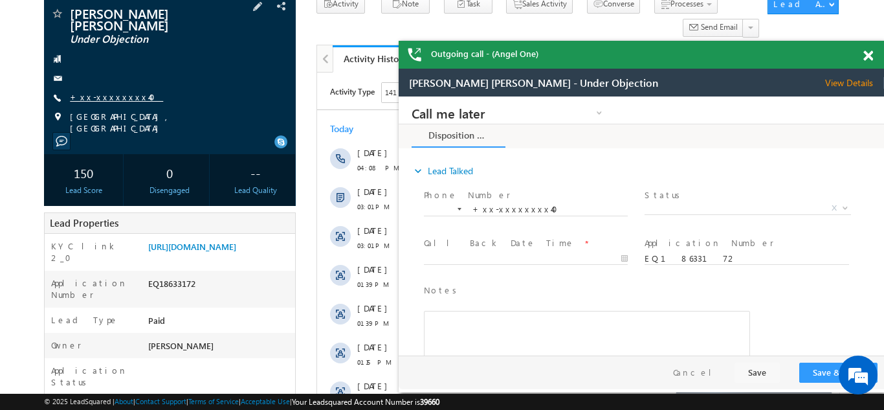
click at [117, 94] on link "+xx-xxxxxxxx40" at bounding box center [116, 96] width 93 height 11
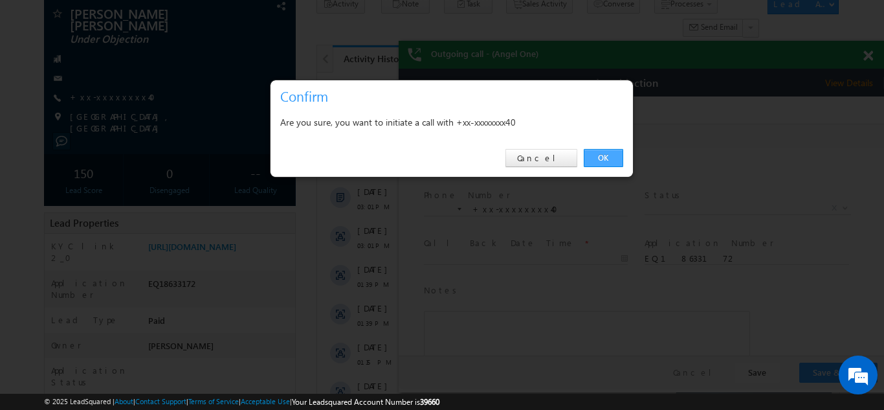
click at [601, 157] on link "OK" at bounding box center [603, 158] width 39 height 18
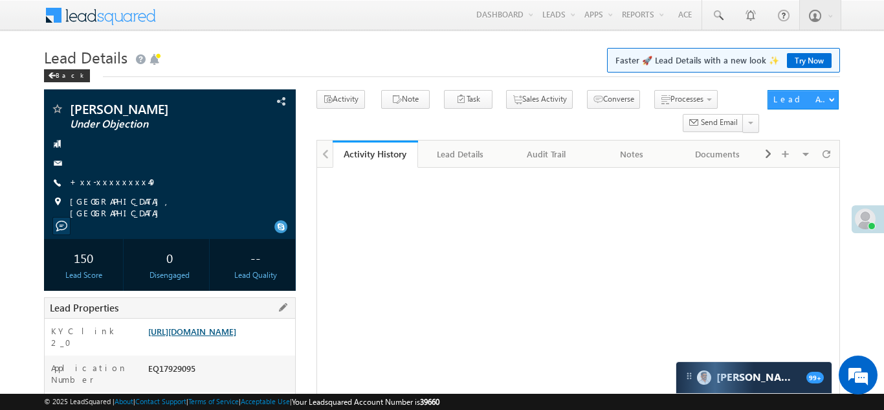
scroll to position [254, 0]
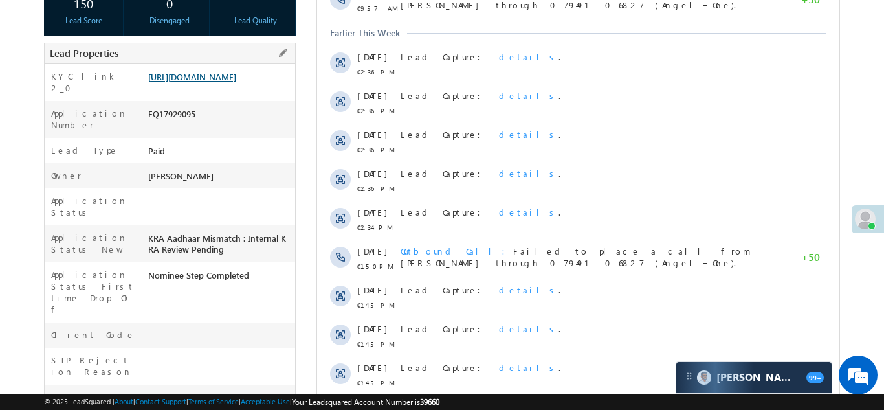
click at [223, 81] on link "https://angelbroking1-pk3em7sa.customui-test.leadsquared.com?leadId=fe3eb83c-a2…" at bounding box center [192, 76] width 88 height 11
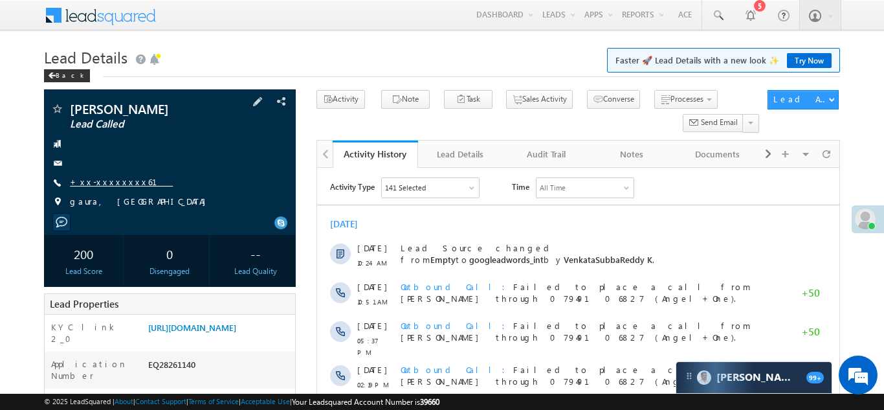
click at [104, 180] on link "+xx-xxxxxxxx61" at bounding box center [121, 181] width 103 height 11
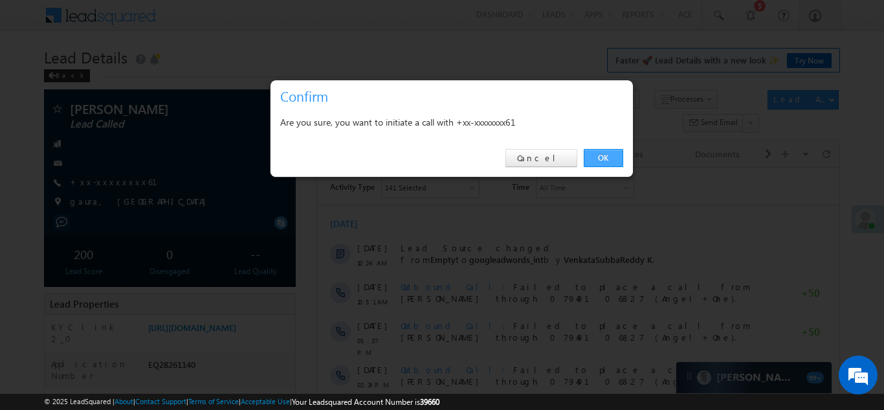
click at [594, 161] on link "OK" at bounding box center [603, 158] width 39 height 18
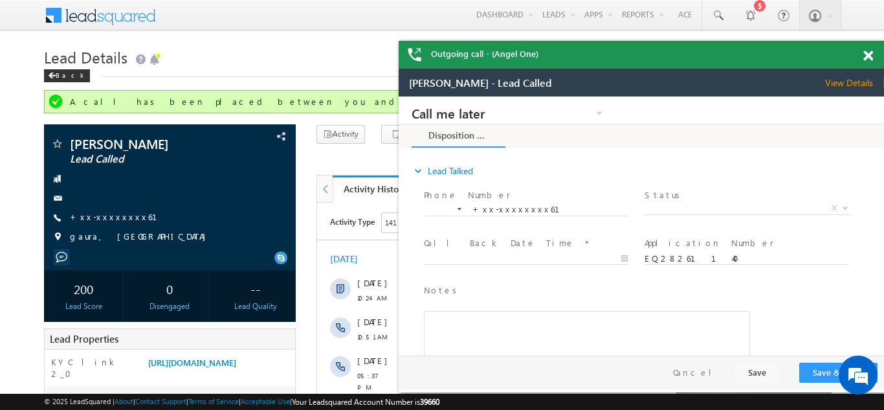
click at [869, 59] on span at bounding box center [869, 55] width 10 height 11
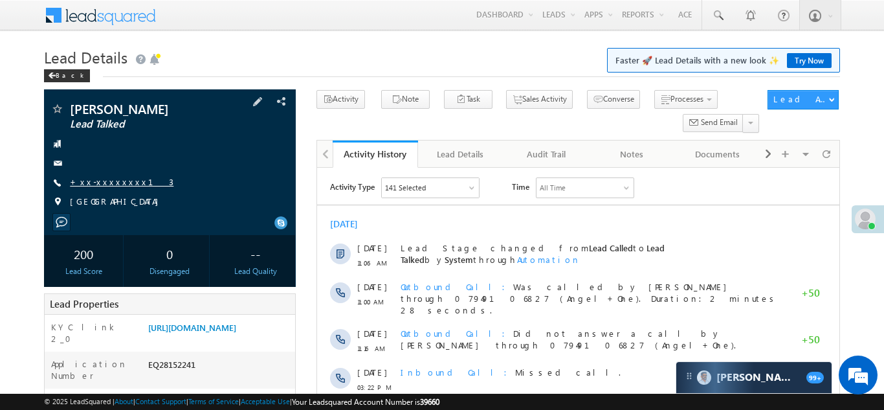
click at [98, 183] on link "+xx-xxxxxxxx13" at bounding box center [122, 181] width 104 height 11
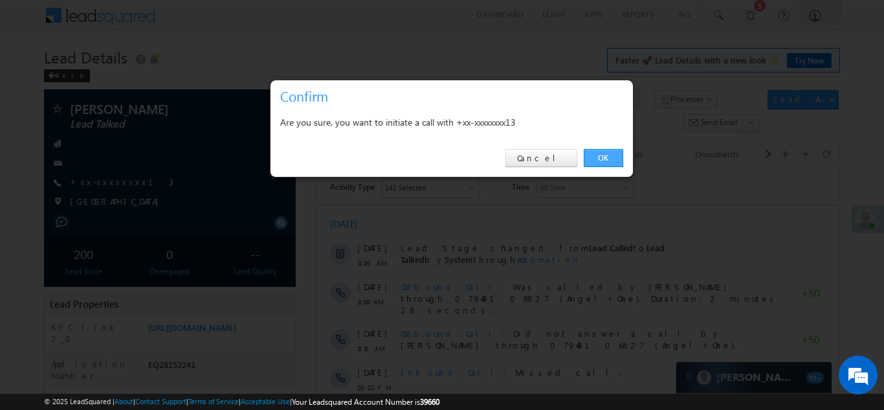
click at [603, 157] on link "OK" at bounding box center [603, 158] width 39 height 18
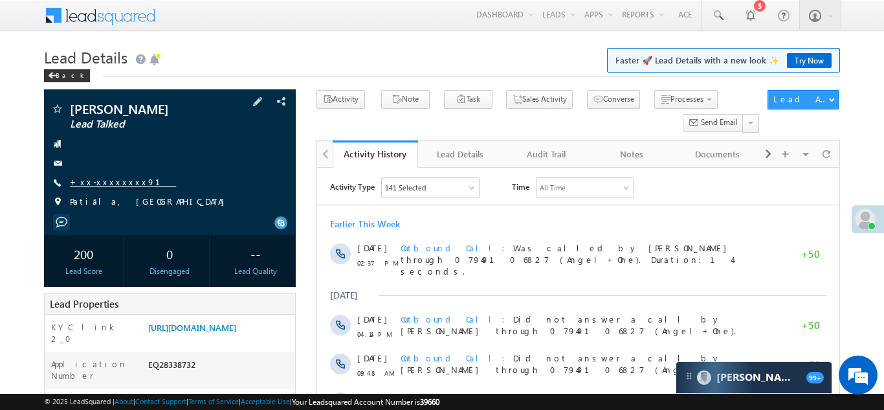
click at [102, 182] on link "+xx-xxxxxxxx91" at bounding box center [123, 181] width 106 height 11
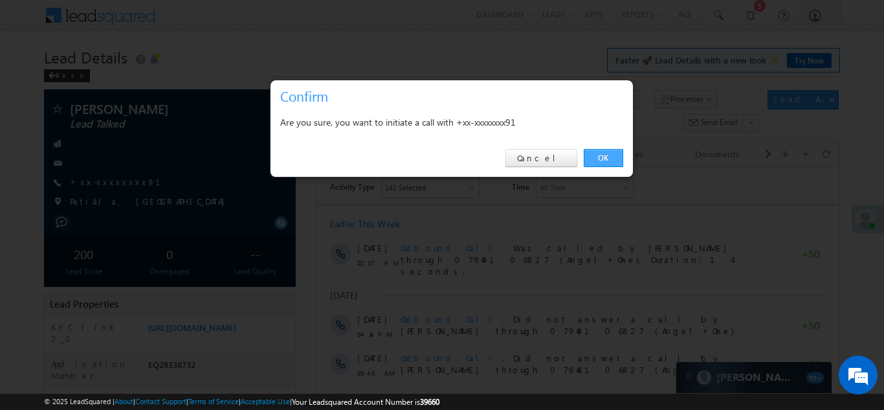
click at [604, 157] on link "OK" at bounding box center [603, 158] width 39 height 18
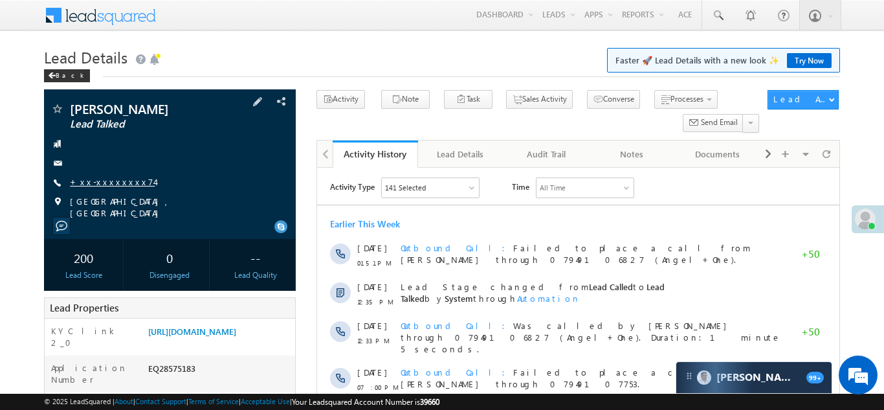
click at [113, 180] on link "+xx-xxxxxxxx74" at bounding box center [112, 181] width 85 height 11
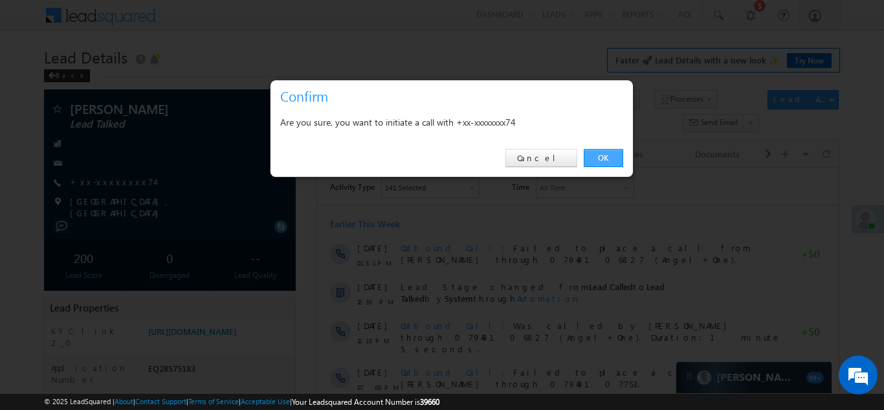
click at [603, 154] on link "OK" at bounding box center [603, 158] width 39 height 18
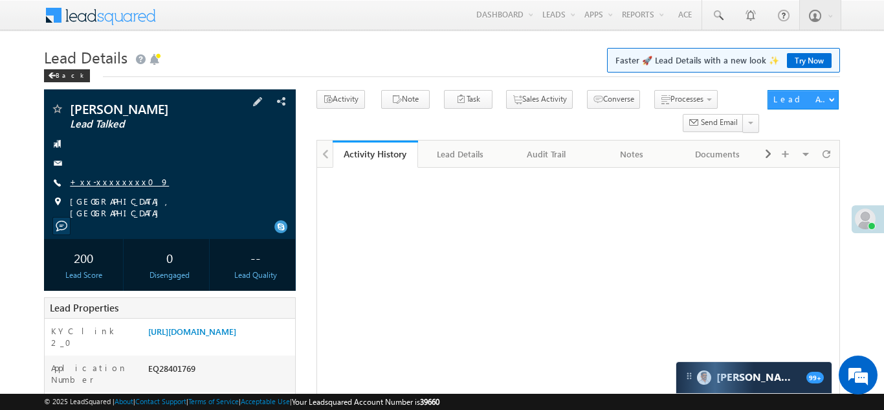
click at [100, 182] on link "+xx-xxxxxxxx09" at bounding box center [119, 181] width 99 height 11
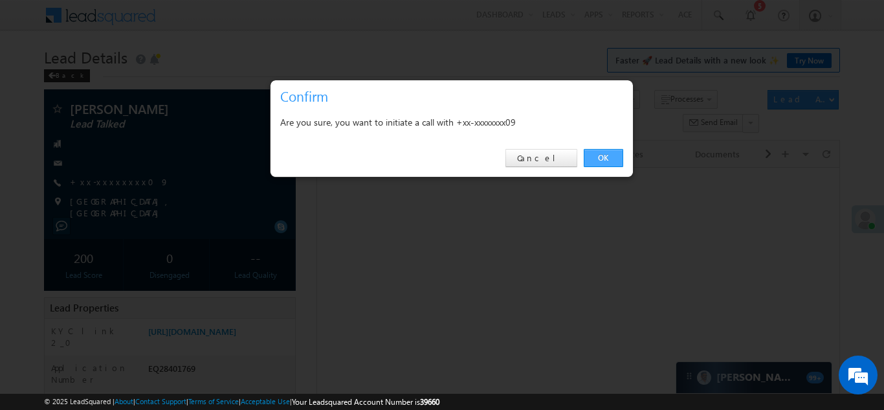
click at [600, 156] on link "OK" at bounding box center [603, 158] width 39 height 18
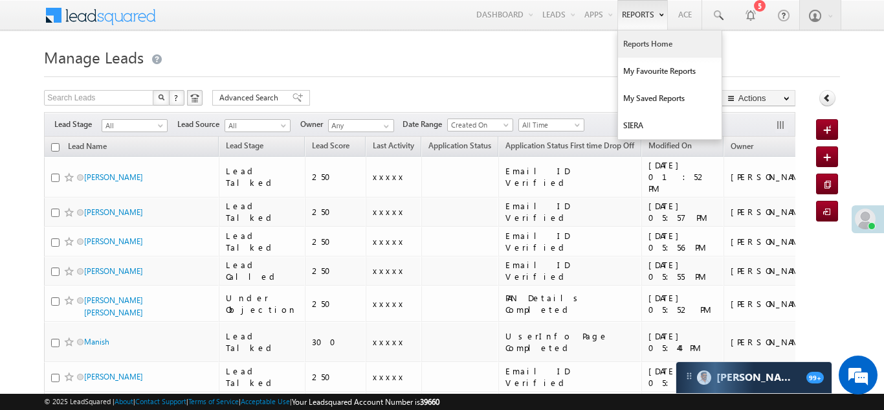
click at [645, 43] on link "Reports Home" at bounding box center [670, 43] width 104 height 27
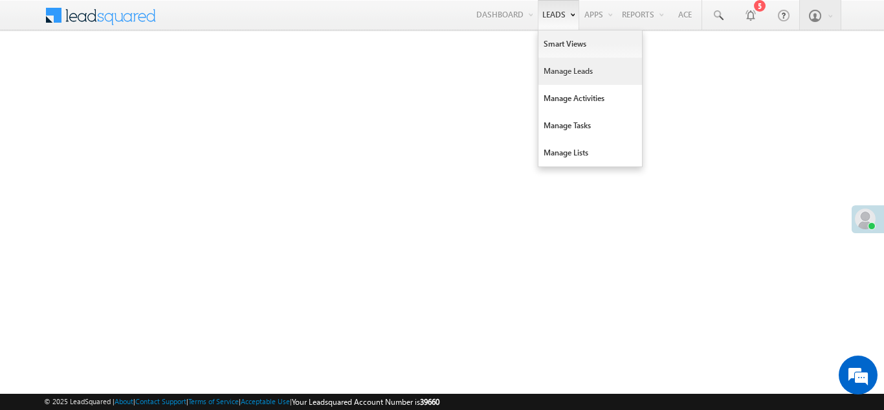
click at [553, 75] on link "Manage Leads" at bounding box center [591, 71] width 104 height 27
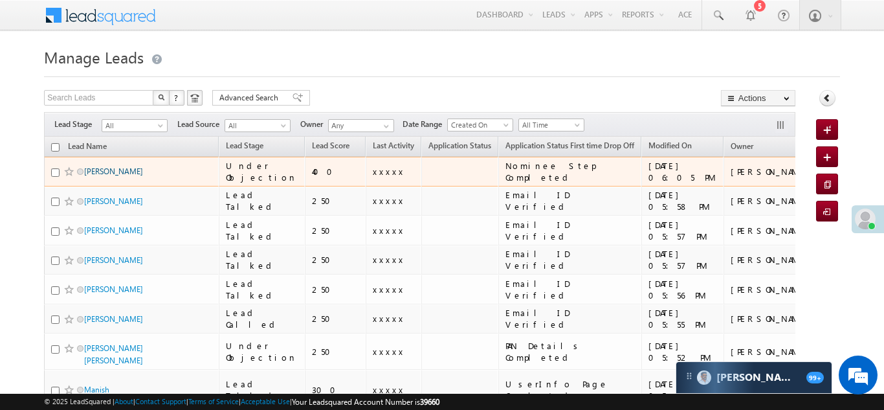
click at [113, 172] on link "[PERSON_NAME]" at bounding box center [113, 171] width 59 height 10
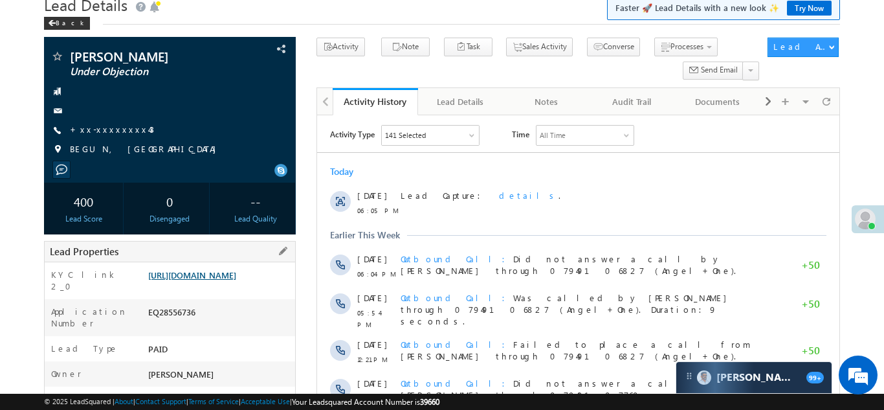
scroll to position [56, 0]
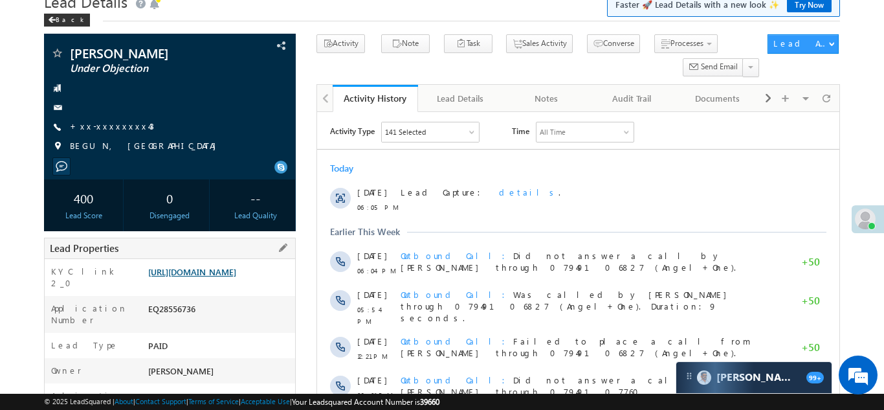
click at [202, 277] on link "[URL][DOMAIN_NAME]" at bounding box center [192, 271] width 88 height 11
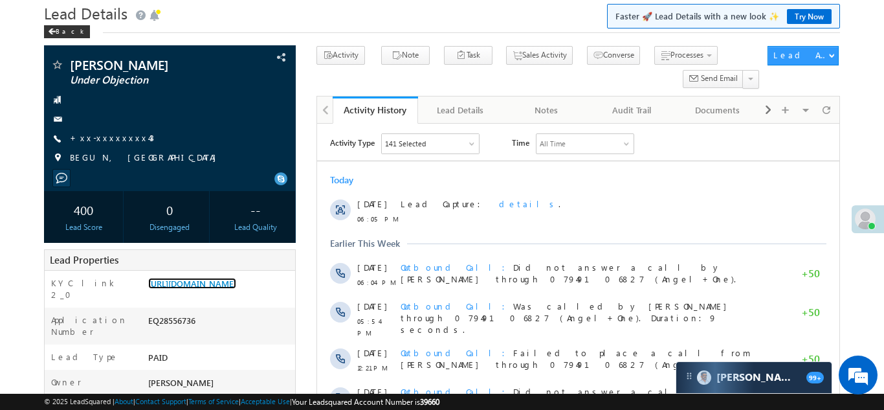
scroll to position [0, 0]
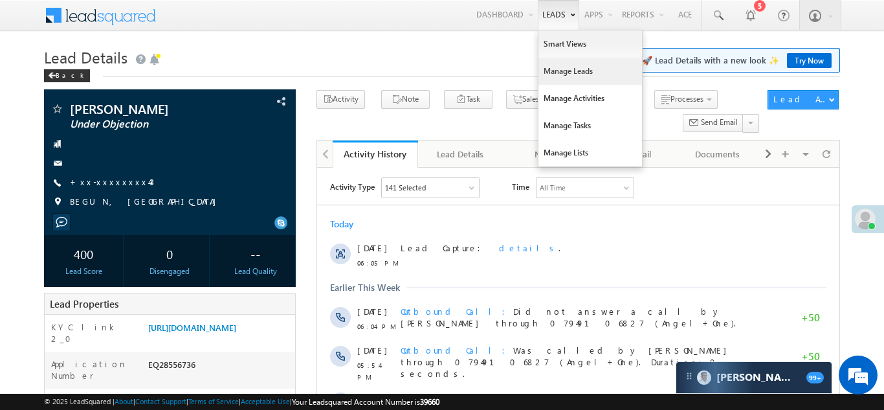
click at [547, 67] on link "Manage Leads" at bounding box center [591, 71] width 104 height 27
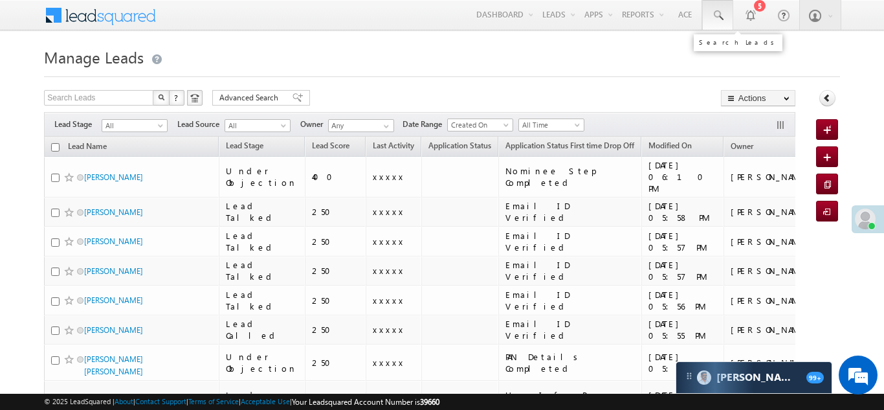
click at [719, 14] on span at bounding box center [717, 15] width 13 height 13
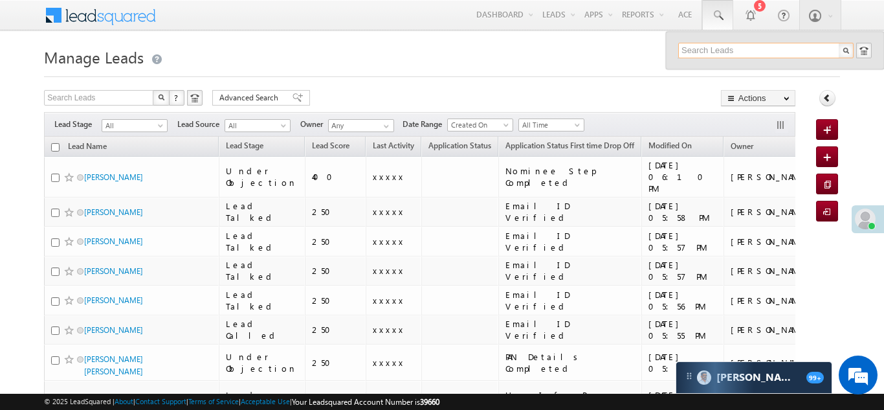
paste input "EQ28631362"
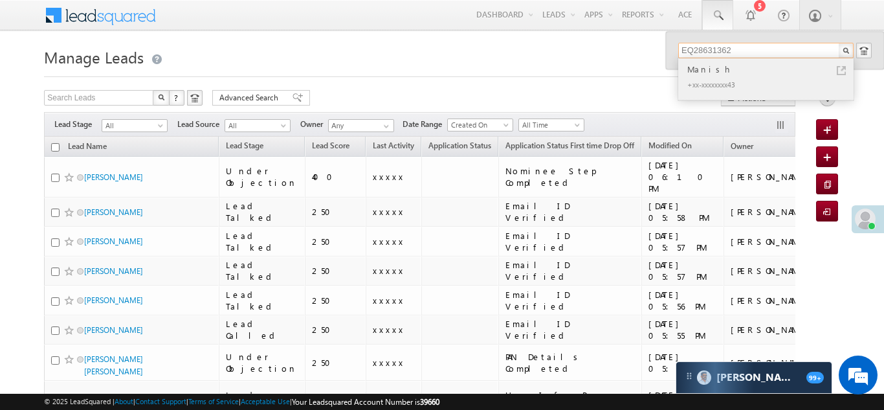
type input "EQ28631362"
click at [702, 62] on div "Manish" at bounding box center [771, 69] width 173 height 14
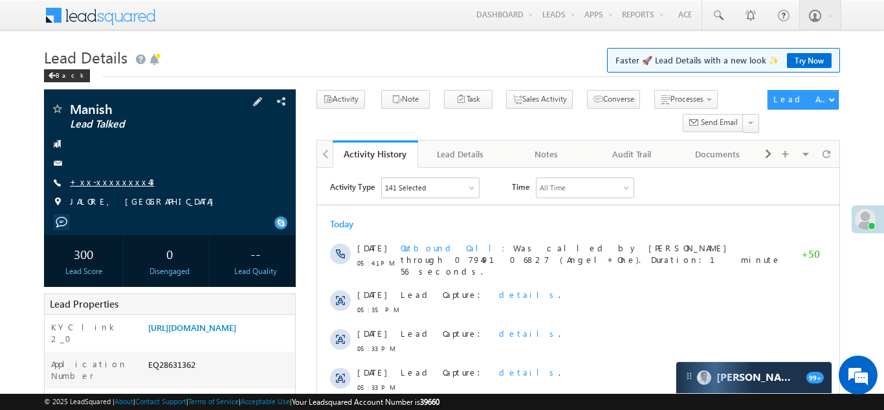
click at [111, 183] on link "+xx-xxxxxxxx43" at bounding box center [112, 181] width 84 height 11
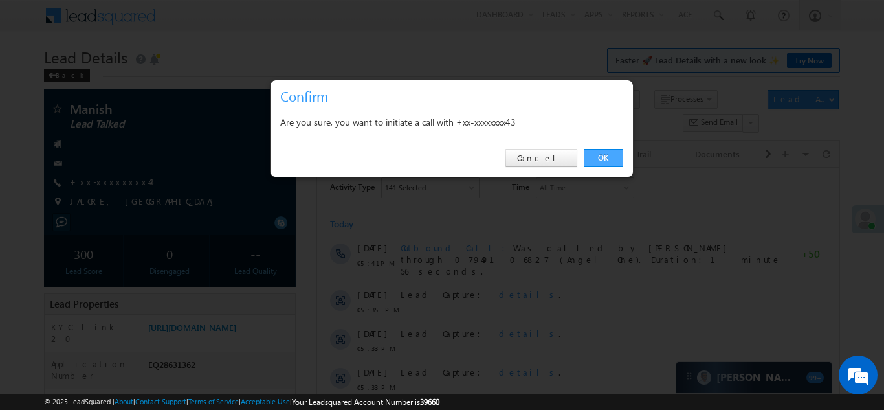
click at [601, 158] on link "OK" at bounding box center [603, 158] width 39 height 18
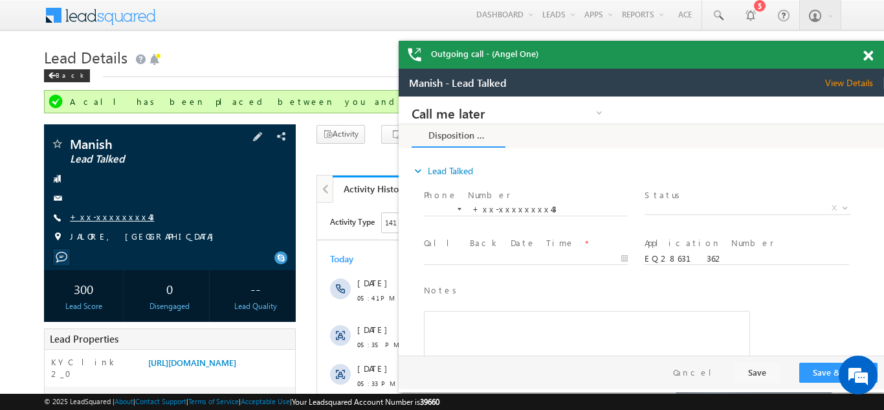
click at [98, 214] on link "+xx-xxxxxxxx43" at bounding box center [112, 216] width 84 height 11
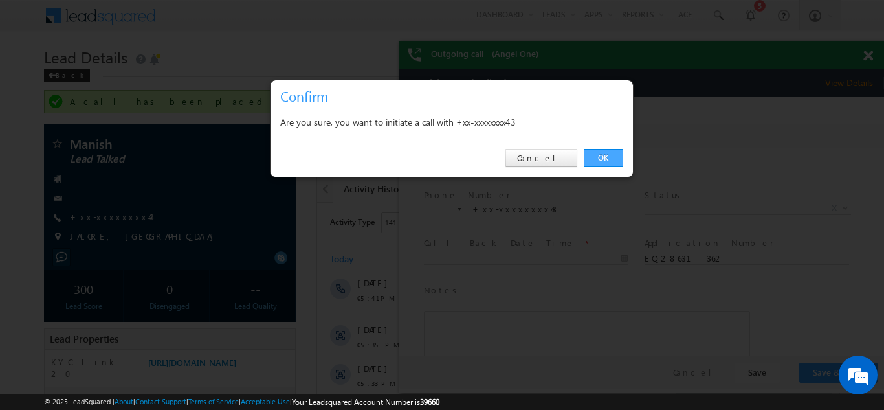
click at [597, 157] on link "OK" at bounding box center [603, 158] width 39 height 18
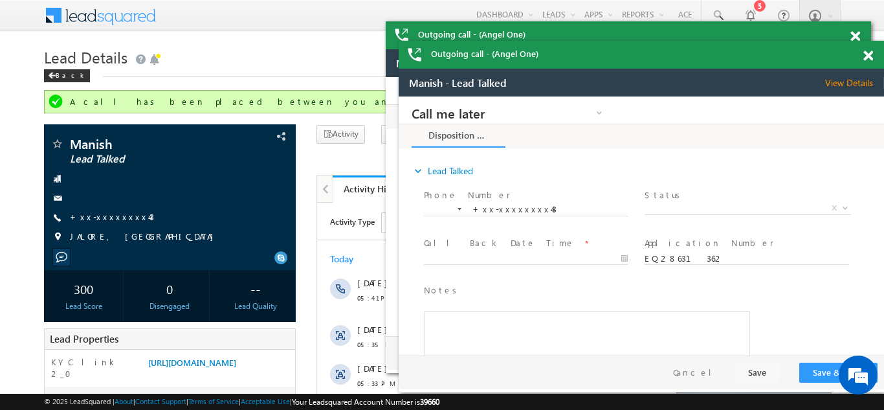
click at [853, 37] on span at bounding box center [856, 36] width 10 height 11
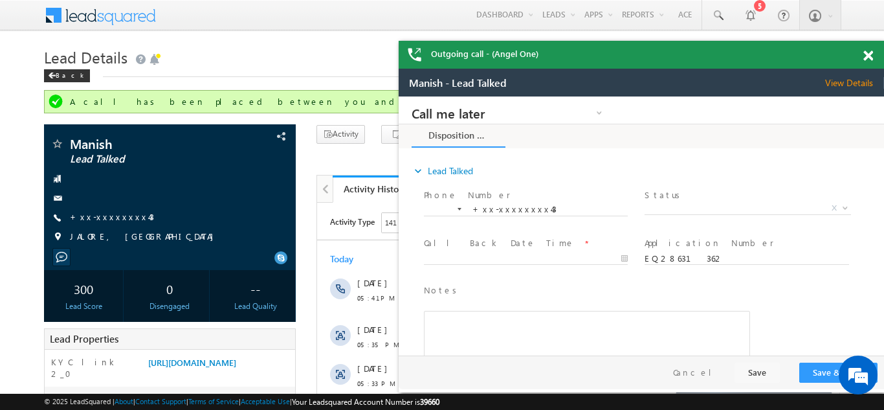
click at [869, 56] on span at bounding box center [869, 55] width 10 height 11
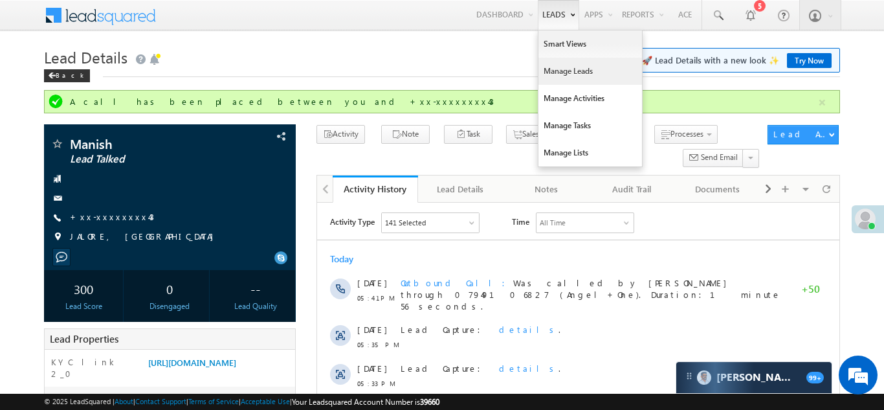
click at [561, 69] on link "Manage Leads" at bounding box center [591, 71] width 104 height 27
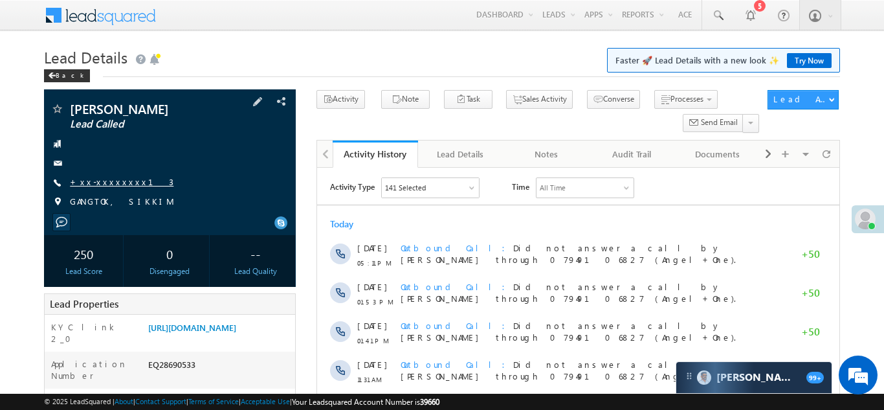
click at [112, 184] on link "+xx-xxxxxxxx13" at bounding box center [122, 181] width 104 height 11
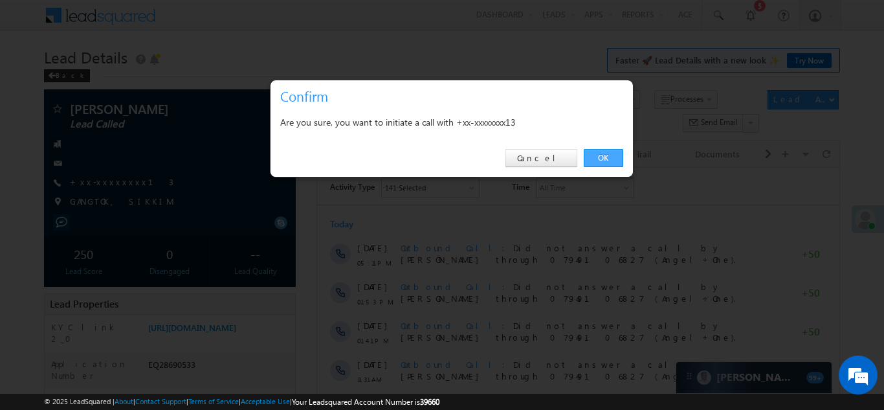
click at [602, 159] on link "OK" at bounding box center [603, 158] width 39 height 18
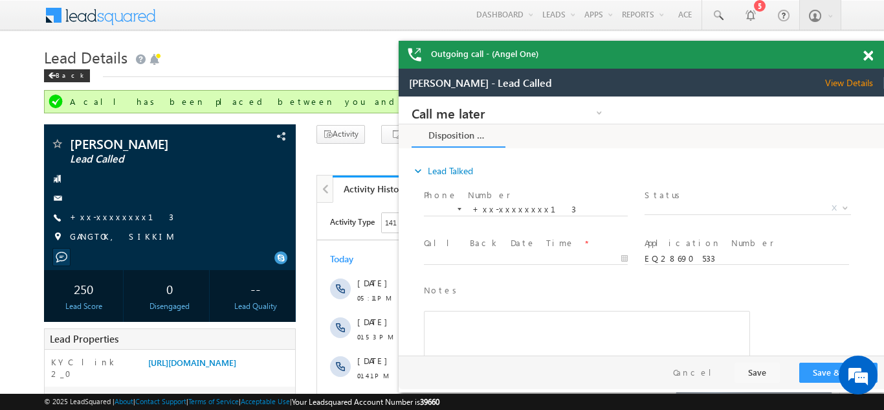
click at [868, 51] on span at bounding box center [869, 55] width 10 height 11
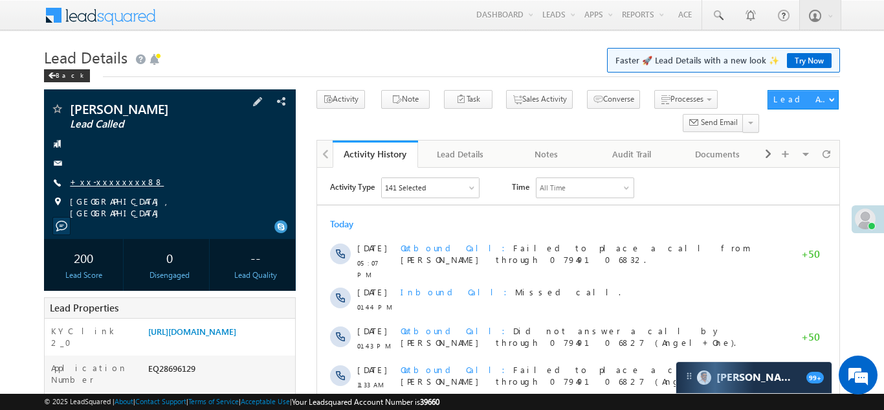
click at [101, 183] on link "+xx-xxxxxxxx88" at bounding box center [117, 181] width 94 height 11
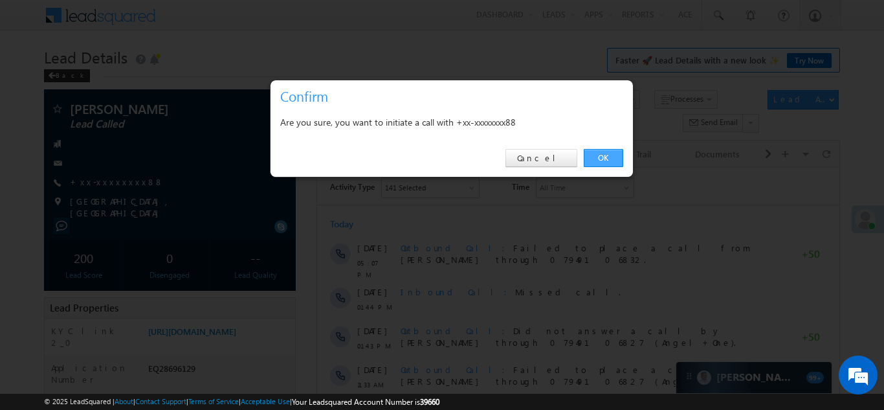
click at [604, 153] on link "OK" at bounding box center [603, 158] width 39 height 18
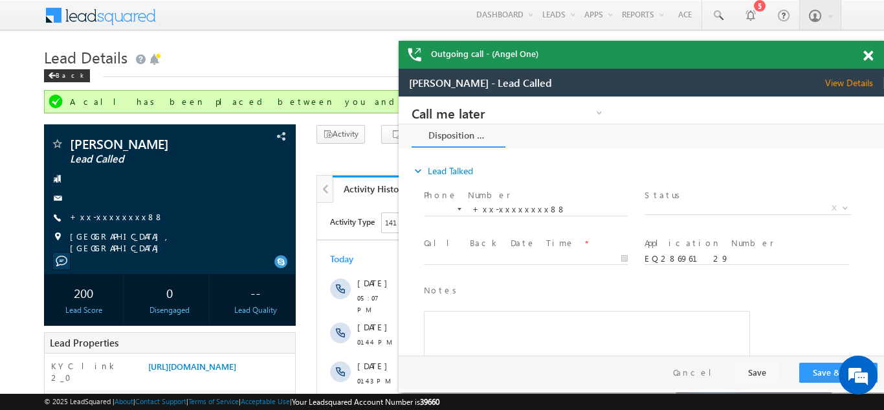
click at [871, 54] on span at bounding box center [869, 55] width 10 height 11
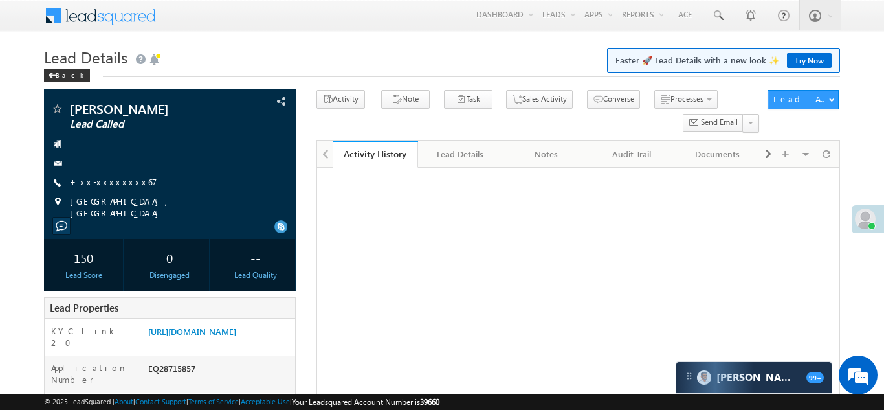
click at [101, 179] on link "+xx-xxxxxxxx67" at bounding box center [113, 181] width 87 height 11
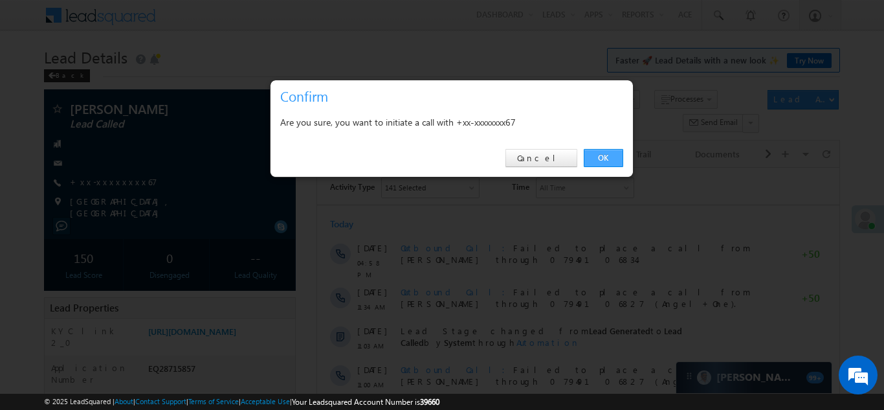
click at [601, 155] on link "OK" at bounding box center [603, 158] width 39 height 18
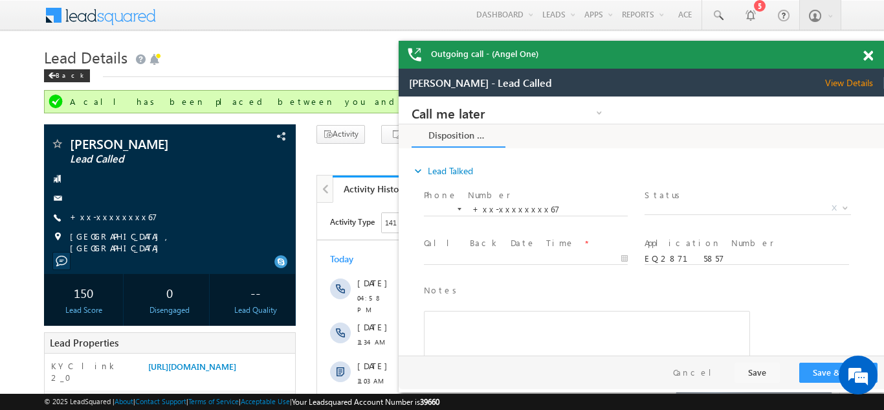
click at [868, 55] on span at bounding box center [869, 55] width 10 height 11
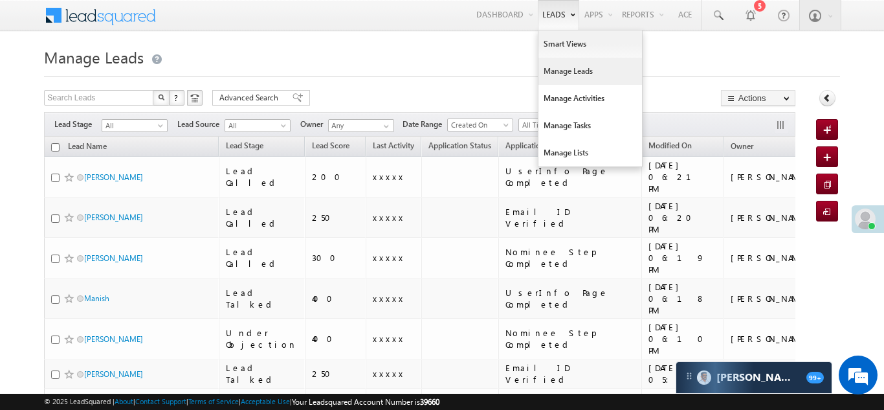
click at [548, 77] on link "Manage Leads" at bounding box center [591, 71] width 104 height 27
click at [552, 63] on link "Manage Leads" at bounding box center [591, 71] width 104 height 27
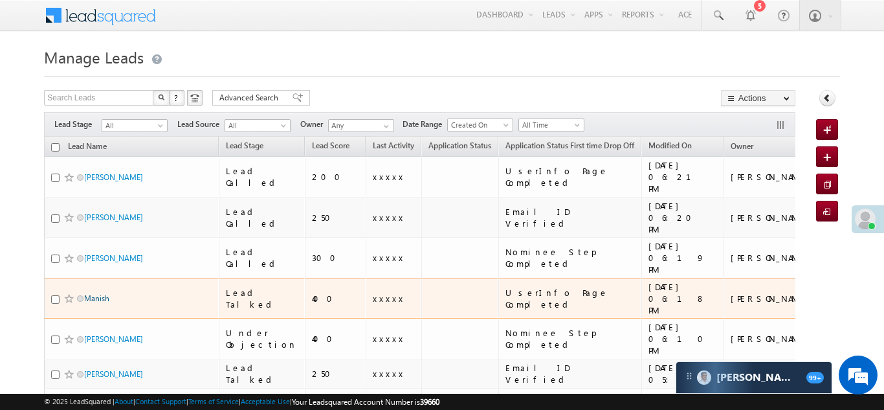
click at [98, 293] on link "Manish" at bounding box center [96, 298] width 25 height 10
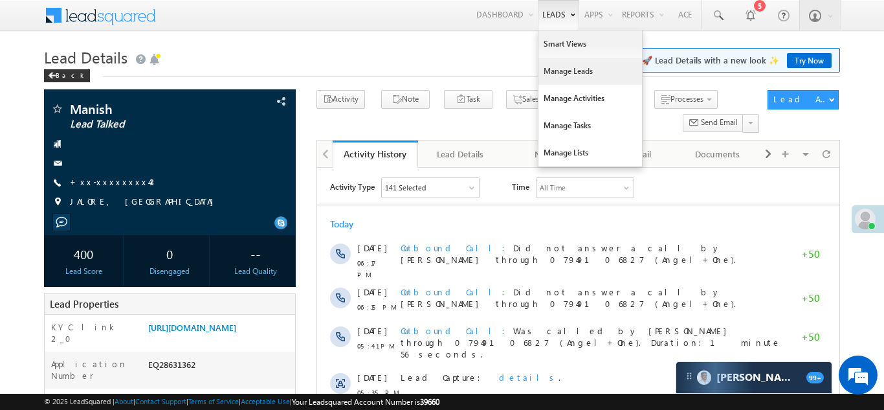
click at [555, 69] on link "Manage Leads" at bounding box center [591, 71] width 104 height 27
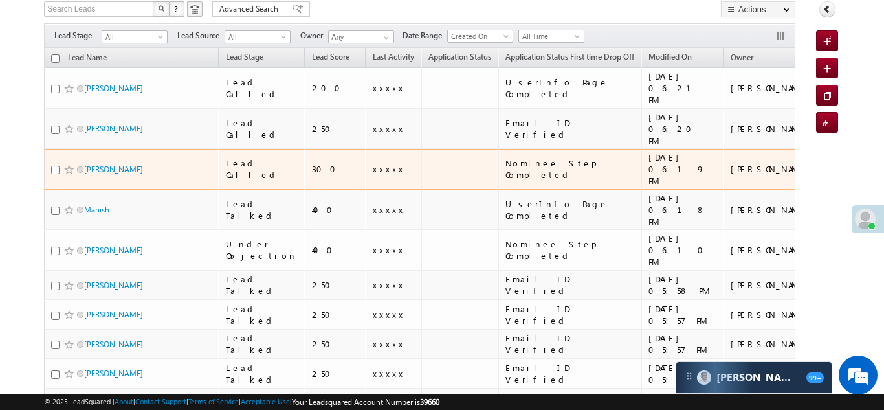
scroll to position [127, 0]
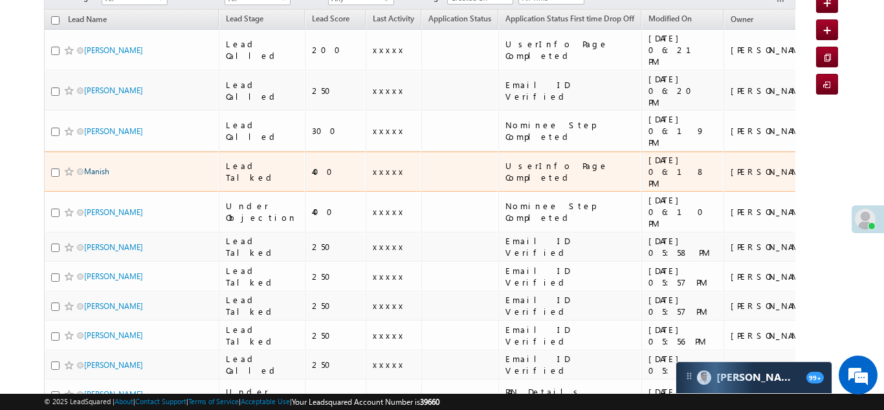
click at [98, 166] on link "Manish" at bounding box center [96, 171] width 25 height 10
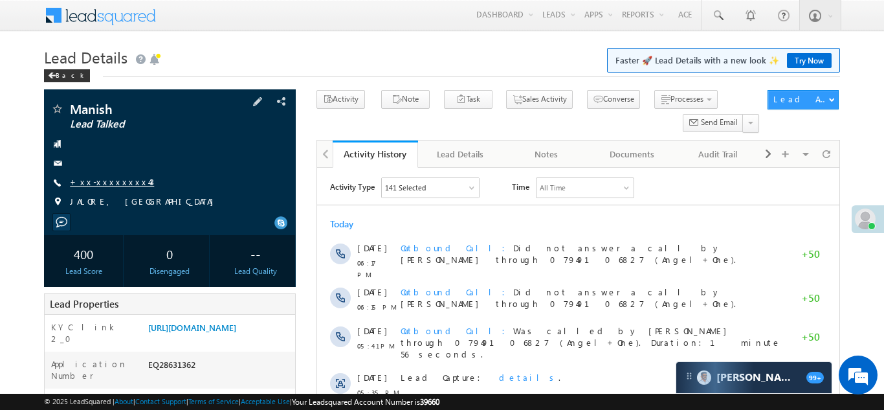
click at [113, 183] on link "+xx-xxxxxxxx43" at bounding box center [112, 181] width 84 height 11
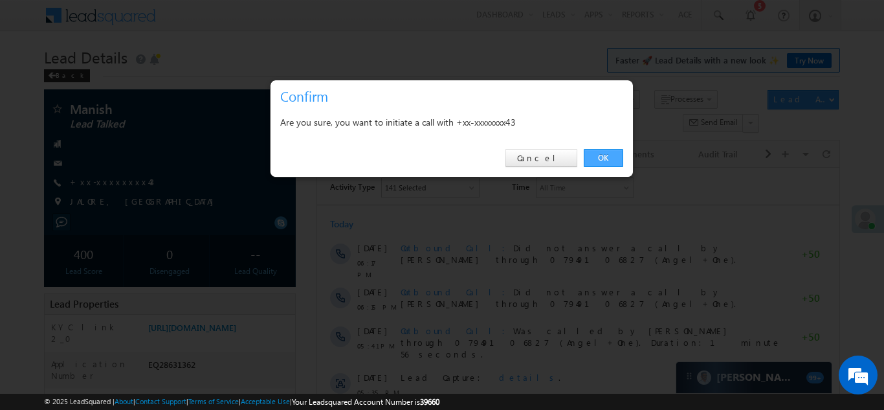
click at [597, 159] on link "OK" at bounding box center [603, 158] width 39 height 18
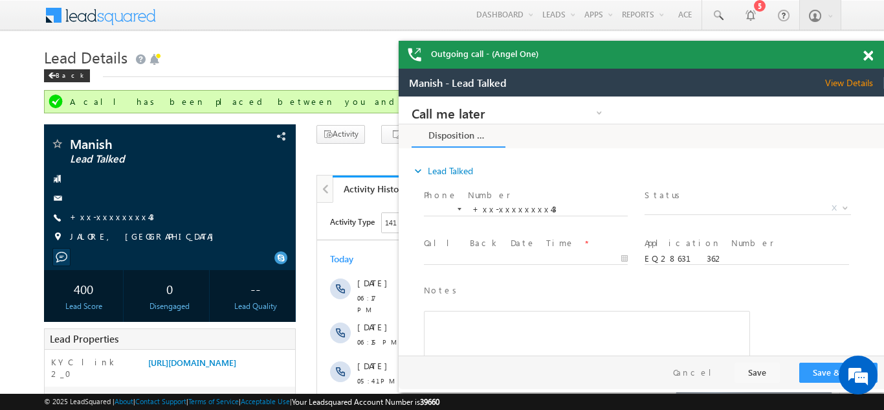
click at [866, 56] on span at bounding box center [869, 55] width 10 height 11
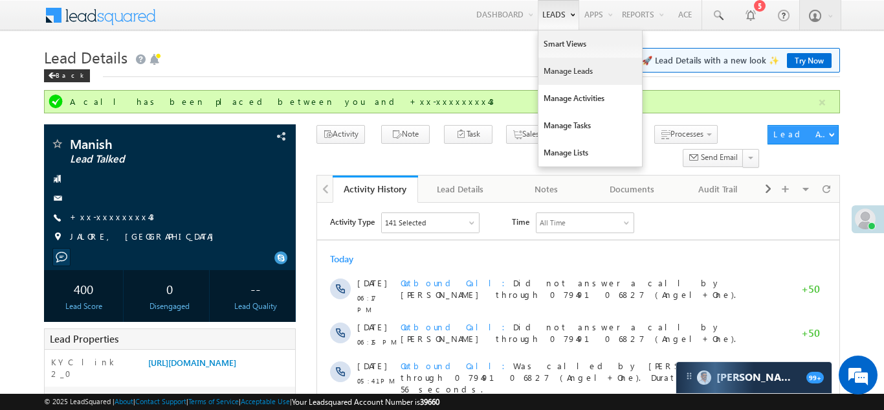
click at [550, 71] on link "Manage Leads" at bounding box center [591, 71] width 104 height 27
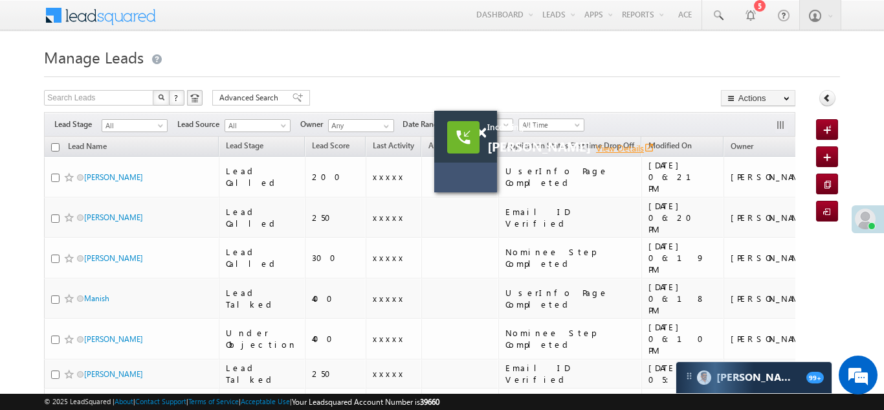
click at [596, 150] on link "View Details open_in_new" at bounding box center [625, 148] width 58 height 12
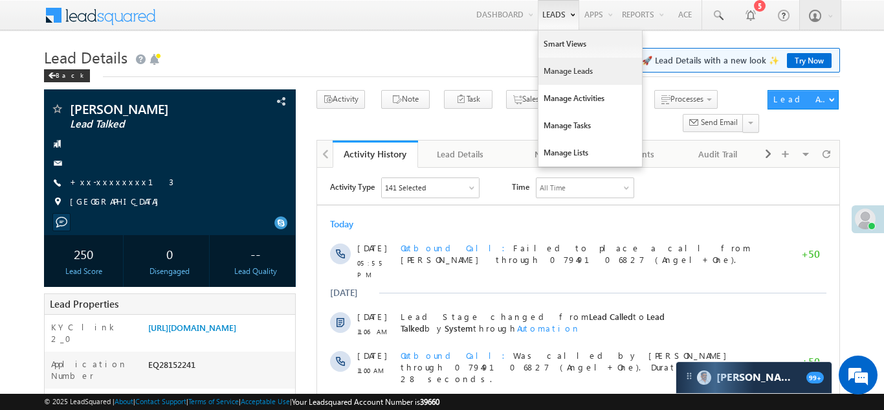
click at [567, 66] on link "Manage Leads" at bounding box center [591, 71] width 104 height 27
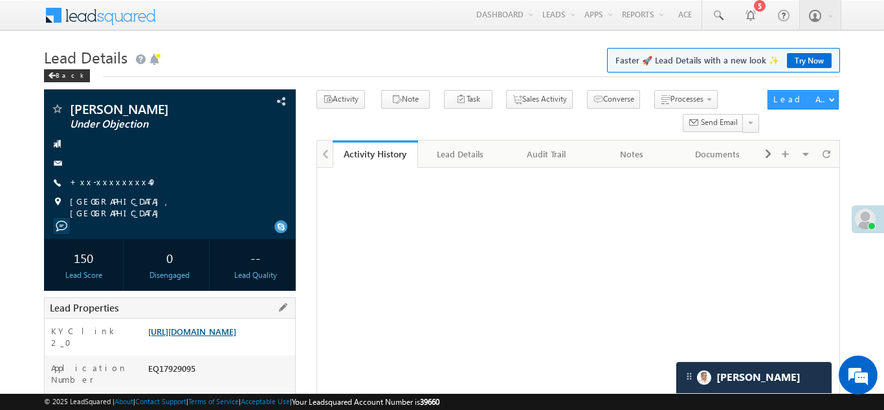
click at [188, 326] on link "[URL][DOMAIN_NAME]" at bounding box center [192, 331] width 88 height 11
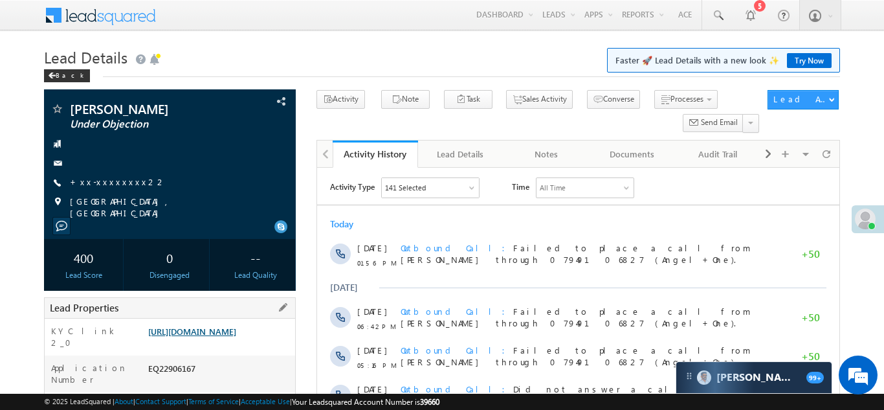
click at [218, 336] on link "[URL][DOMAIN_NAME]" at bounding box center [192, 331] width 88 height 11
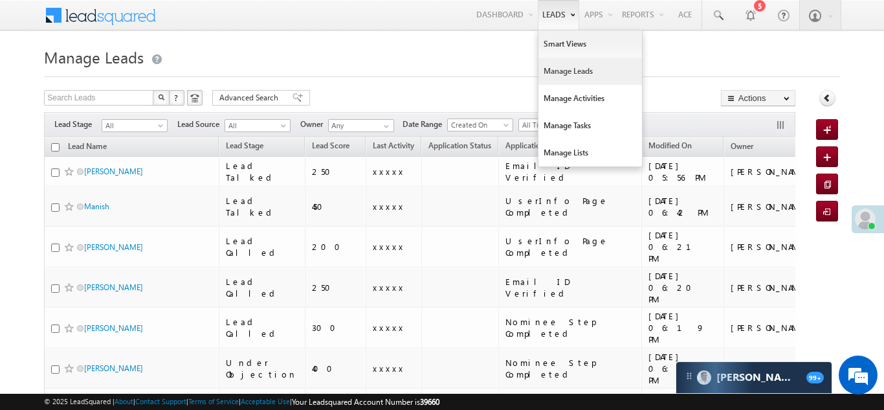
click at [553, 77] on link "Manage Leads" at bounding box center [591, 71] width 104 height 27
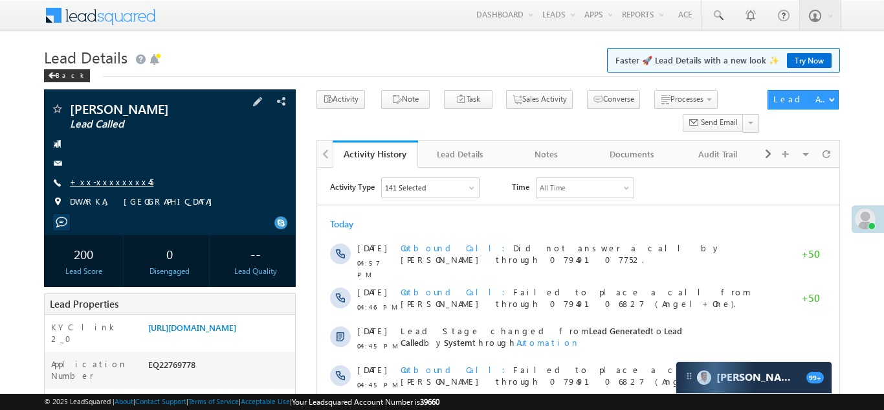
click at [100, 180] on link "+xx-xxxxxxxx45" at bounding box center [112, 181] width 84 height 11
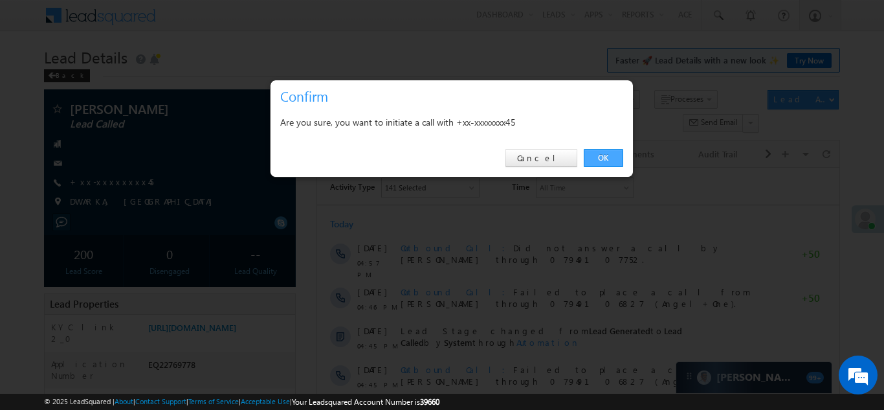
click at [599, 158] on link "OK" at bounding box center [603, 158] width 39 height 18
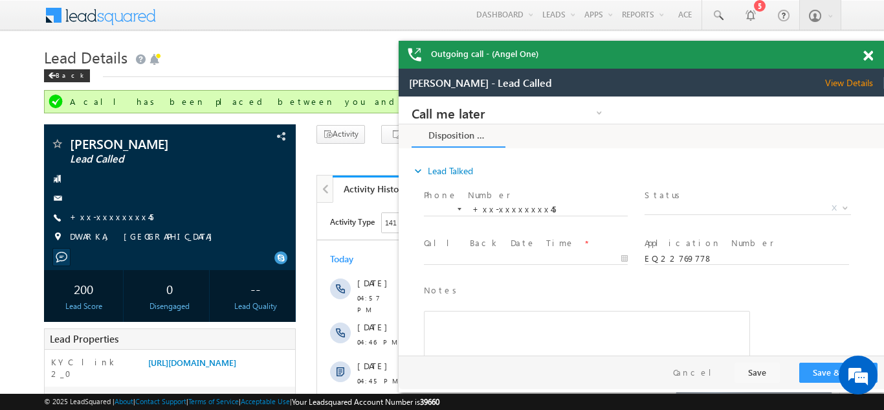
drag, startPoint x: 869, startPoint y: 54, endPoint x: 295, endPoint y: 3, distance: 575.7
click at [869, 54] on span at bounding box center [869, 55] width 10 height 11
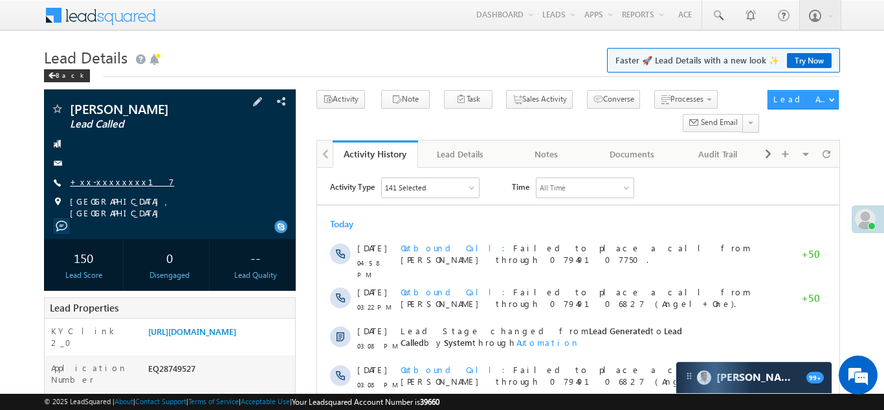
click at [98, 186] on link "+xx-xxxxxxxx17" at bounding box center [122, 181] width 104 height 11
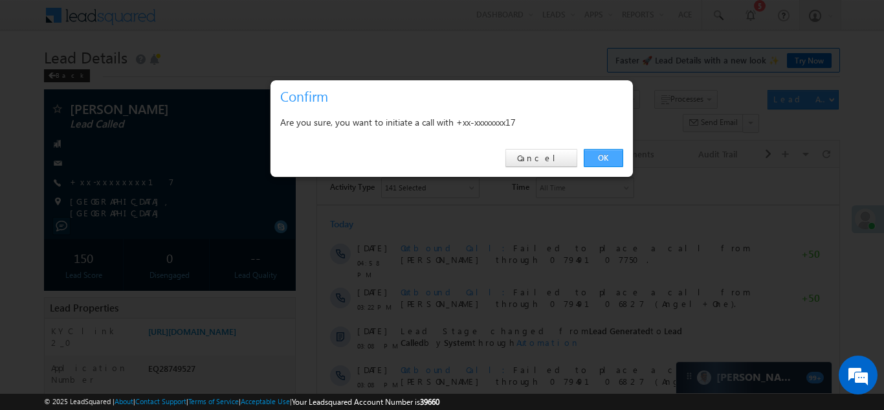
click at [595, 156] on link "OK" at bounding box center [603, 158] width 39 height 18
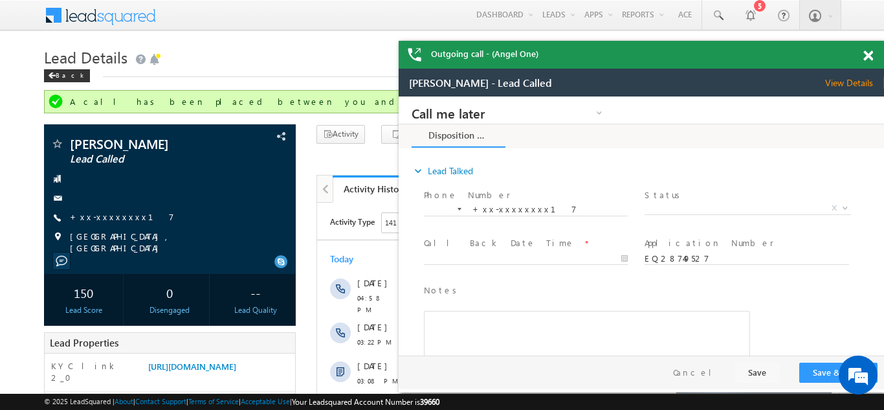
click at [868, 54] on span at bounding box center [869, 55] width 10 height 11
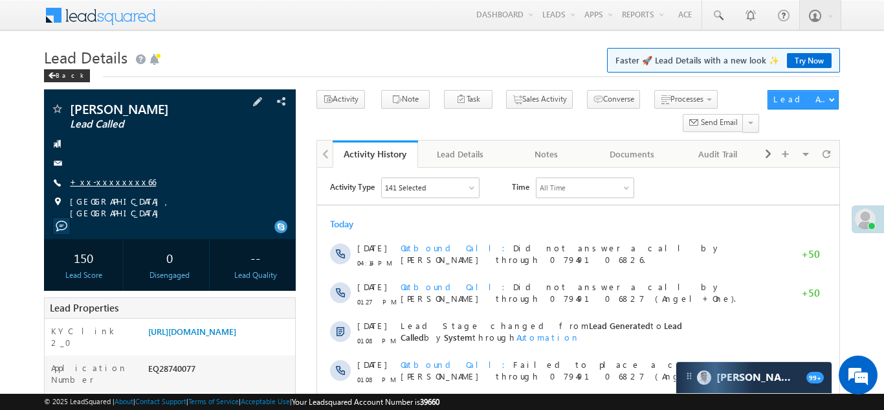
click at [100, 179] on link "+xx-xxxxxxxx66" at bounding box center [113, 181] width 86 height 11
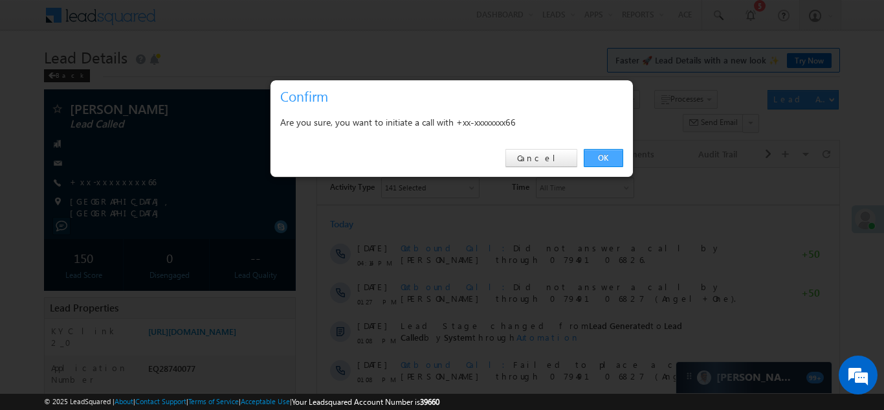
click at [602, 155] on link "OK" at bounding box center [603, 158] width 39 height 18
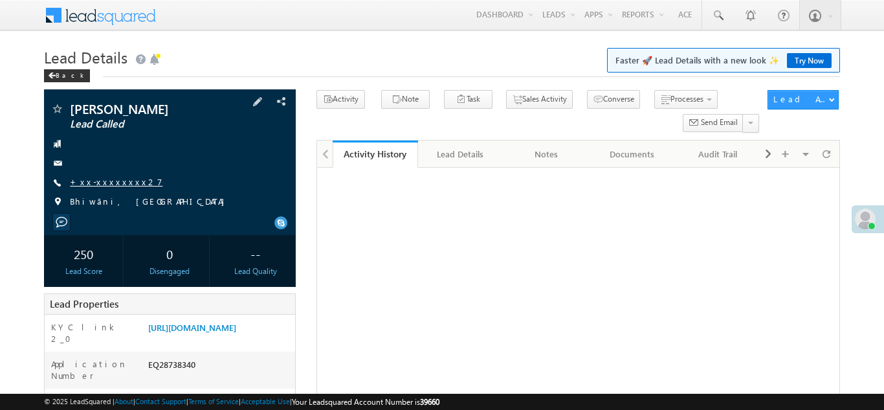
click at [107, 184] on link "+xx-xxxxxxxx27" at bounding box center [116, 181] width 93 height 11
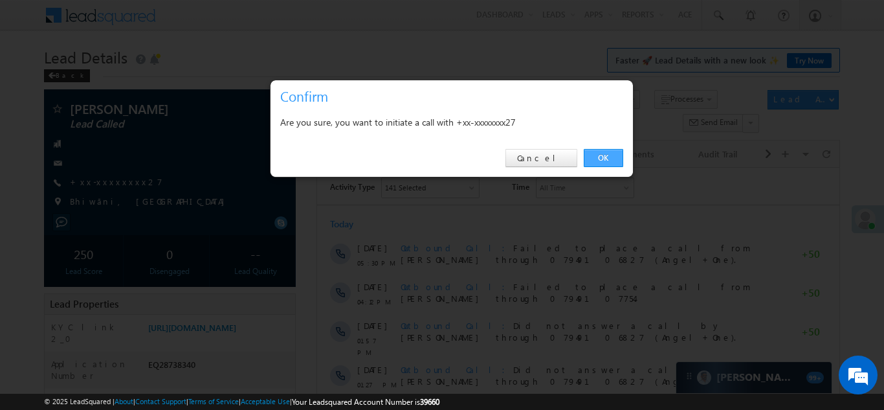
click at [598, 155] on link "OK" at bounding box center [603, 158] width 39 height 18
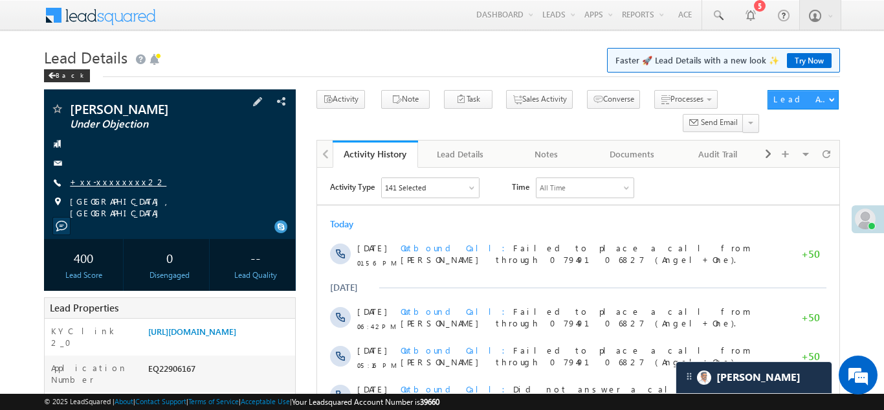
click at [100, 182] on link "+xx-xxxxxxxx22" at bounding box center [118, 181] width 96 height 11
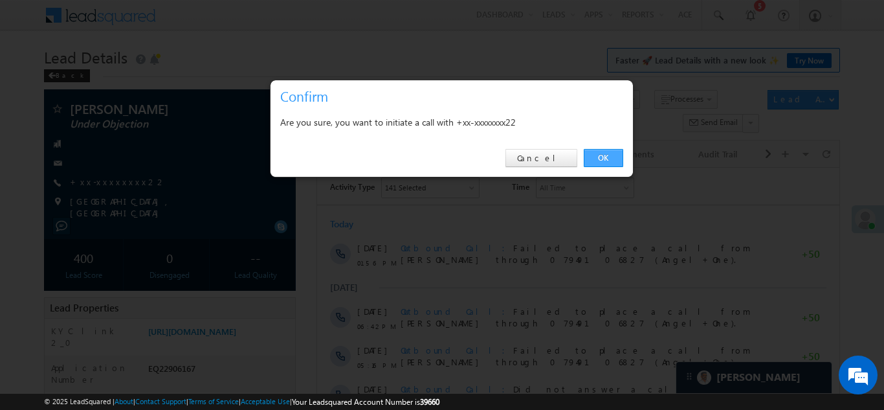
click at [608, 158] on link "OK" at bounding box center [603, 158] width 39 height 18
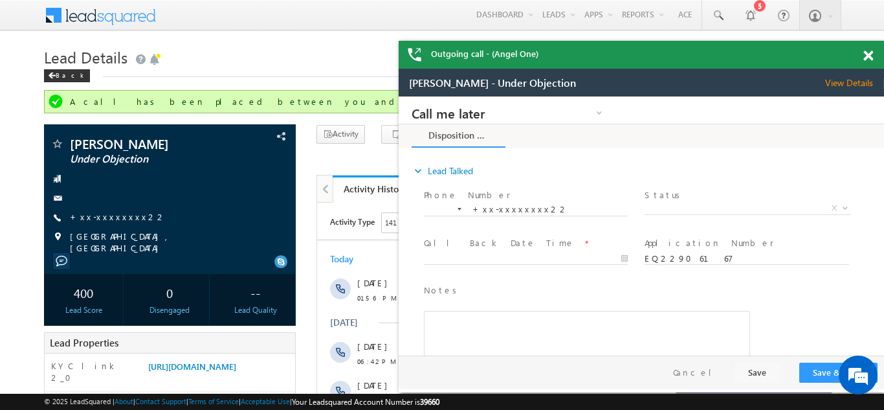
click at [871, 55] on span at bounding box center [869, 55] width 10 height 11
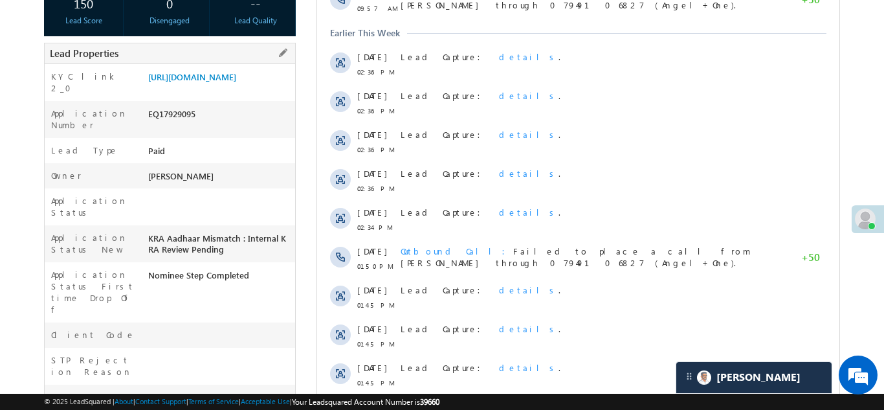
scroll to position [261, 0]
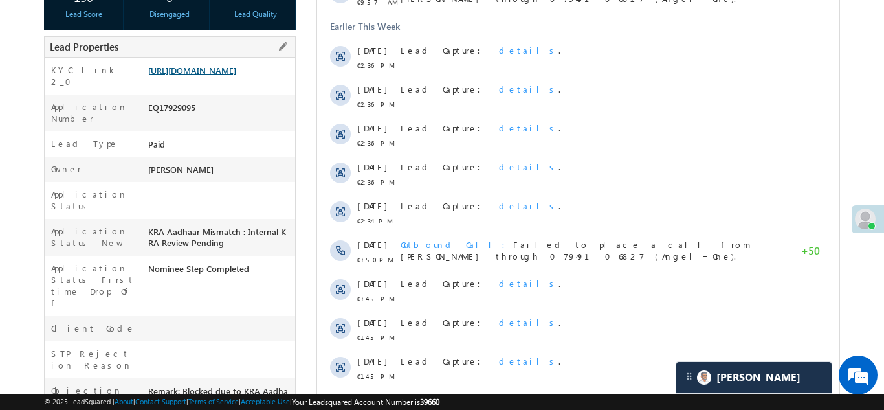
click at [192, 74] on link "https://angelbroking1-pk3em7sa.customui-test.leadsquared.com?leadId=fe3eb83c-a2…" at bounding box center [192, 70] width 88 height 11
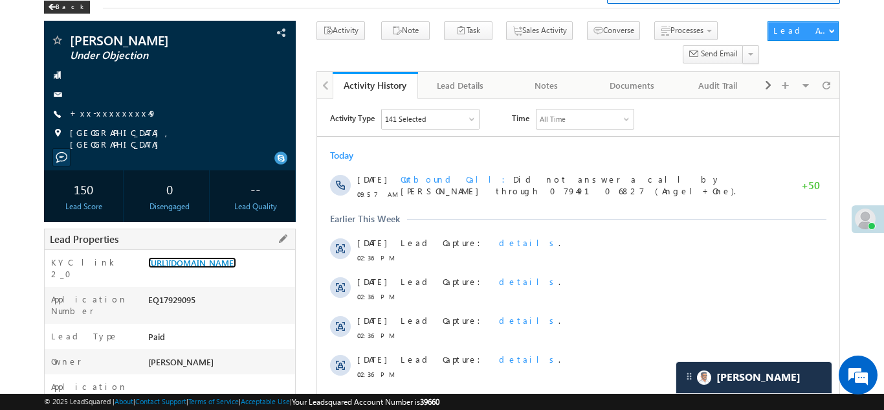
scroll to position [0, 0]
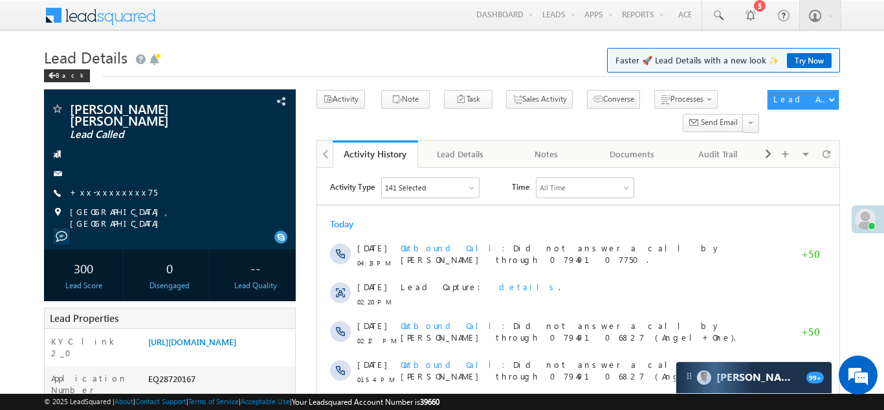
scroll to position [262, 0]
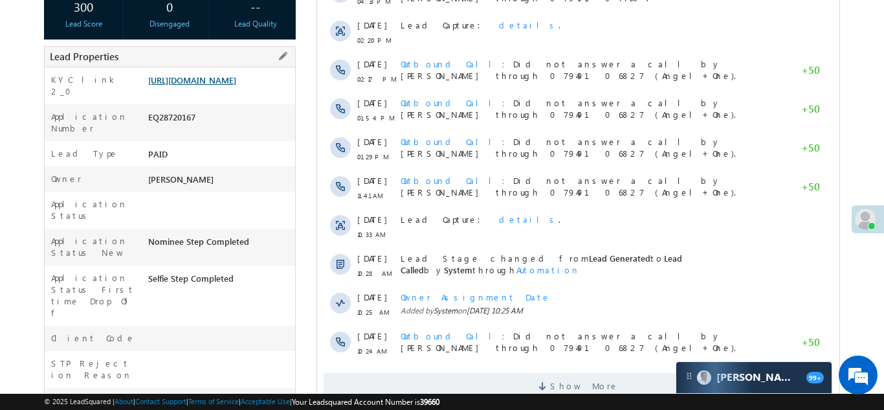
click at [198, 77] on link "[URL][DOMAIN_NAME]" at bounding box center [192, 79] width 88 height 11
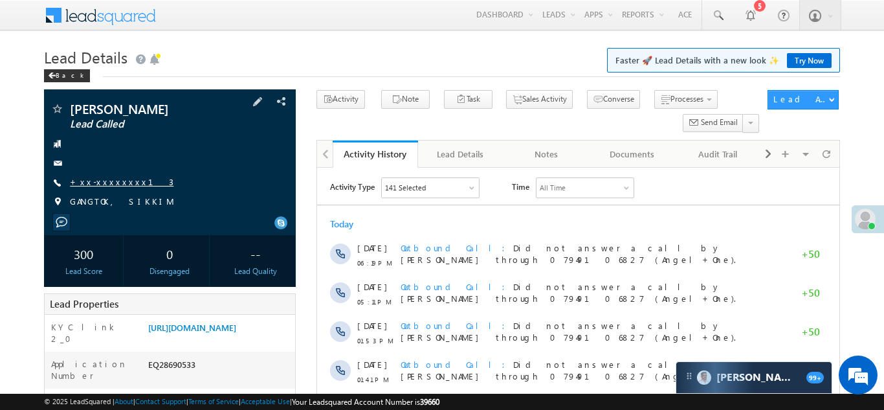
click at [109, 181] on link "+xx-xxxxxxxx13" at bounding box center [122, 181] width 104 height 11
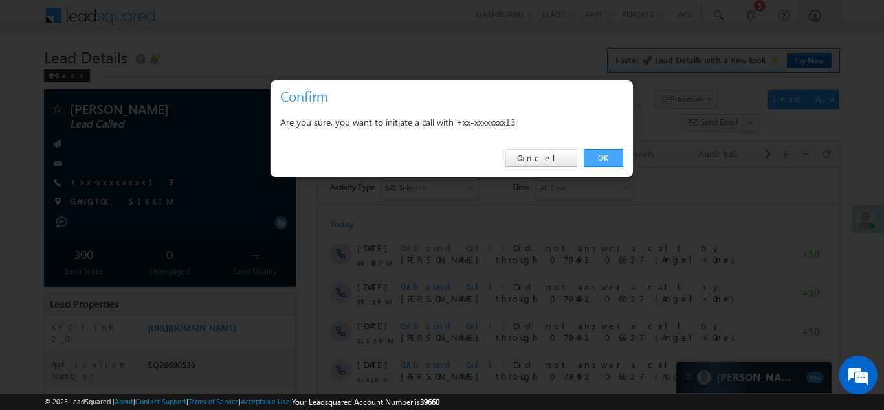
click at [599, 157] on link "OK" at bounding box center [603, 158] width 39 height 18
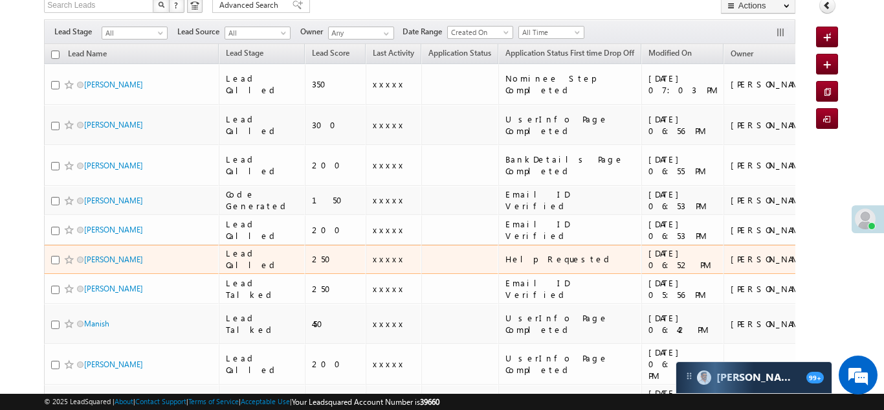
scroll to position [102, 0]
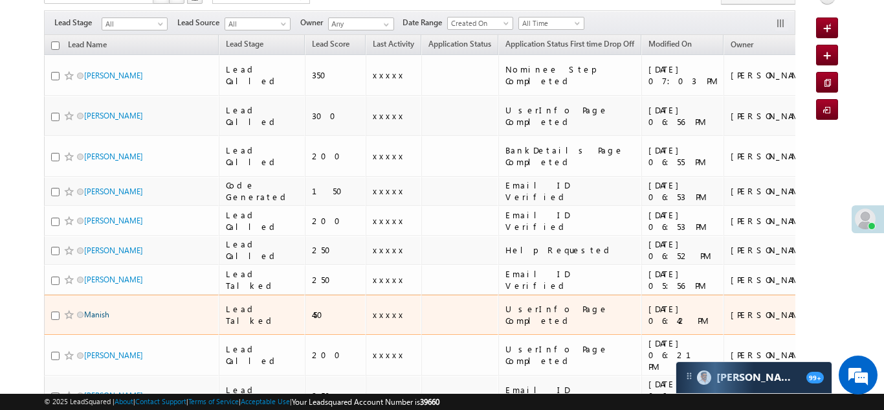
click at [93, 309] on link "Manish" at bounding box center [96, 314] width 25 height 10
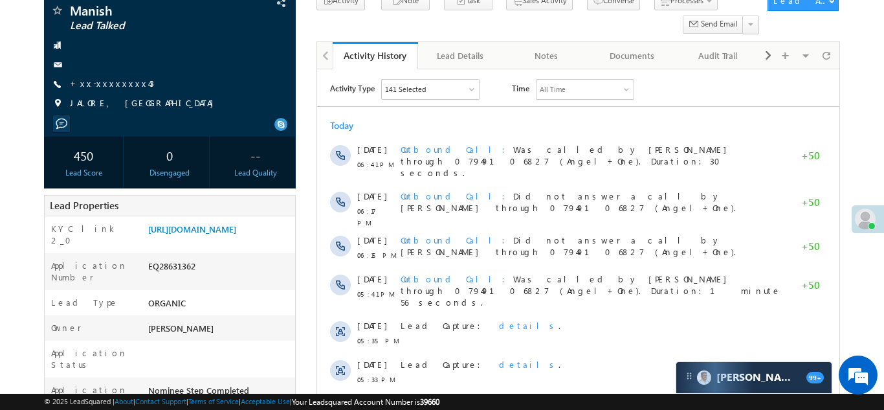
scroll to position [119, 0]
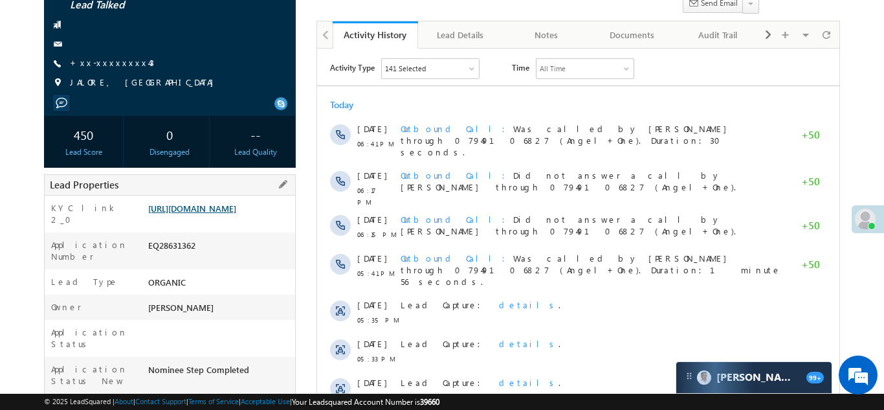
click at [220, 214] on link "[URL][DOMAIN_NAME]" at bounding box center [192, 208] width 88 height 11
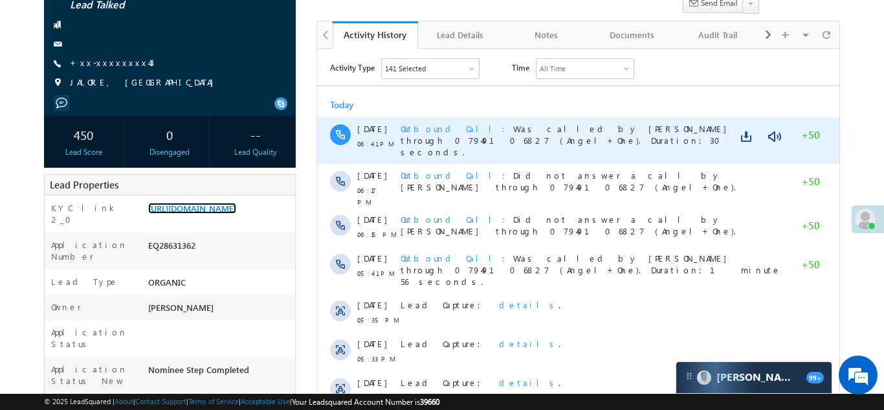
scroll to position [0, 0]
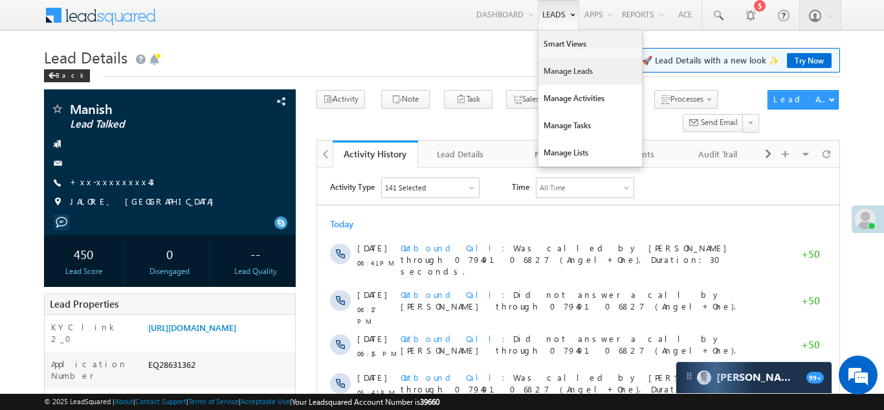
click at [554, 67] on link "Manage Leads" at bounding box center [591, 71] width 104 height 27
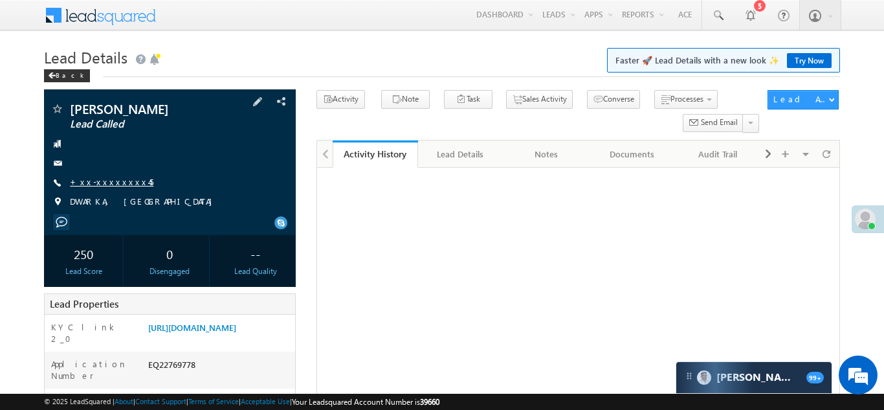
click at [111, 184] on link "+xx-xxxxxxxx45" at bounding box center [112, 181] width 84 height 11
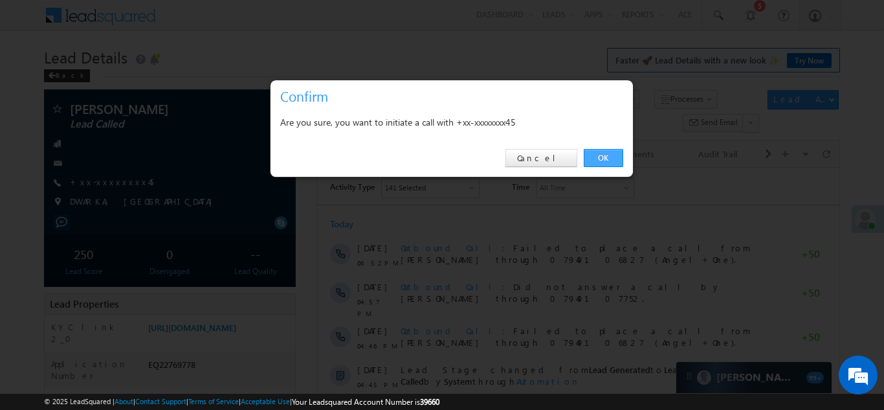
click at [602, 155] on link "OK" at bounding box center [603, 158] width 39 height 18
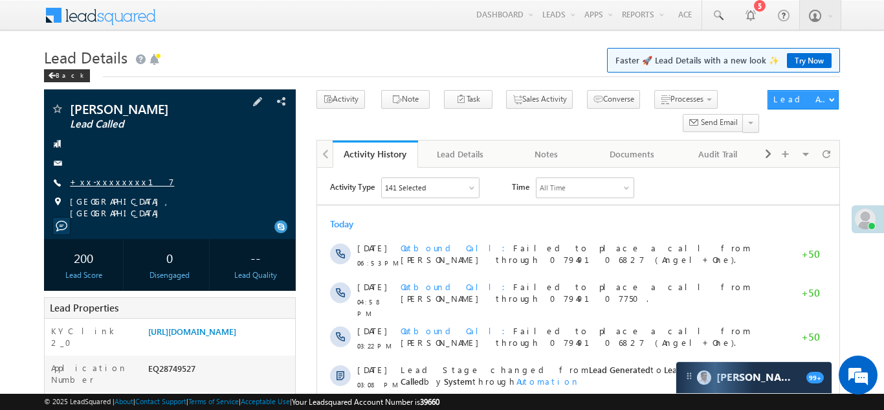
click at [111, 186] on link "+xx-xxxxxxxx17" at bounding box center [122, 181] width 104 height 11
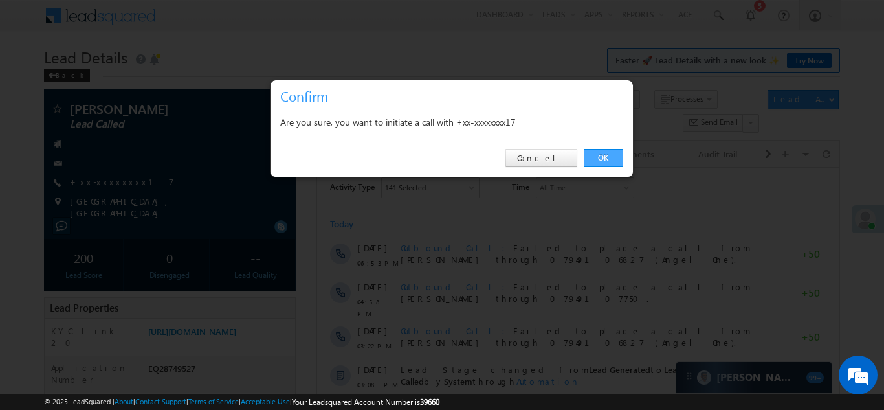
click at [603, 156] on link "OK" at bounding box center [603, 158] width 39 height 18
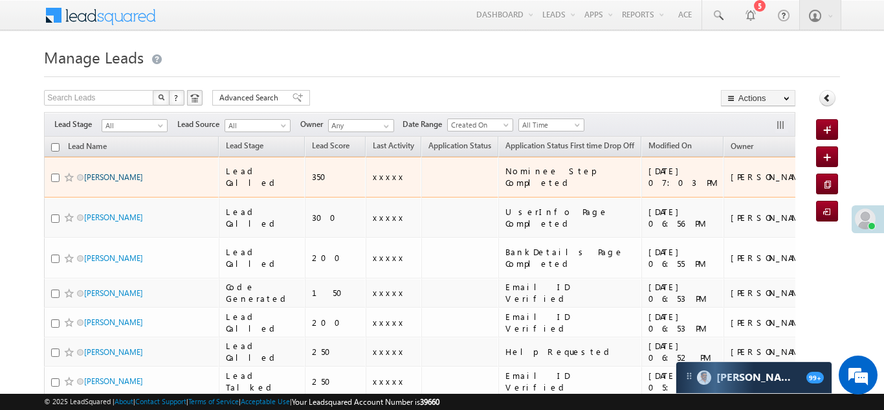
click at [93, 172] on link "Rajmee Tamang" at bounding box center [113, 177] width 59 height 10
